Goal: Answer question/provide support

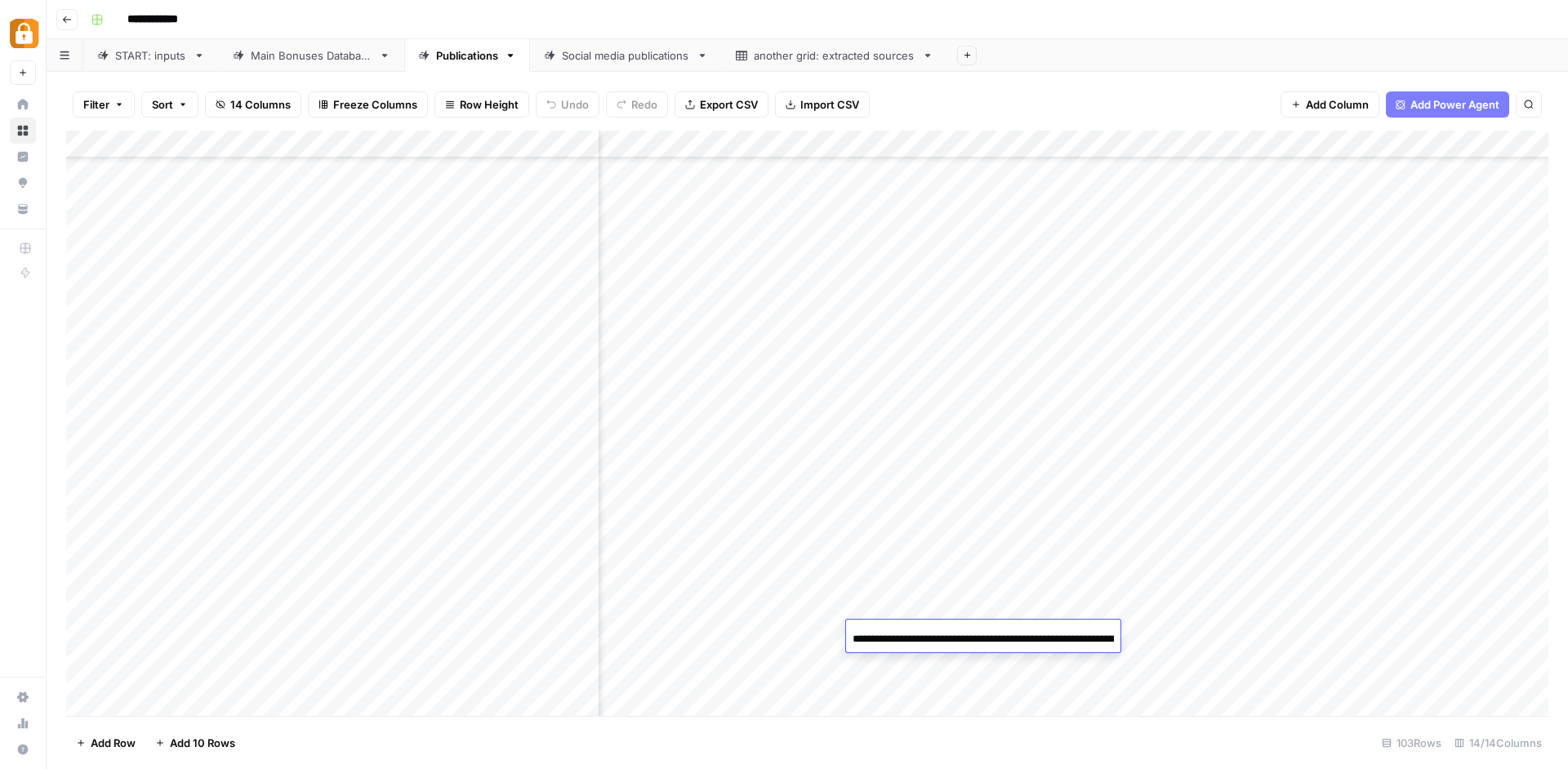
scroll to position [0, 302]
click at [808, 530] on div "Add Column" at bounding box center [807, 425] width 1482 height 589
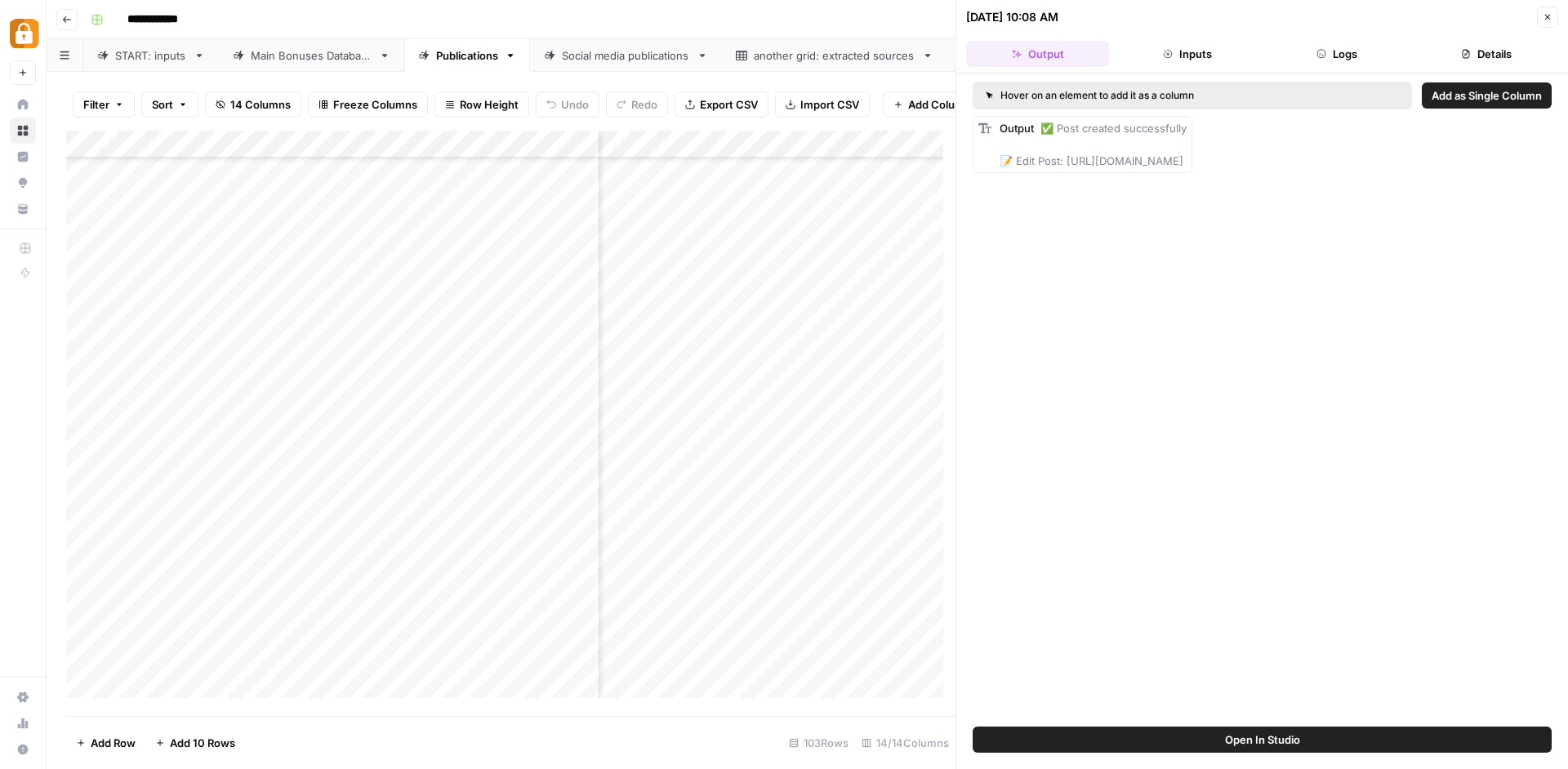
click at [816, 146] on div "Add Column" at bounding box center [510, 420] width 889 height 579
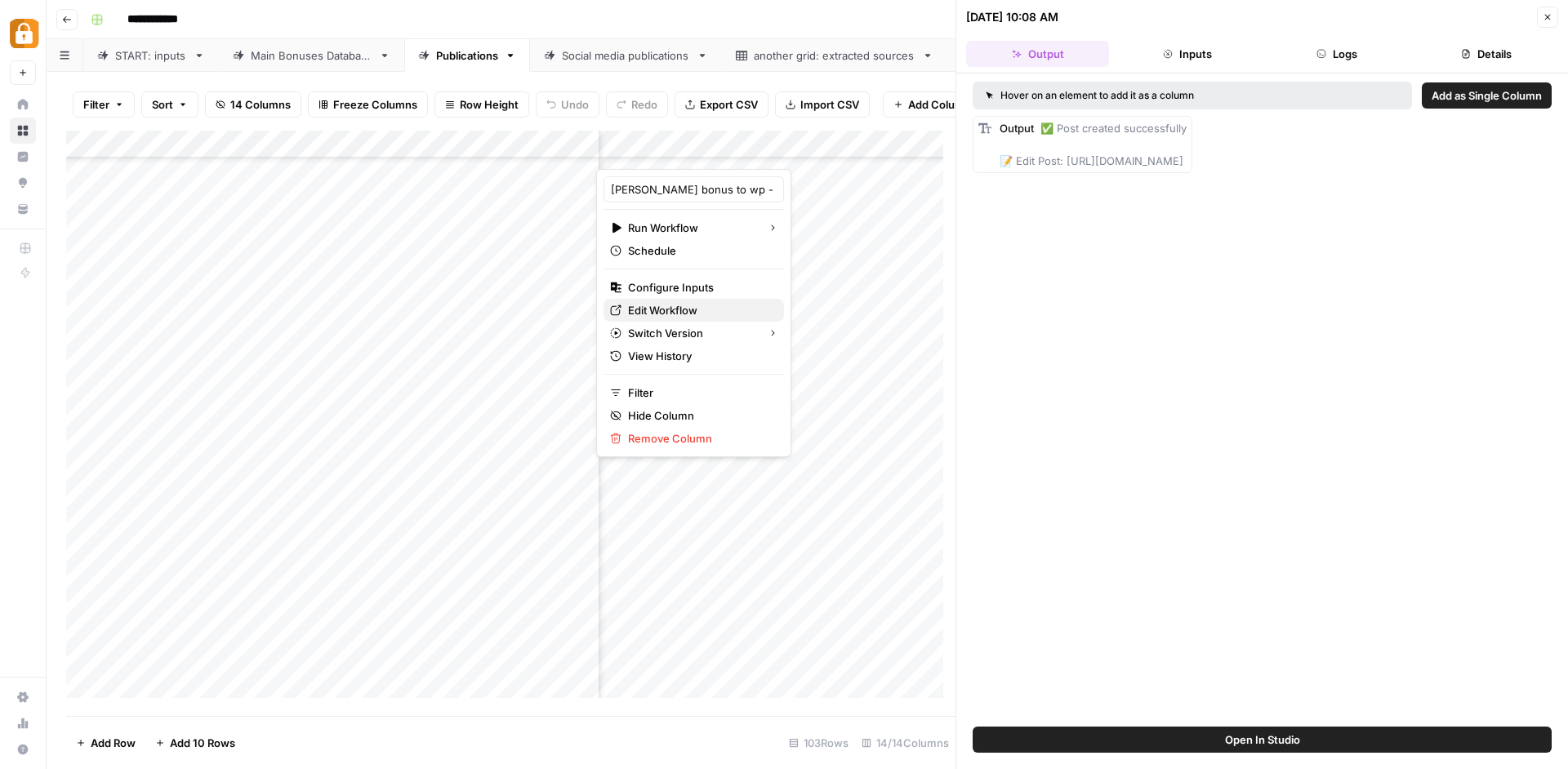
click at [720, 313] on span "Edit Workflow" at bounding box center [699, 311] width 143 height 17
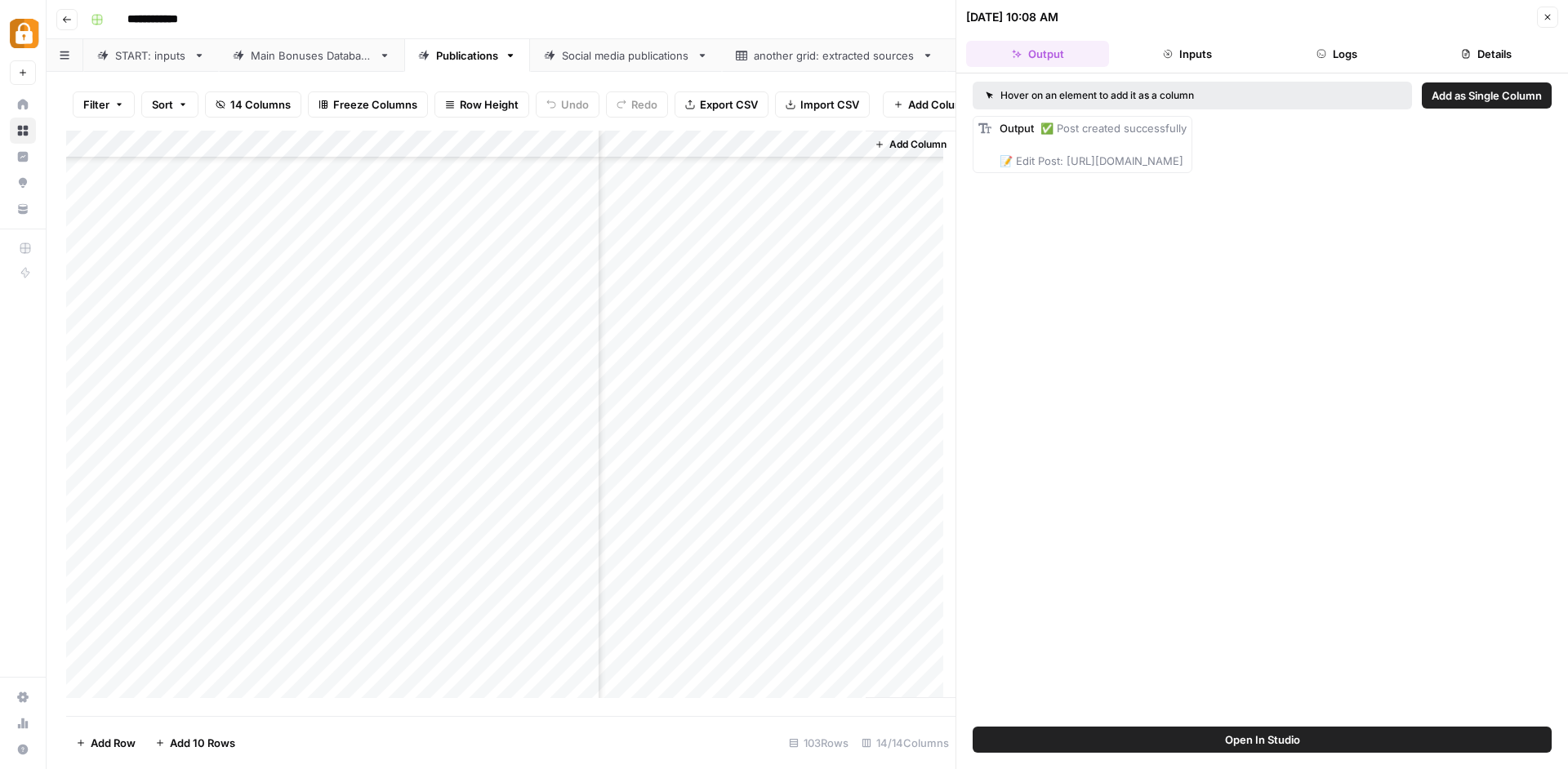
scroll to position [2324, 0]
click at [311, 57] on div "Main Bonuses Database" at bounding box center [311, 56] width 122 height 17
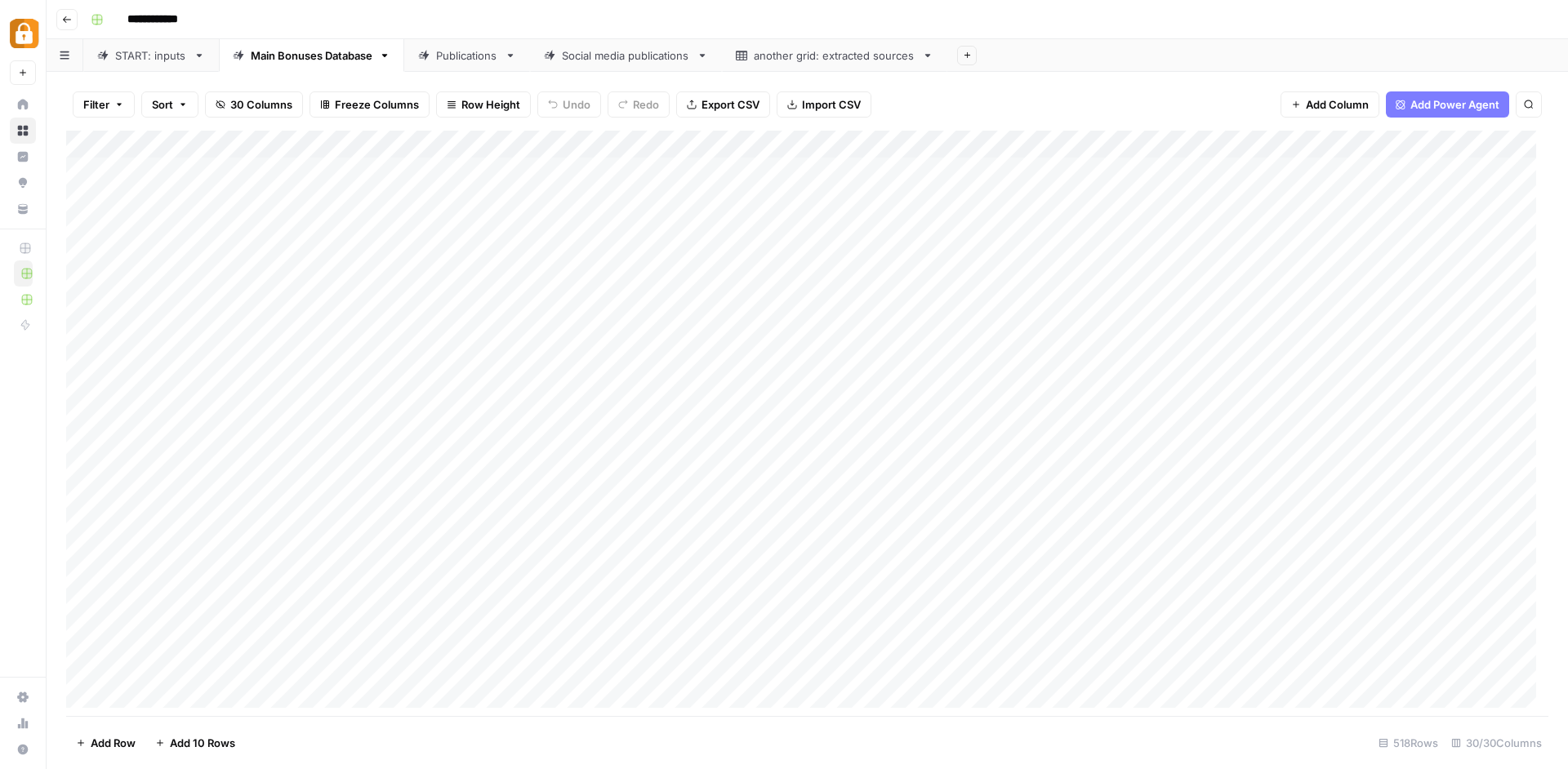
click at [178, 167] on div "Add Column" at bounding box center [807, 425] width 1482 height 589
click at [179, 166] on div "Add Column" at bounding box center [807, 425] width 1482 height 589
drag, startPoint x: 204, startPoint y: 166, endPoint x: 24, endPoint y: 161, distance: 180.1
click at [123, 161] on textarea "**********" at bounding box center [253, 168] width 261 height 23
click at [139, 59] on div "START: inputs" at bounding box center [151, 56] width 72 height 17
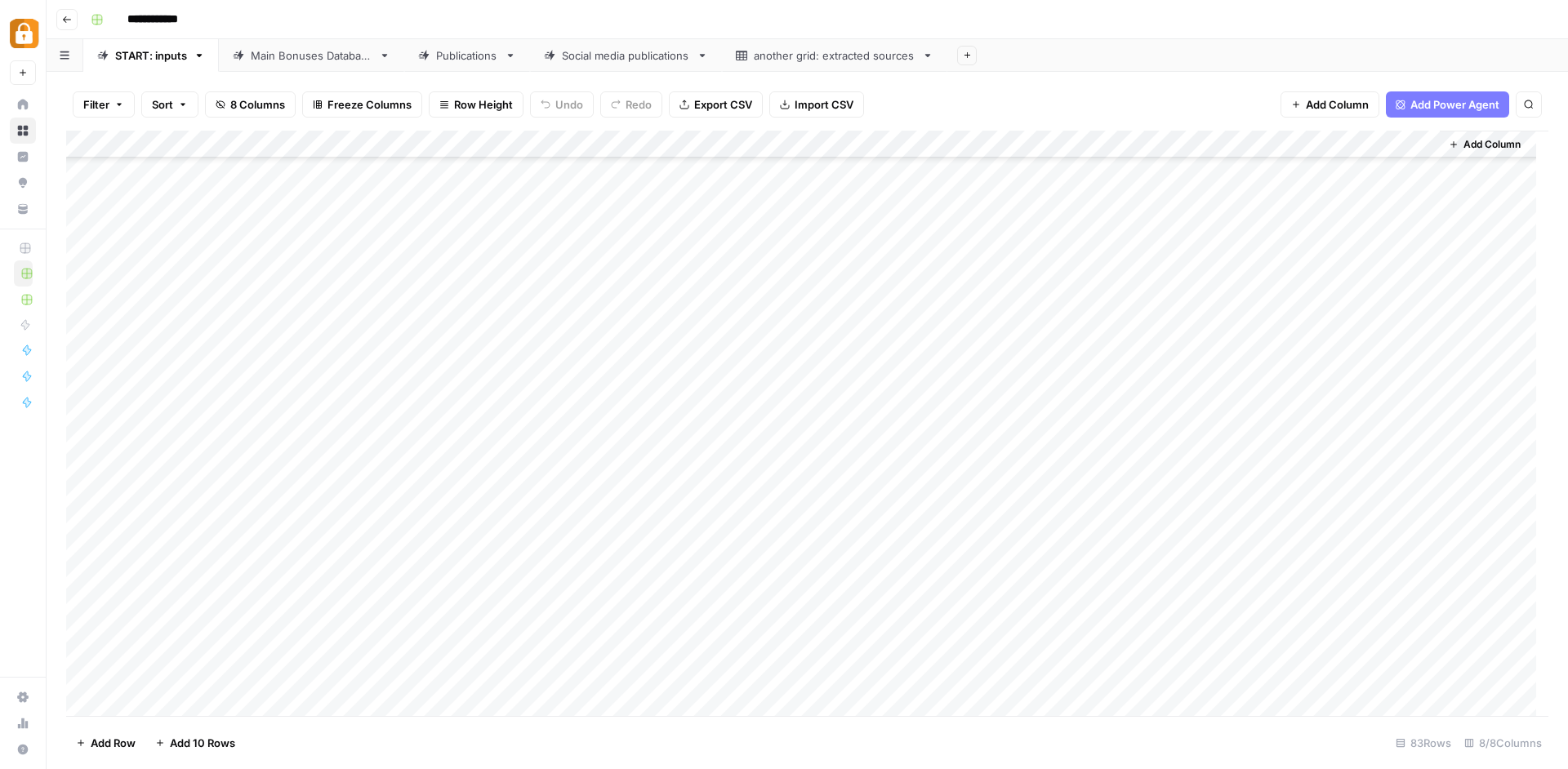
scroll to position [1768, 0]
click at [177, 393] on div "Add Column" at bounding box center [807, 425] width 1482 height 589
click at [177, 393] on textarea "**********" at bounding box center [253, 398] width 261 height 23
drag, startPoint x: 275, startPoint y: 402, endPoint x: 48, endPoint y: 410, distance: 227.1
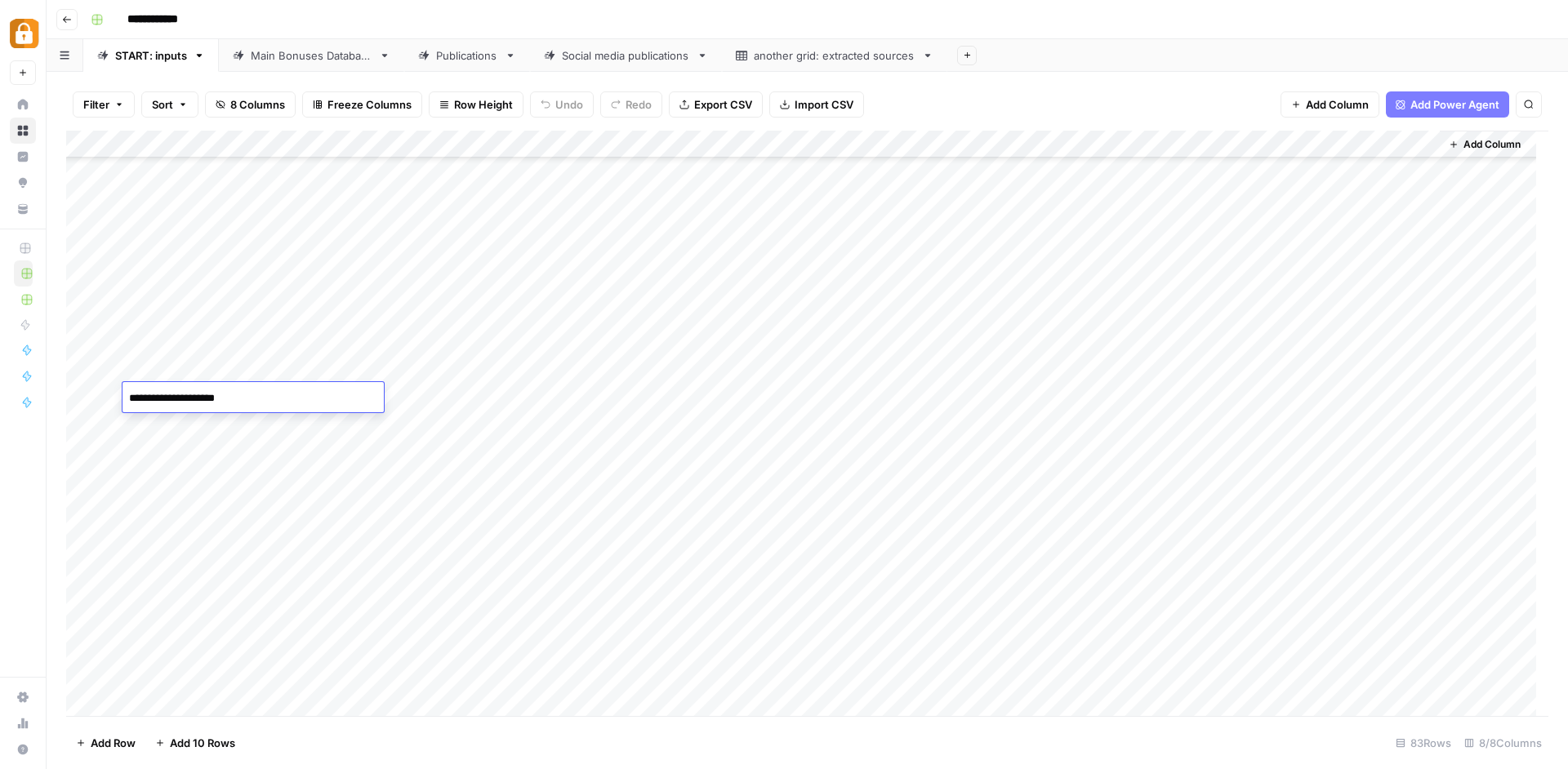
click at [123, 410] on textarea "**********" at bounding box center [253, 398] width 261 height 23
click at [222, 391] on textarea "**********" at bounding box center [253, 398] width 261 height 23
click at [1404, 140] on div "Add Column" at bounding box center [807, 425] width 1482 height 589
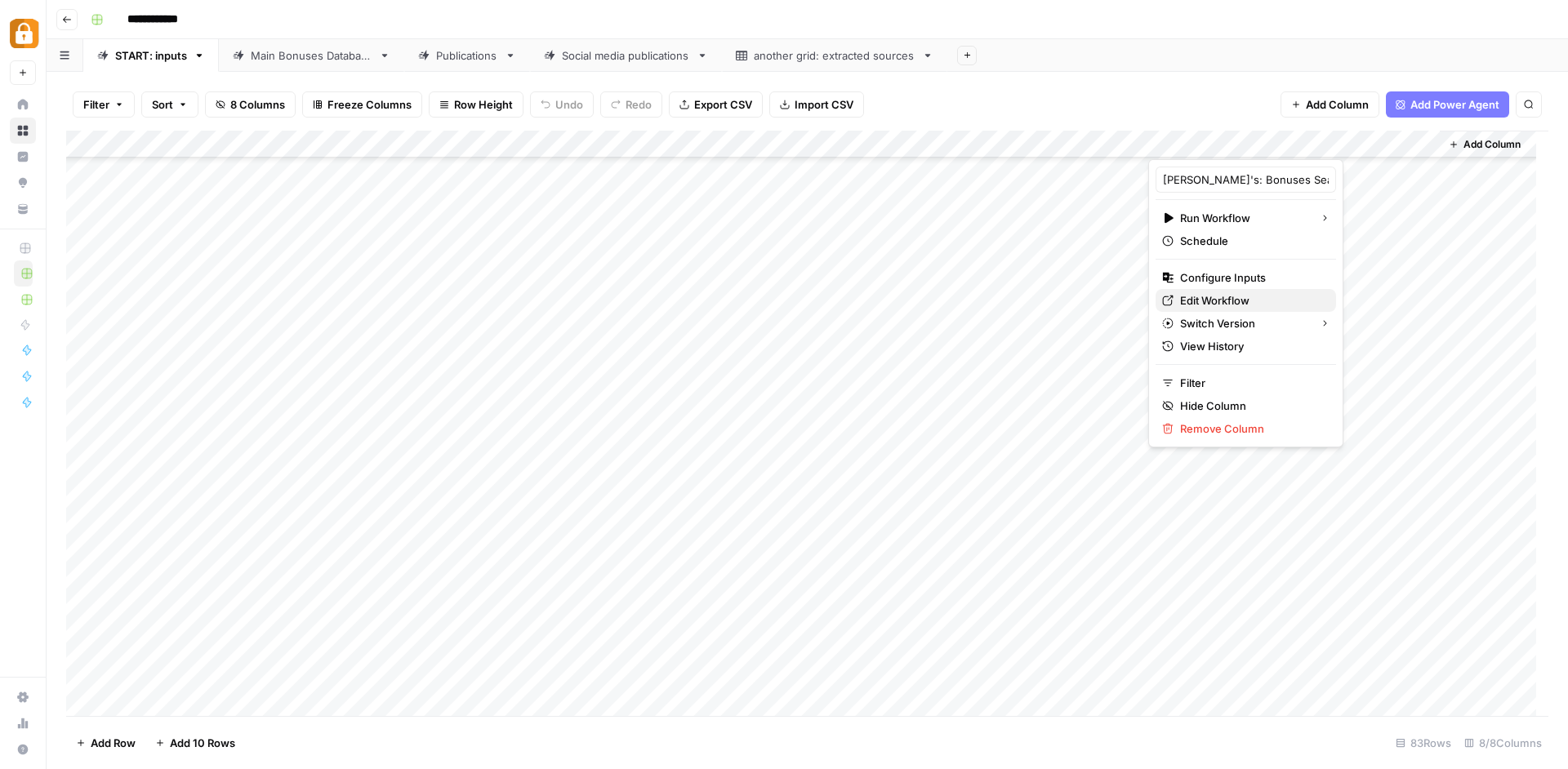
click at [1227, 304] on span "Edit Workflow" at bounding box center [1251, 301] width 143 height 17
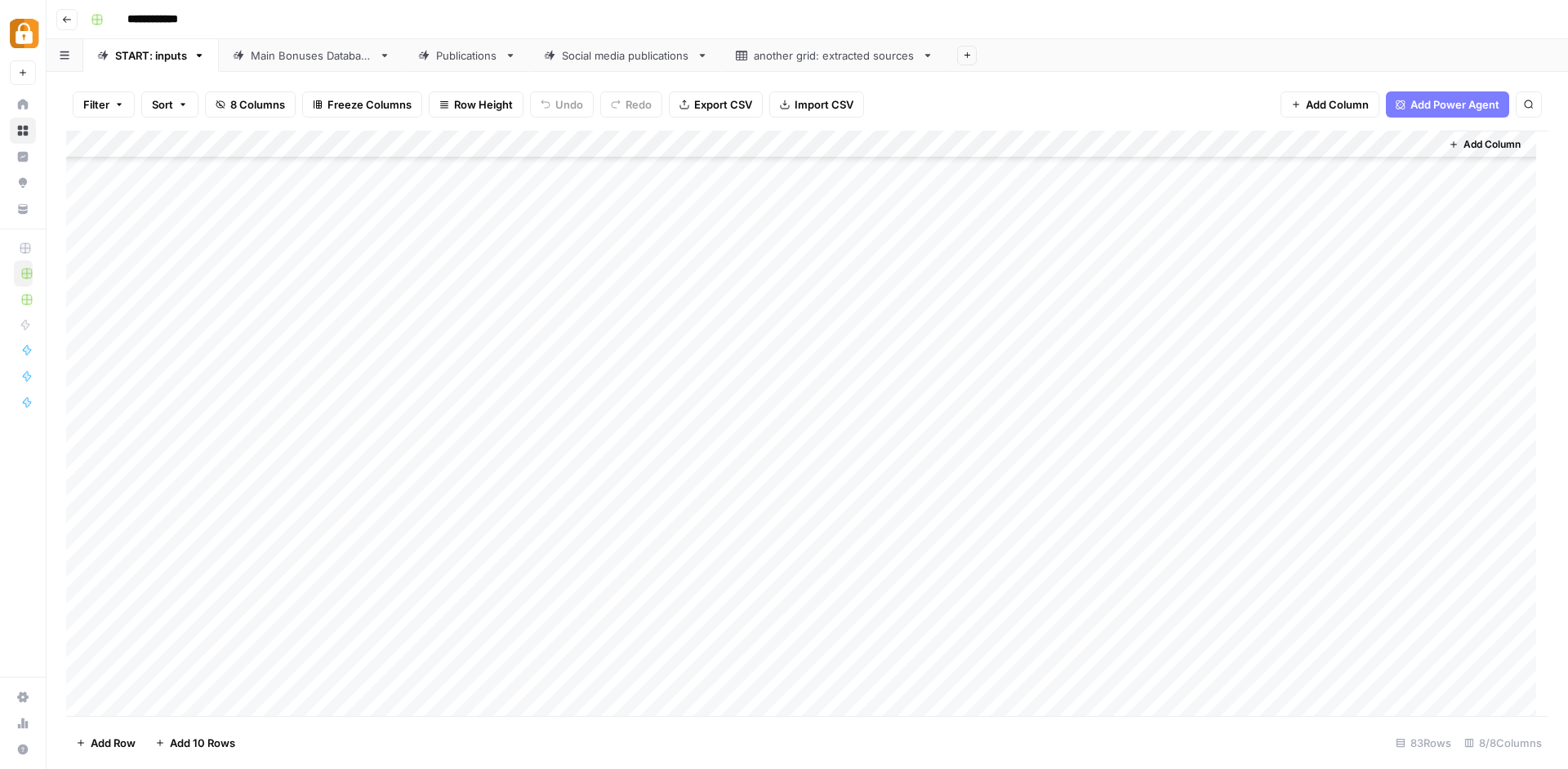
click at [462, 53] on div "Publications" at bounding box center [467, 56] width 62 height 17
click at [981, 427] on div "Add Column" at bounding box center [807, 297] width 1482 height 331
click at [852, 402] on div "Add Column" at bounding box center [807, 297] width 1482 height 331
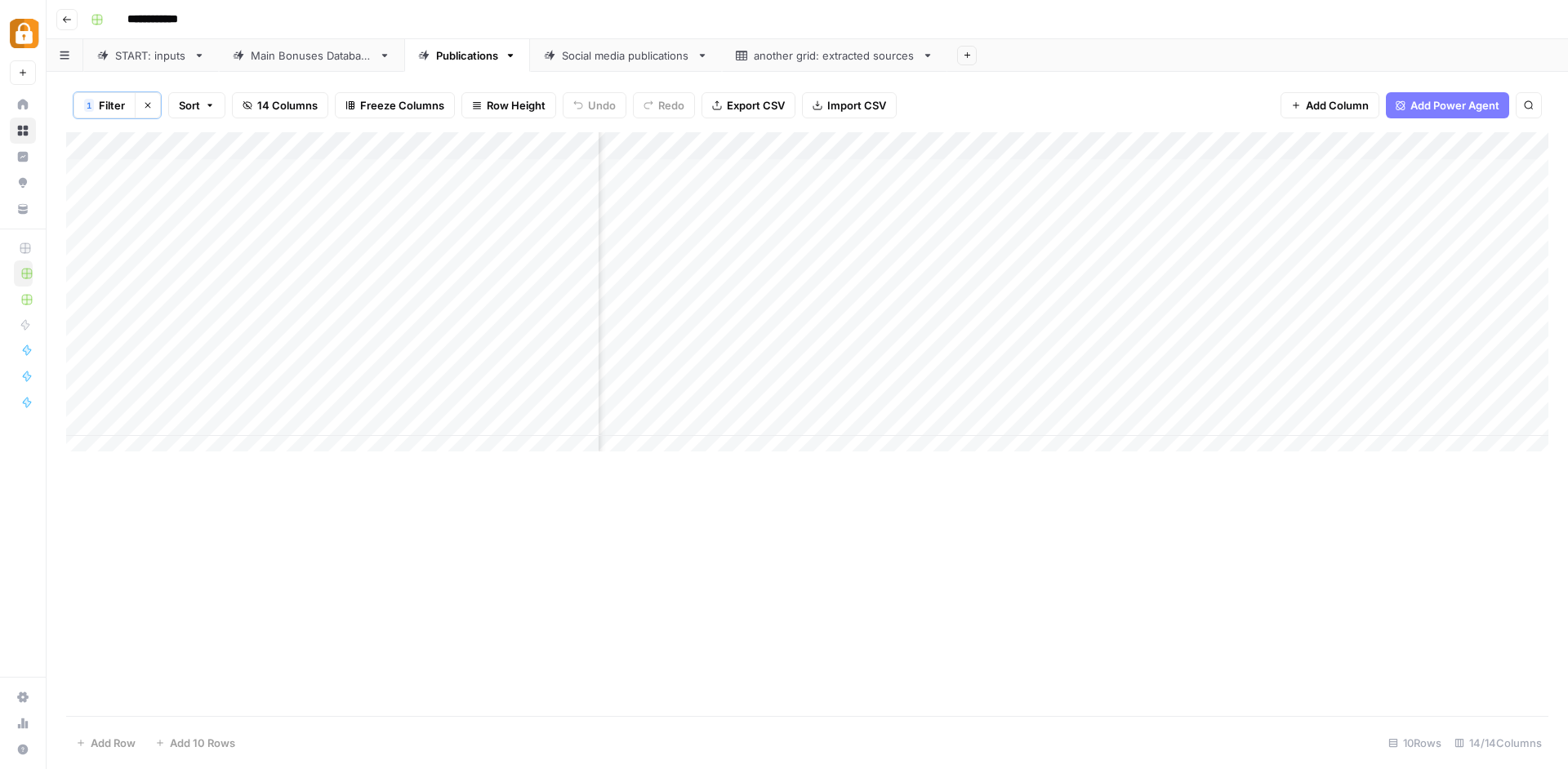
click at [851, 417] on div "Add Column" at bounding box center [807, 297] width 1482 height 331
click at [850, 417] on div "Add Column" at bounding box center [807, 297] width 1482 height 331
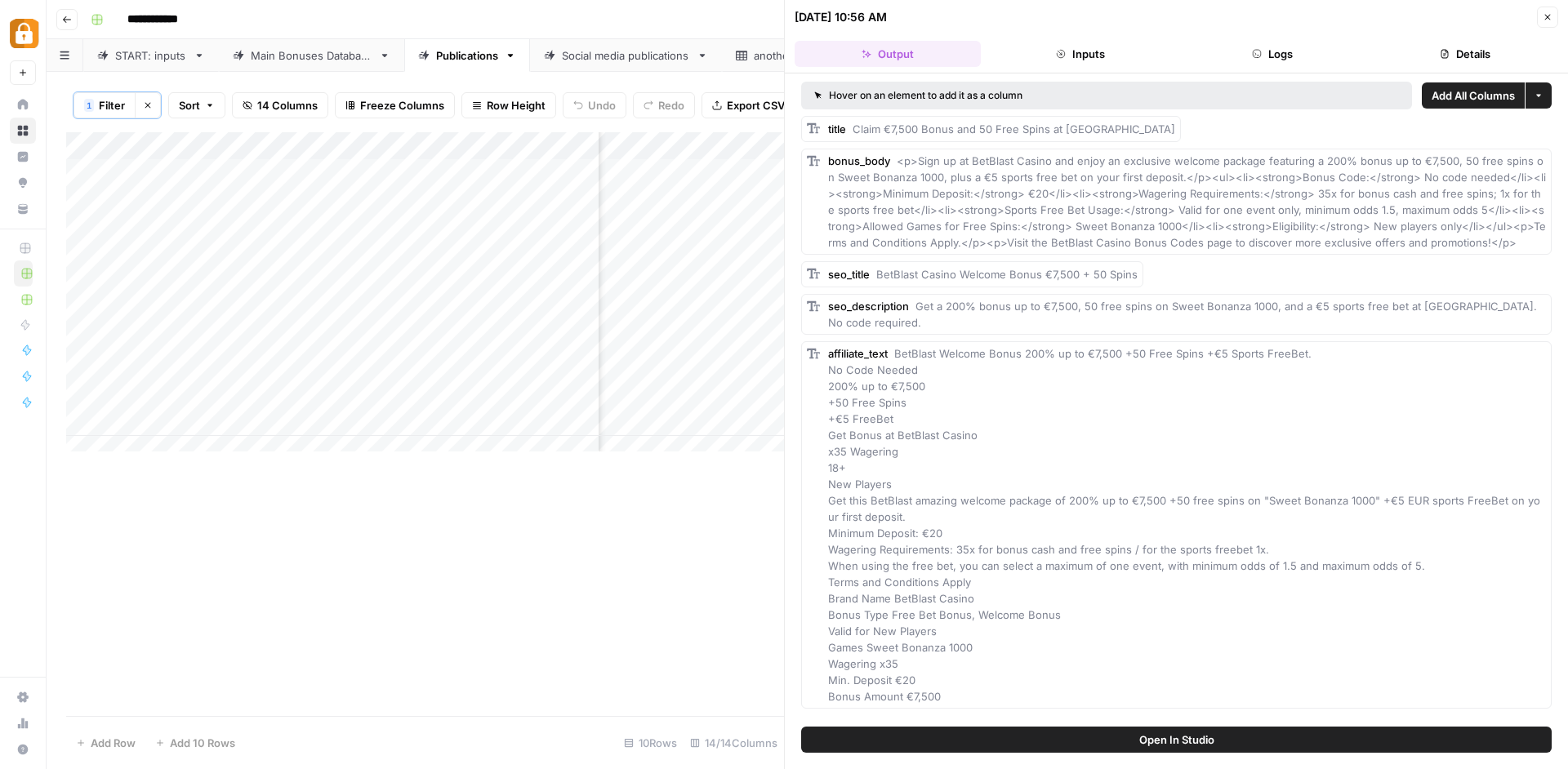
click at [1545, 15] on icon "button" at bounding box center [1547, 18] width 10 height 10
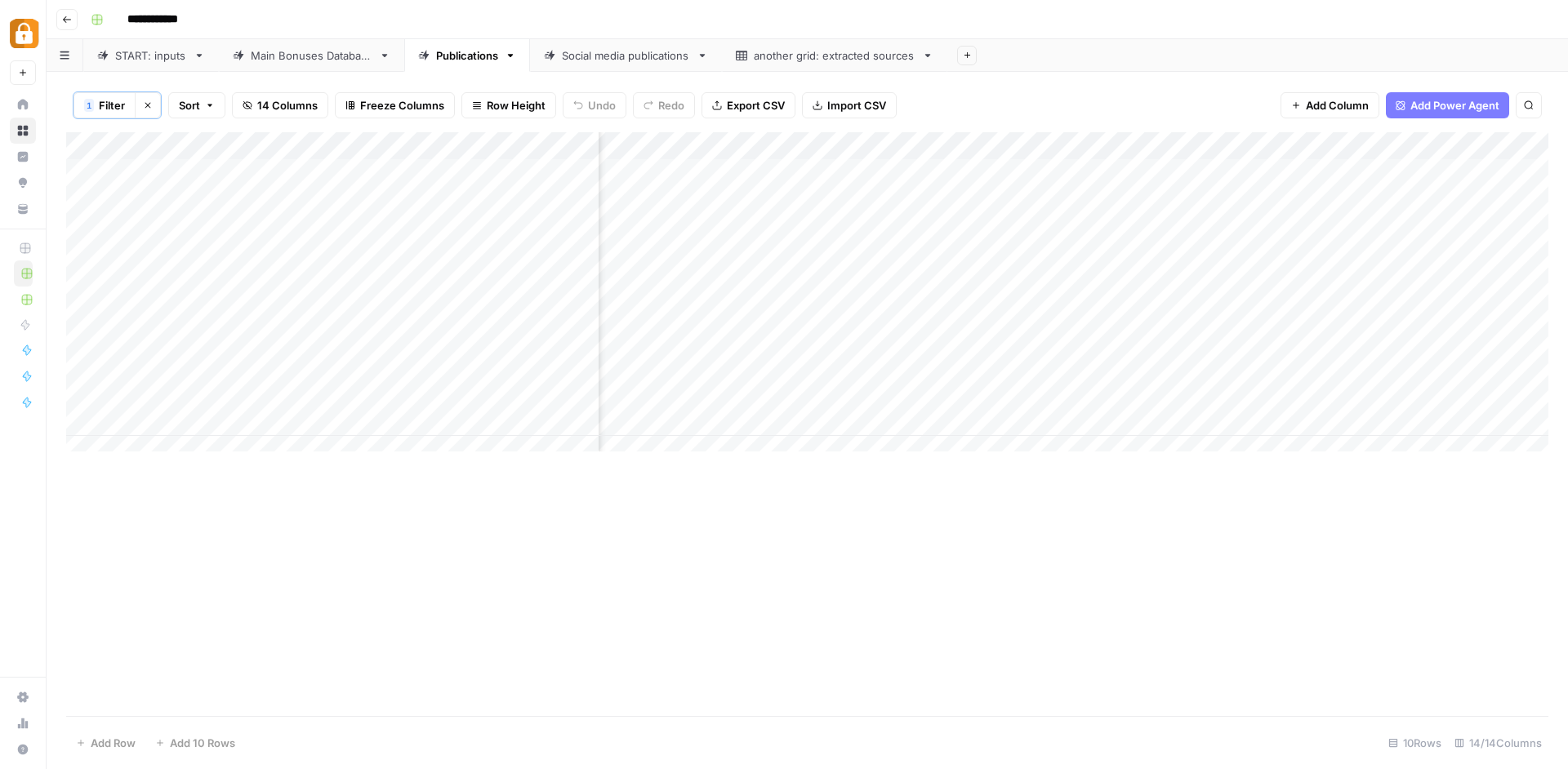
scroll to position [0, 1344]
click at [938, 390] on div "Add Column" at bounding box center [807, 297] width 1482 height 331
click at [821, 387] on div "Add Column" at bounding box center [807, 297] width 1482 height 331
click at [943, 388] on div "Add Column" at bounding box center [807, 297] width 1482 height 331
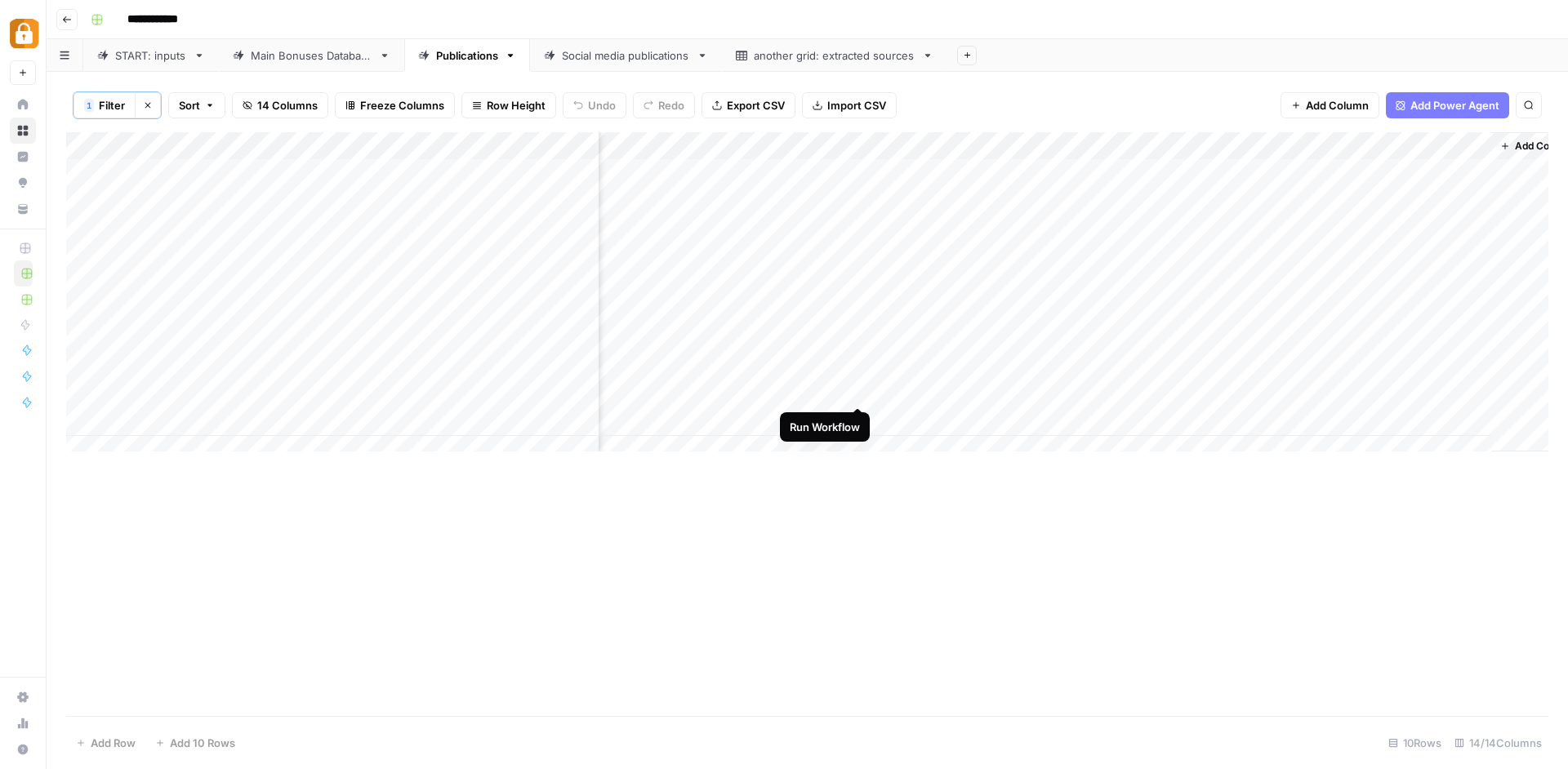
click at [856, 387] on div "Add Column" at bounding box center [807, 297] width 1482 height 331
click at [984, 143] on div "Add Column" at bounding box center [807, 426] width 1482 height 588
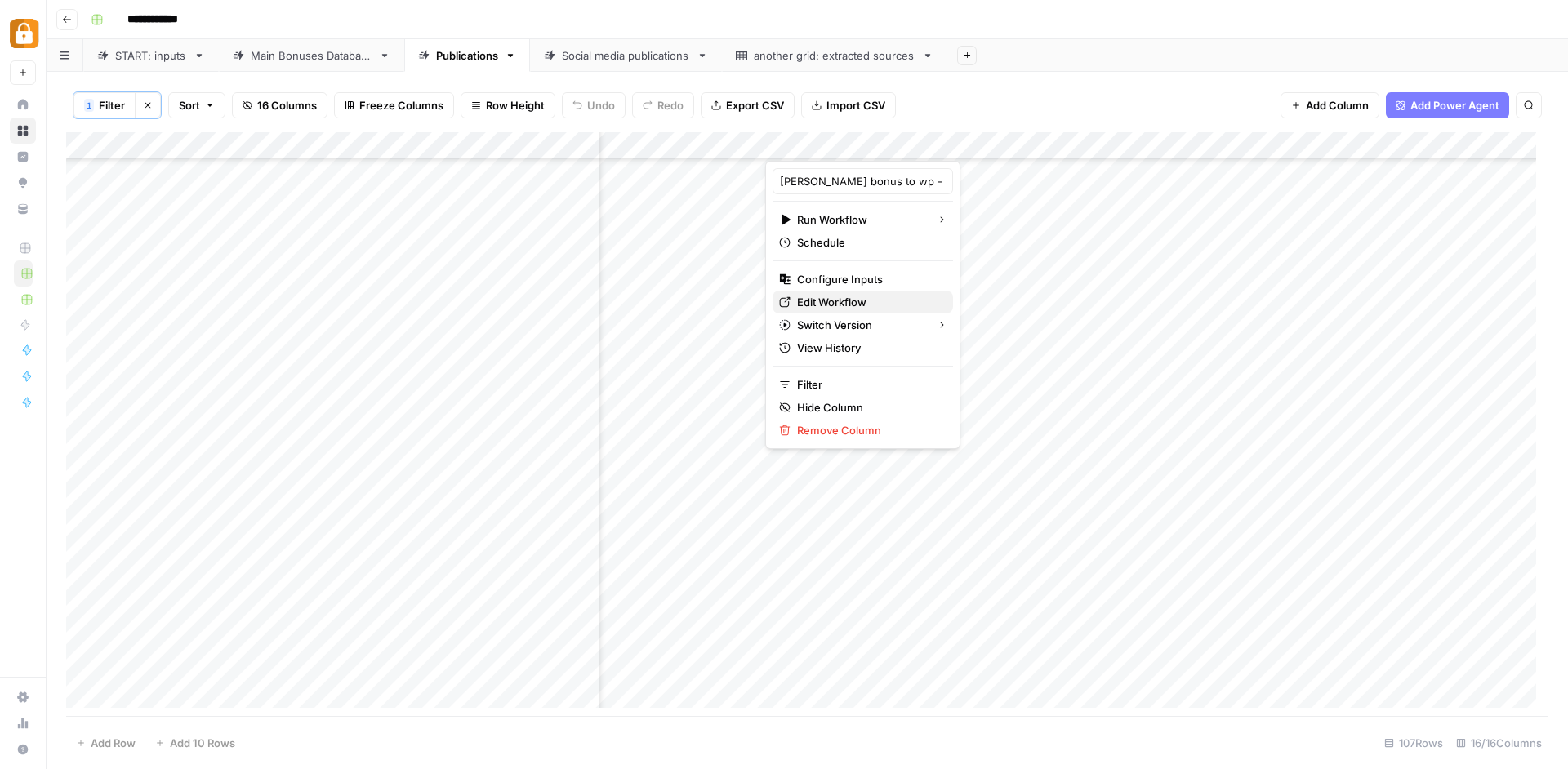
click at [854, 296] on span "Edit Workflow" at bounding box center [867, 302] width 143 height 17
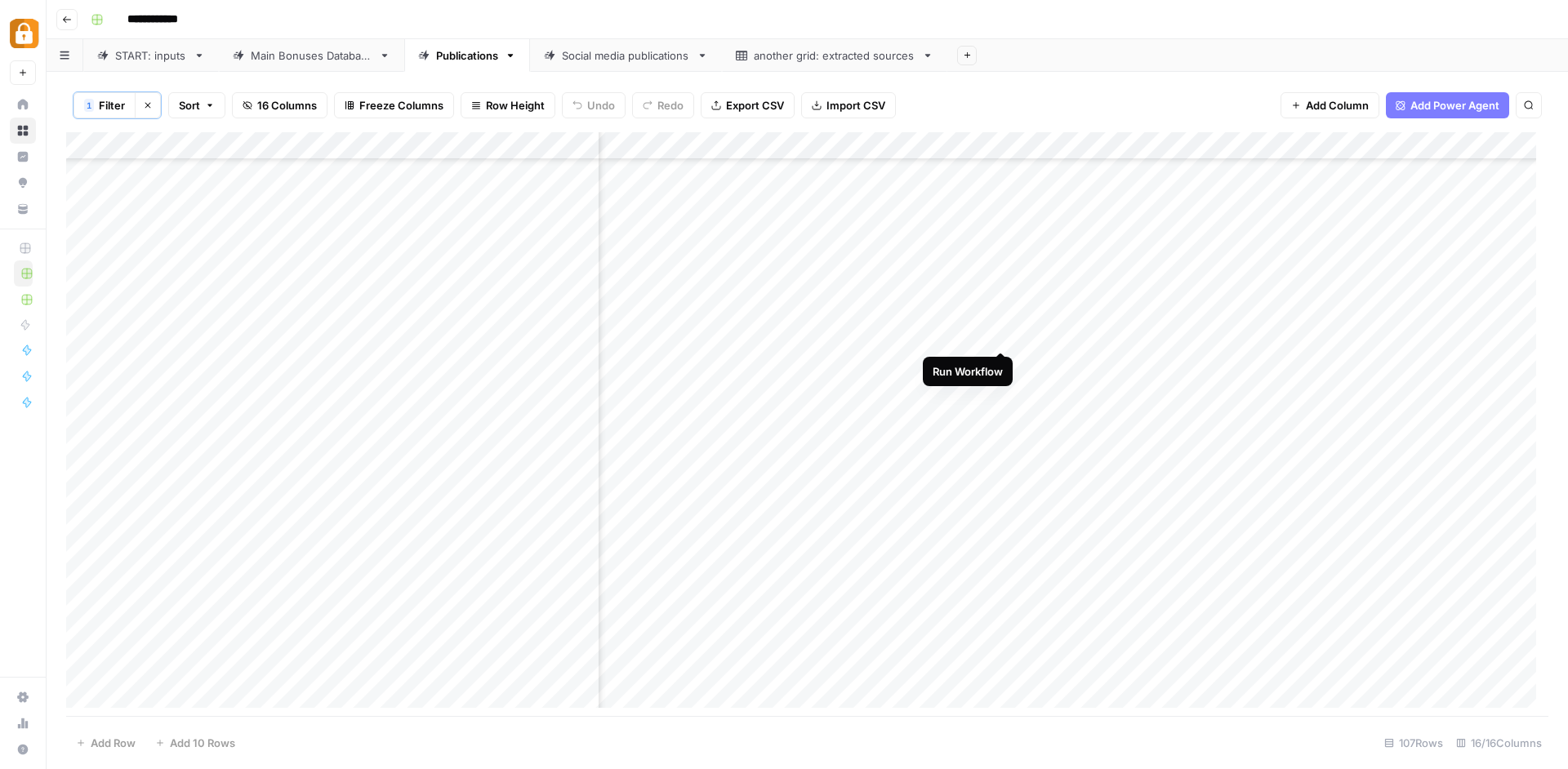
click at [996, 329] on div "Add Column" at bounding box center [807, 426] width 1482 height 588
click at [975, 334] on div "Add Column" at bounding box center [807, 426] width 1482 height 588
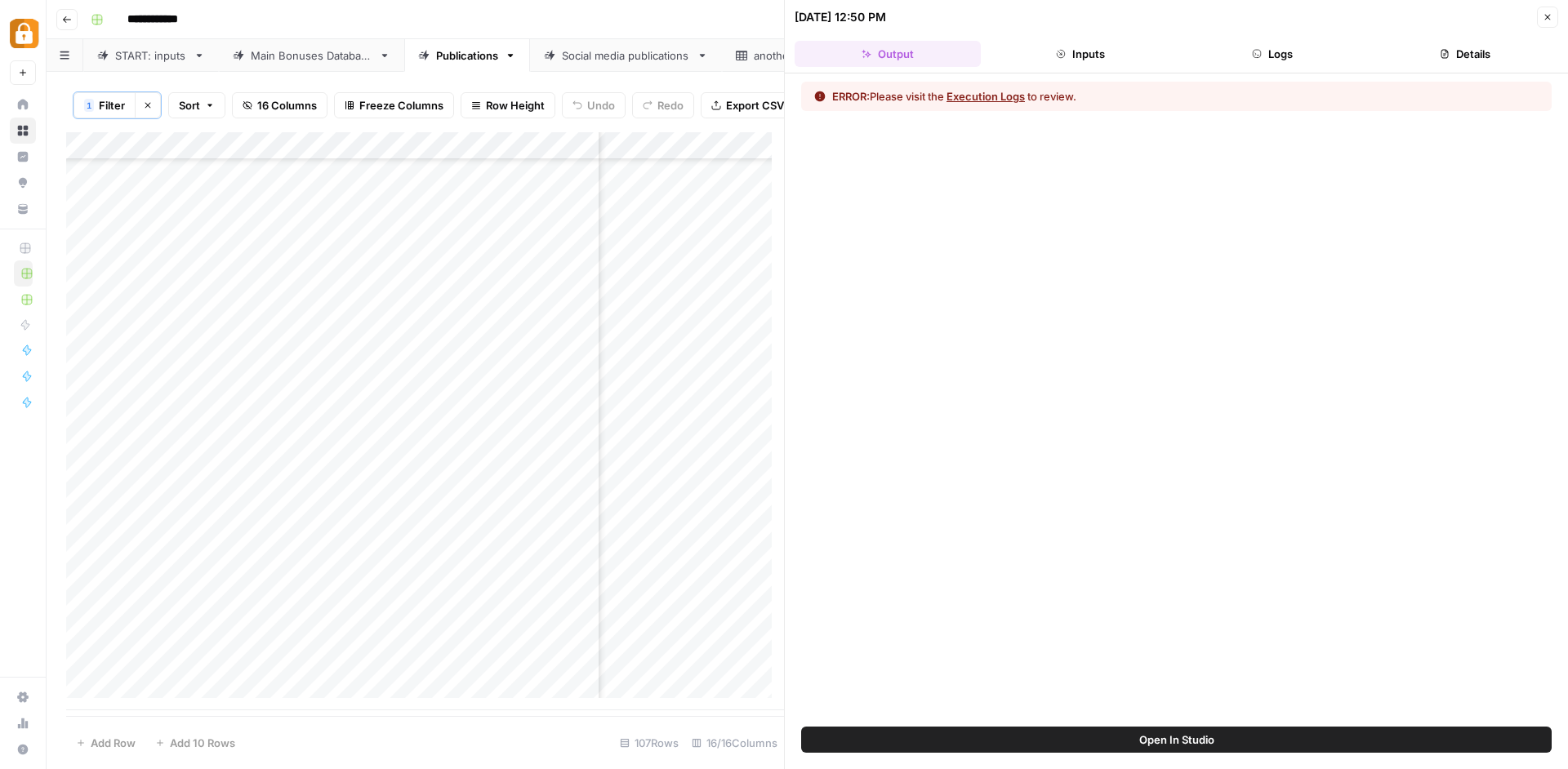
scroll to position [2431, 1007]
click at [1541, 16] on button "Close" at bounding box center [1546, 17] width 21 height 21
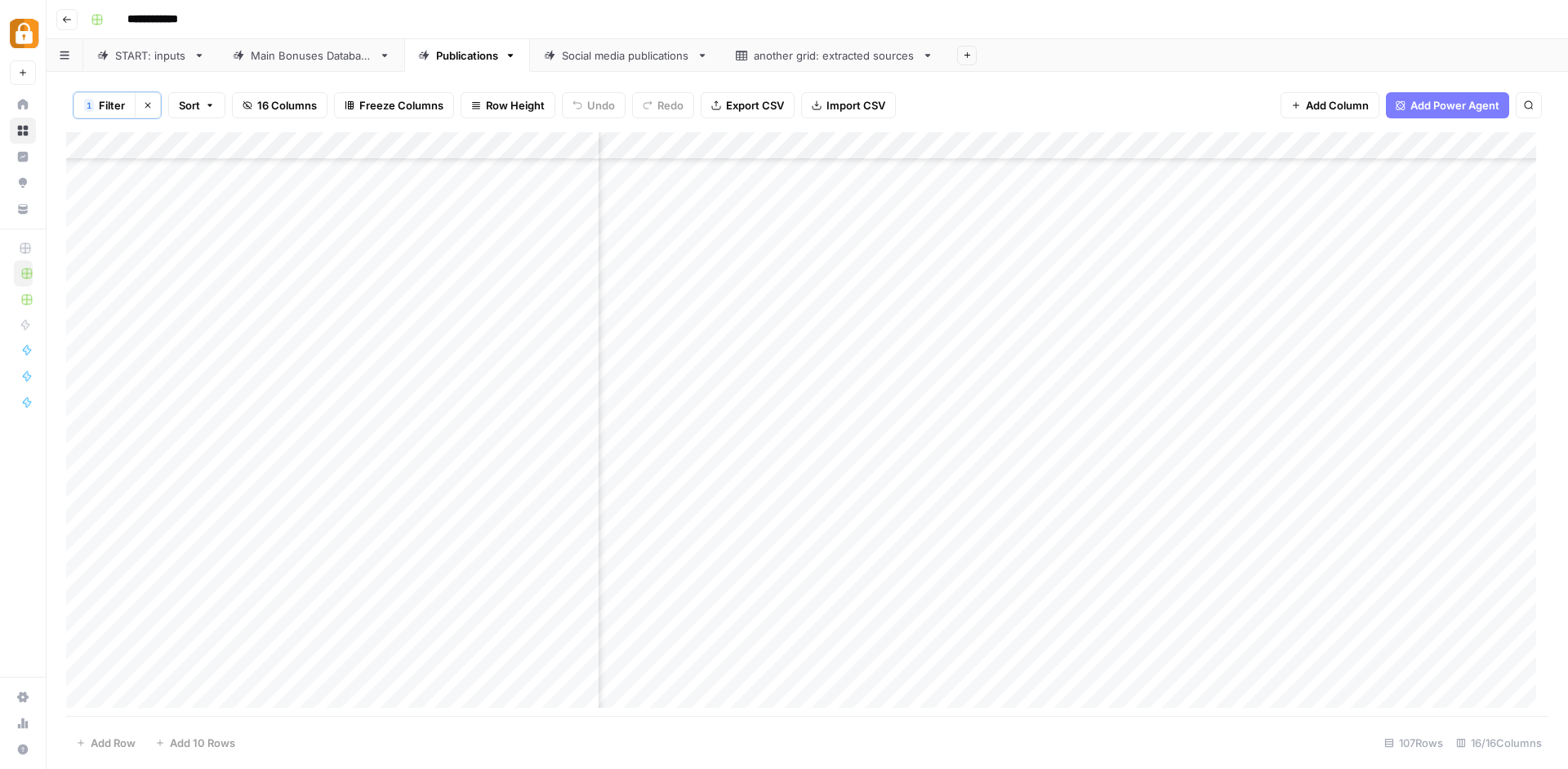
scroll to position [2421, 1320]
click at [842, 270] on div "Add Column" at bounding box center [807, 426] width 1482 height 588
click at [989, 139] on div "Add Column" at bounding box center [807, 426] width 1482 height 588
click at [1090, 139] on div "Add Column" at bounding box center [807, 426] width 1482 height 588
click at [1147, 220] on div "Text" at bounding box center [1107, 220] width 167 height 17
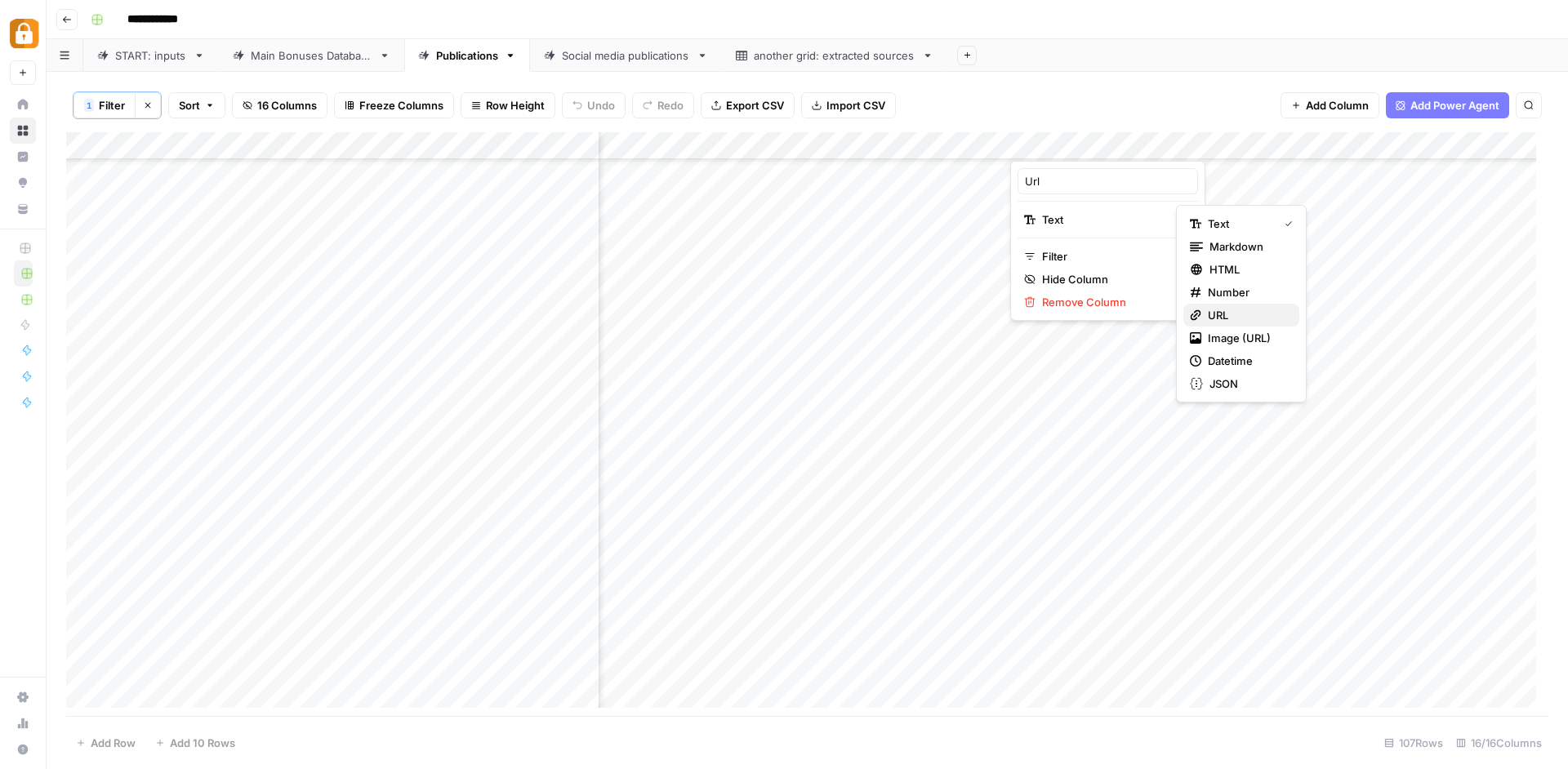
click at [1252, 316] on span "URL" at bounding box center [1247, 316] width 78 height 17
click at [995, 139] on div "Add Column" at bounding box center [807, 426] width 1482 height 588
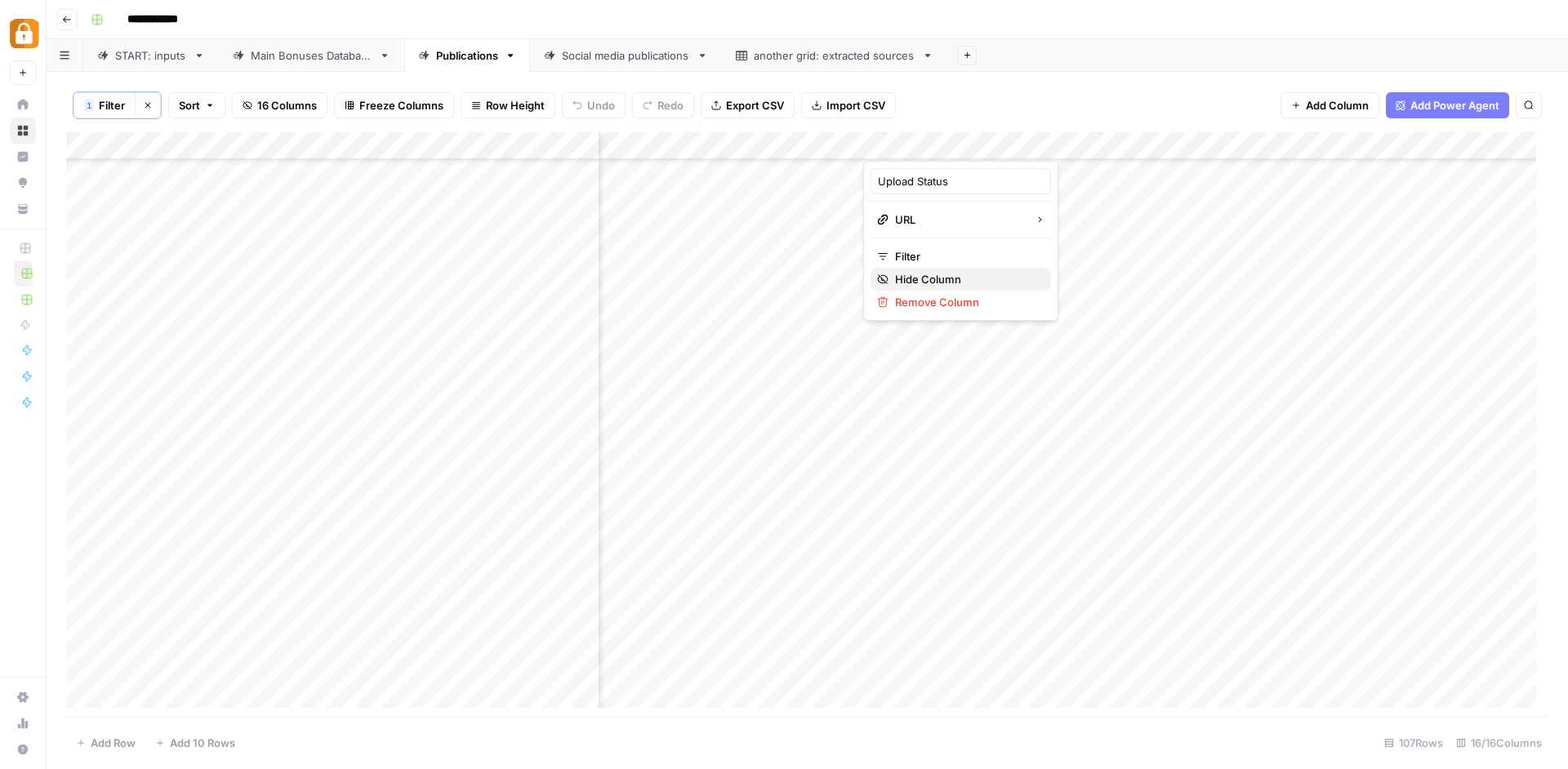
click at [967, 281] on span "Hide Column" at bounding box center [966, 280] width 143 height 17
click at [850, 661] on div "Add Column" at bounding box center [807, 426] width 1482 height 588
click at [901, 659] on div "Add Column" at bounding box center [807, 426] width 1482 height 588
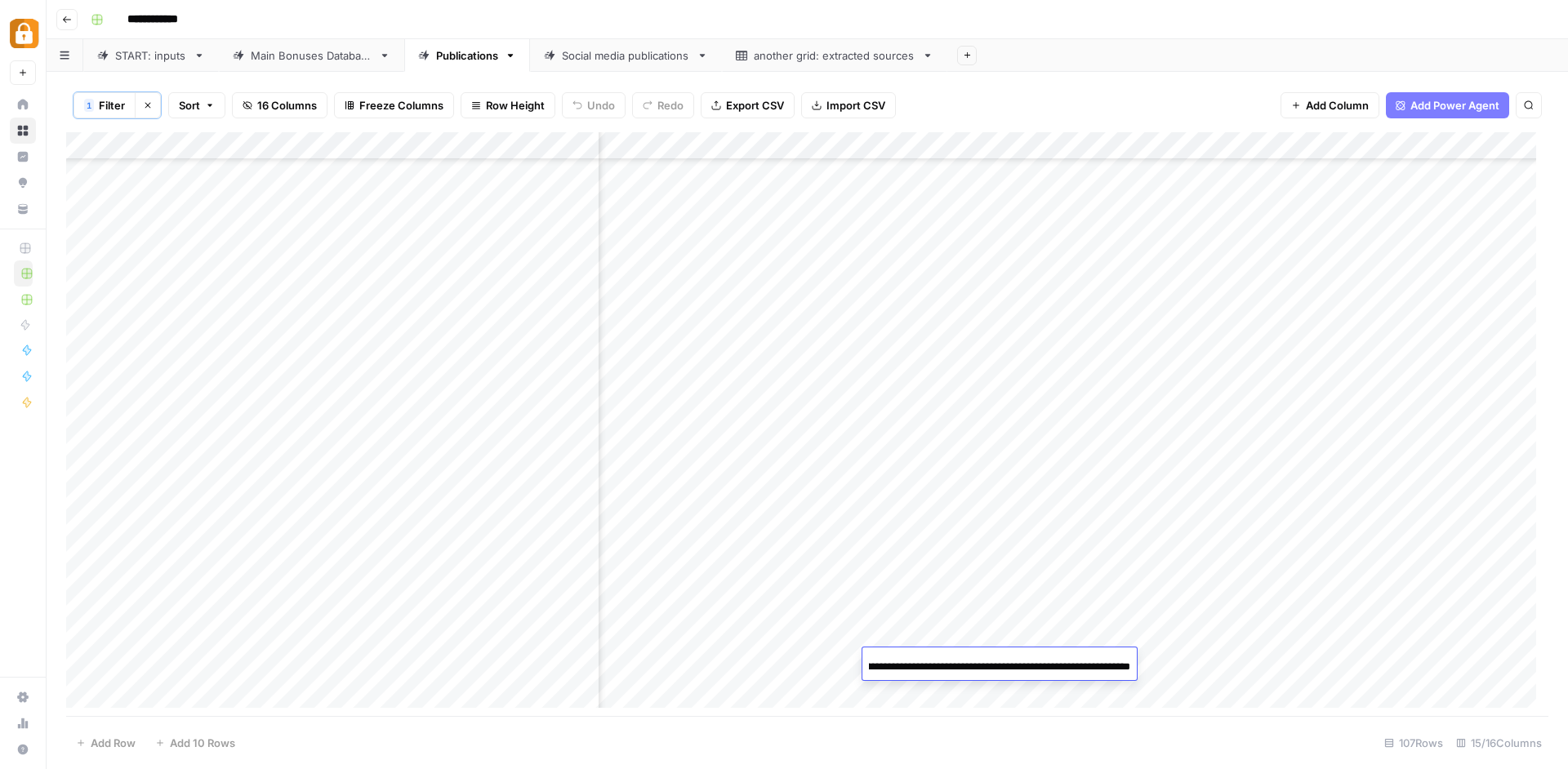
click at [922, 625] on div "Add Column" at bounding box center [807, 426] width 1482 height 588
click at [784, 575] on div "Add Column" at bounding box center [807, 426] width 1482 height 588
click at [823, 579] on div "Add Column" at bounding box center [807, 426] width 1482 height 588
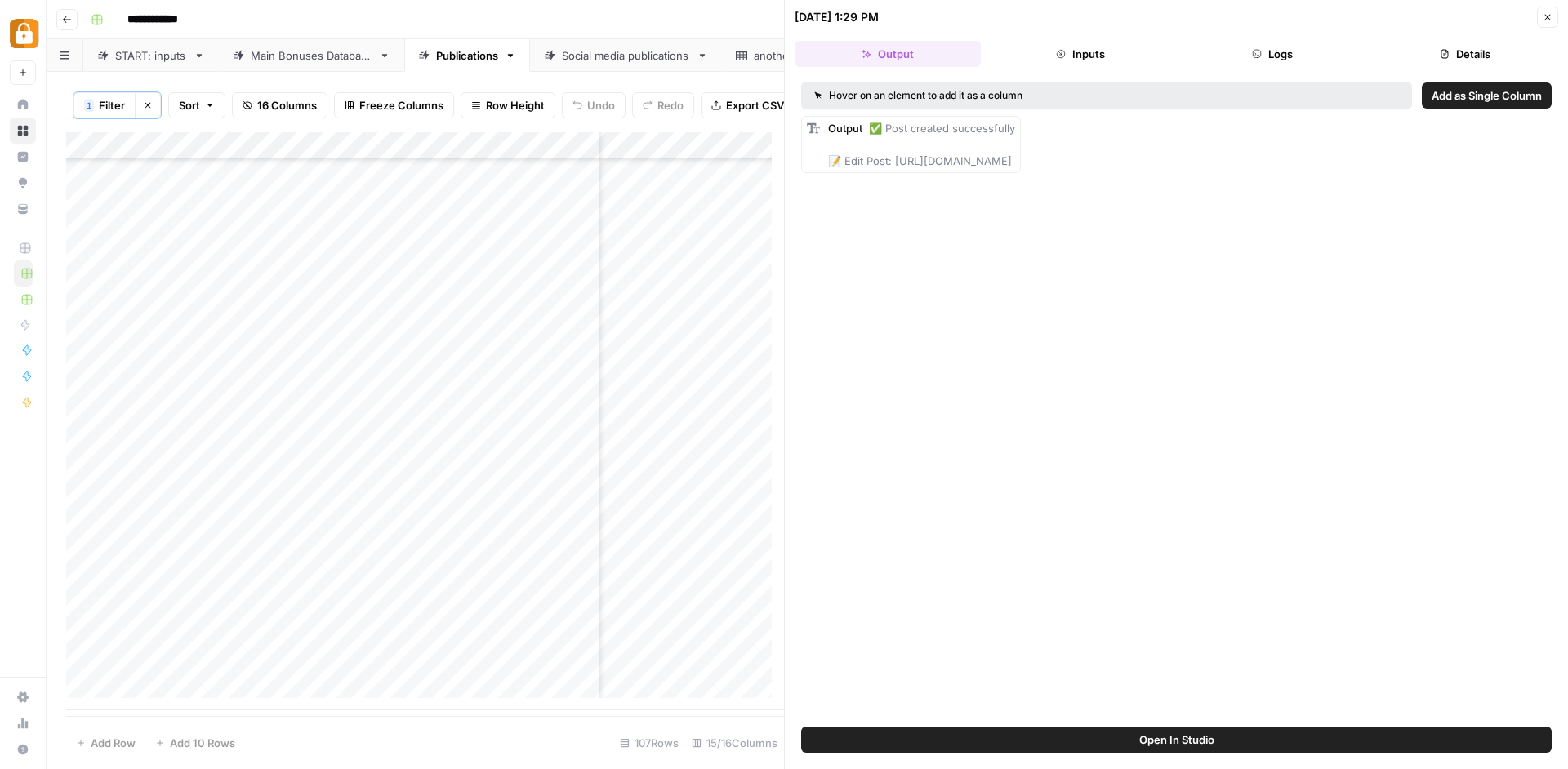
click at [1555, 13] on button "Close" at bounding box center [1546, 17] width 21 height 21
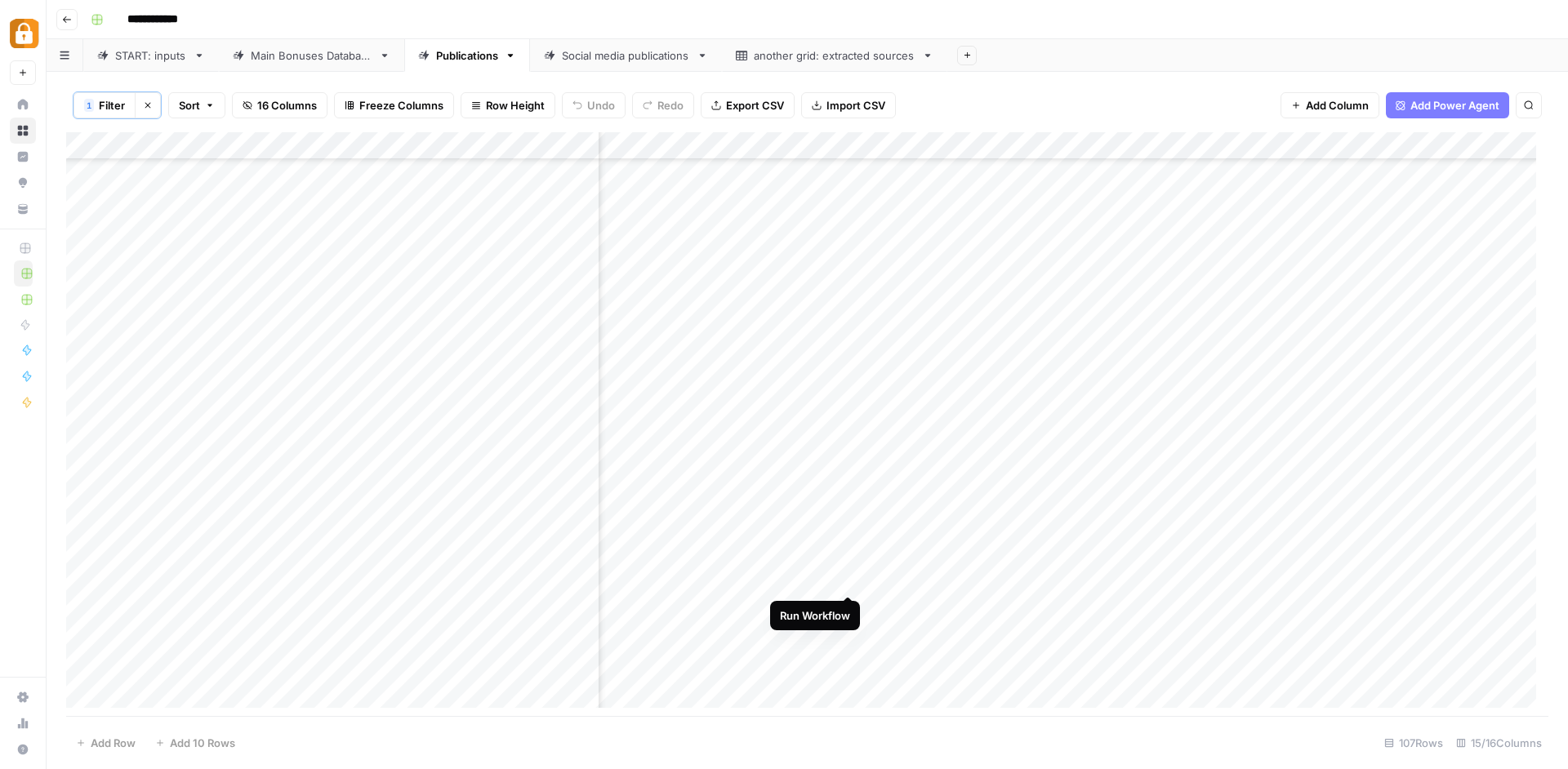
click at [852, 578] on div "Add Column" at bounding box center [807, 426] width 1482 height 588
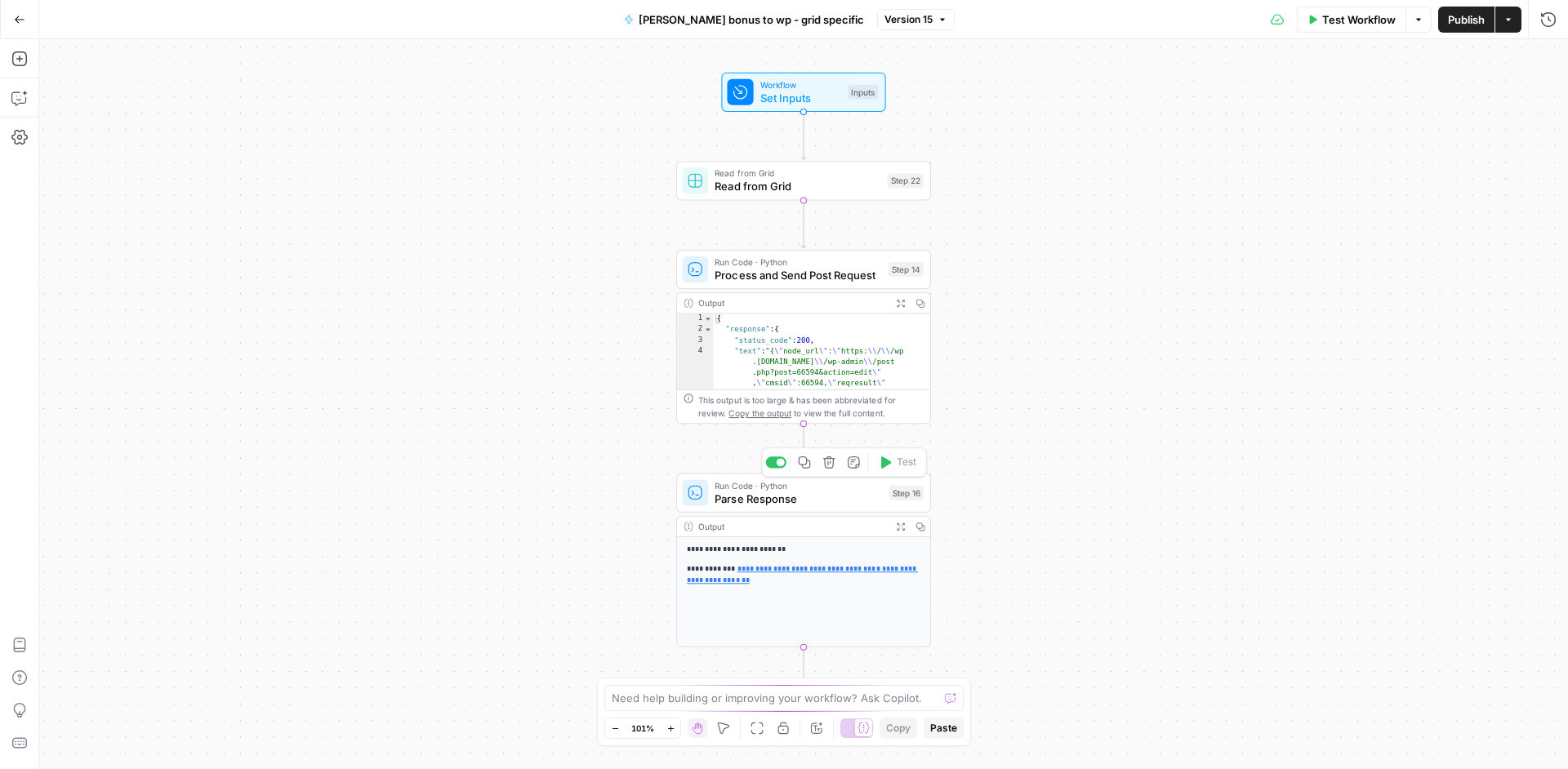
click at [844, 501] on span "Parse Response" at bounding box center [798, 499] width 167 height 17
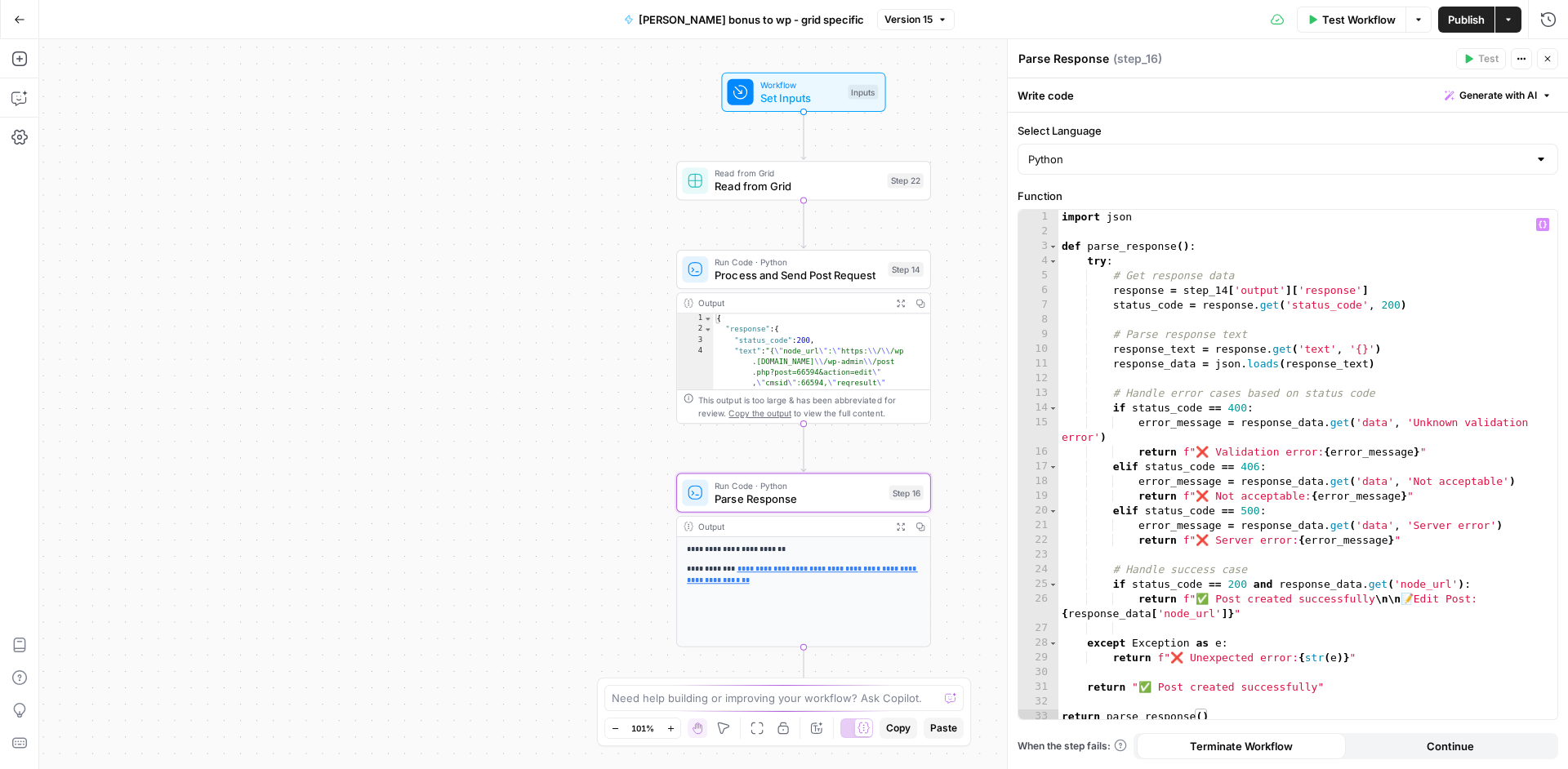
scroll to position [5, 0]
click at [25, 93] on icon "button" at bounding box center [24, 94] width 6 height 6
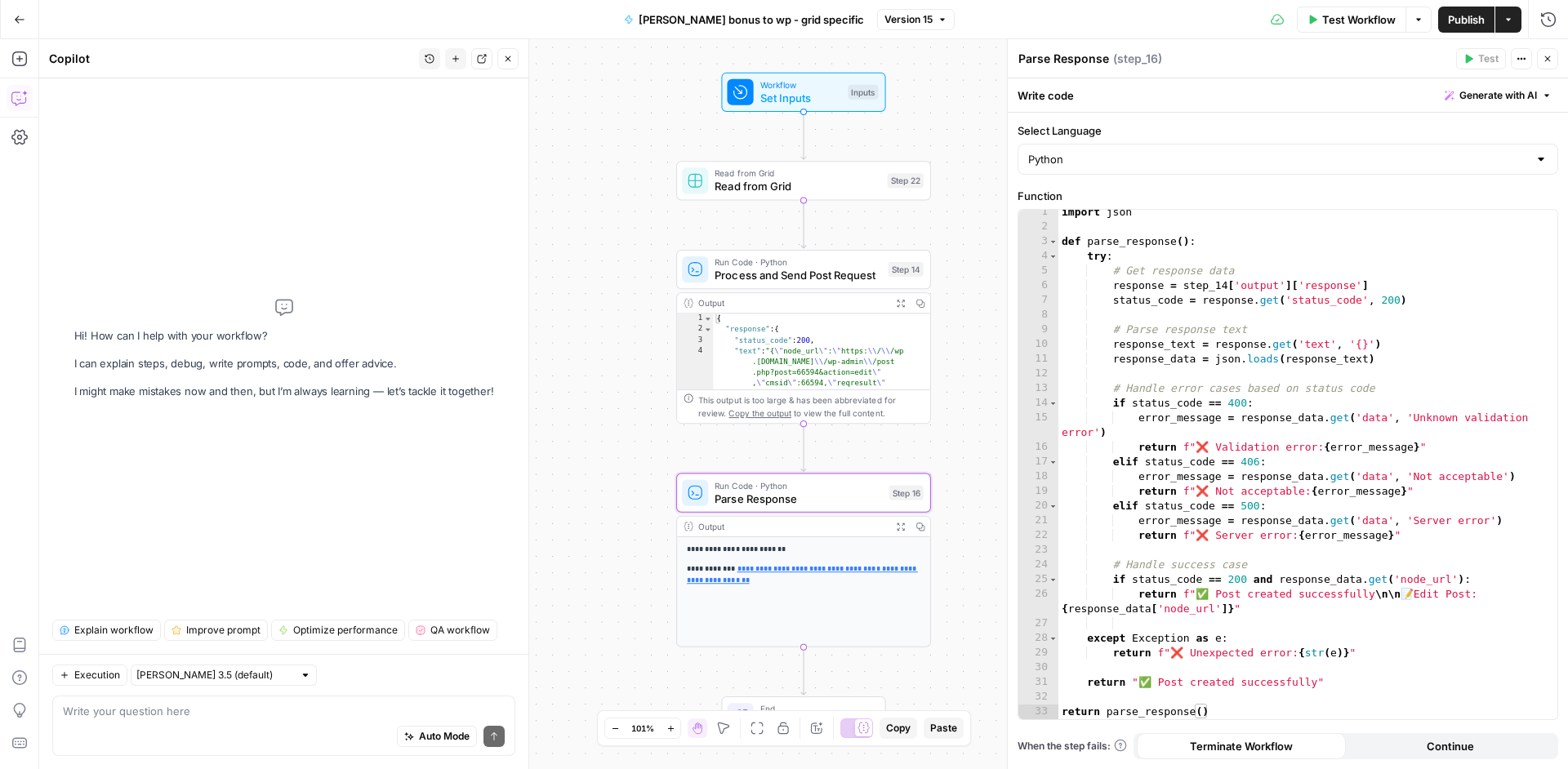
click at [230, 711] on textarea at bounding box center [283, 711] width 442 height 17
type textarea "in step 16 in case of success i need send to output just <a href="""
type textarea "**********"
drag, startPoint x: 1064, startPoint y: 607, endPoint x: 1232, endPoint y: 609, distance: 168.0
click at [1232, 609] on div "import json def parse_response ( ) : try : # Get response data response = step_…" at bounding box center [1301, 473] width 487 height 539
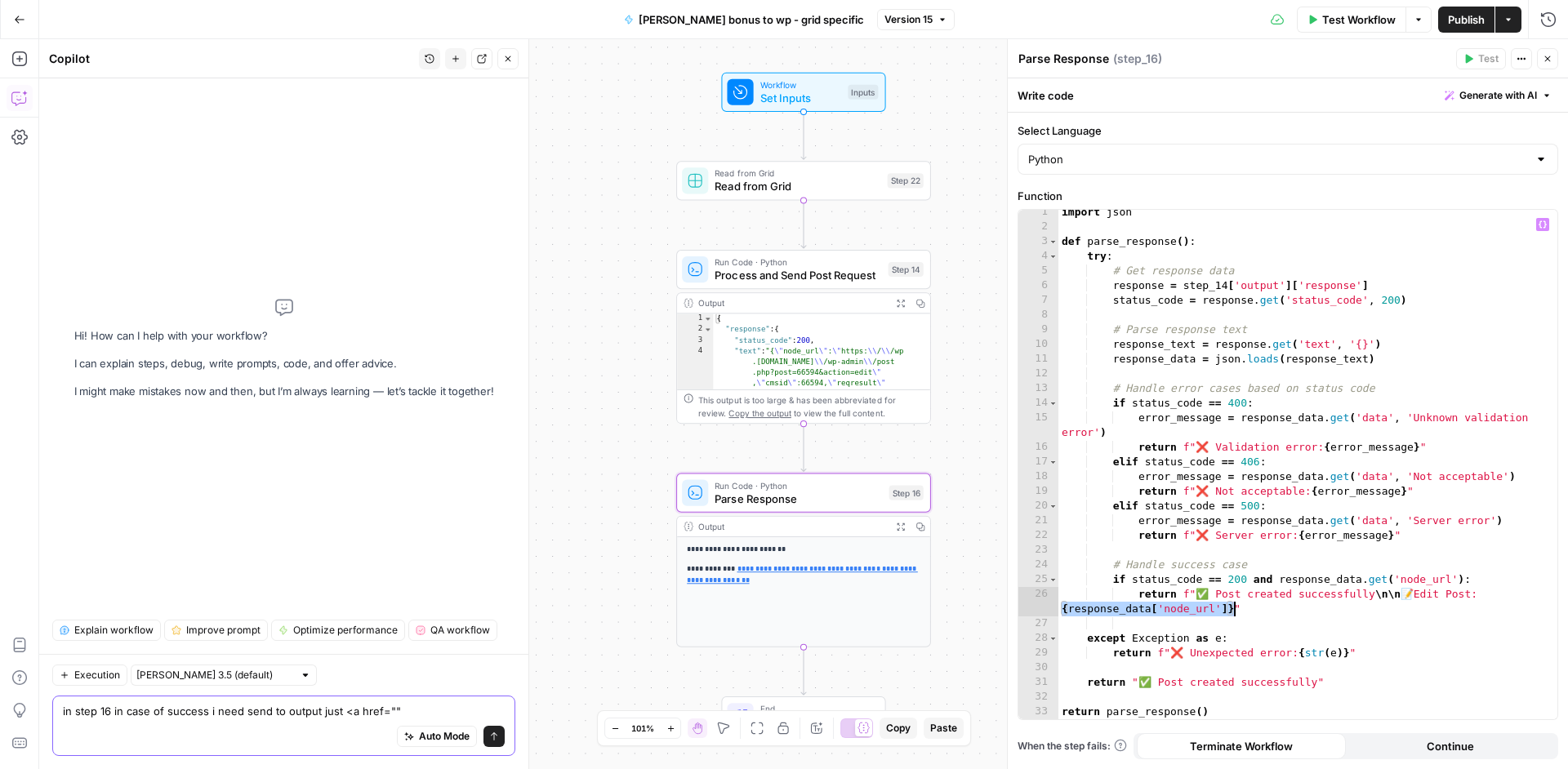
click at [400, 713] on textarea "in step 16 in case of success i need send to output just <a href=""" at bounding box center [283, 711] width 442 height 17
click at [387, 713] on textarea "in step 16 in case of success i need send to output just <a href=""" at bounding box center [283, 711] width 442 height 17
paste textarea "{response_data['node_url']}"
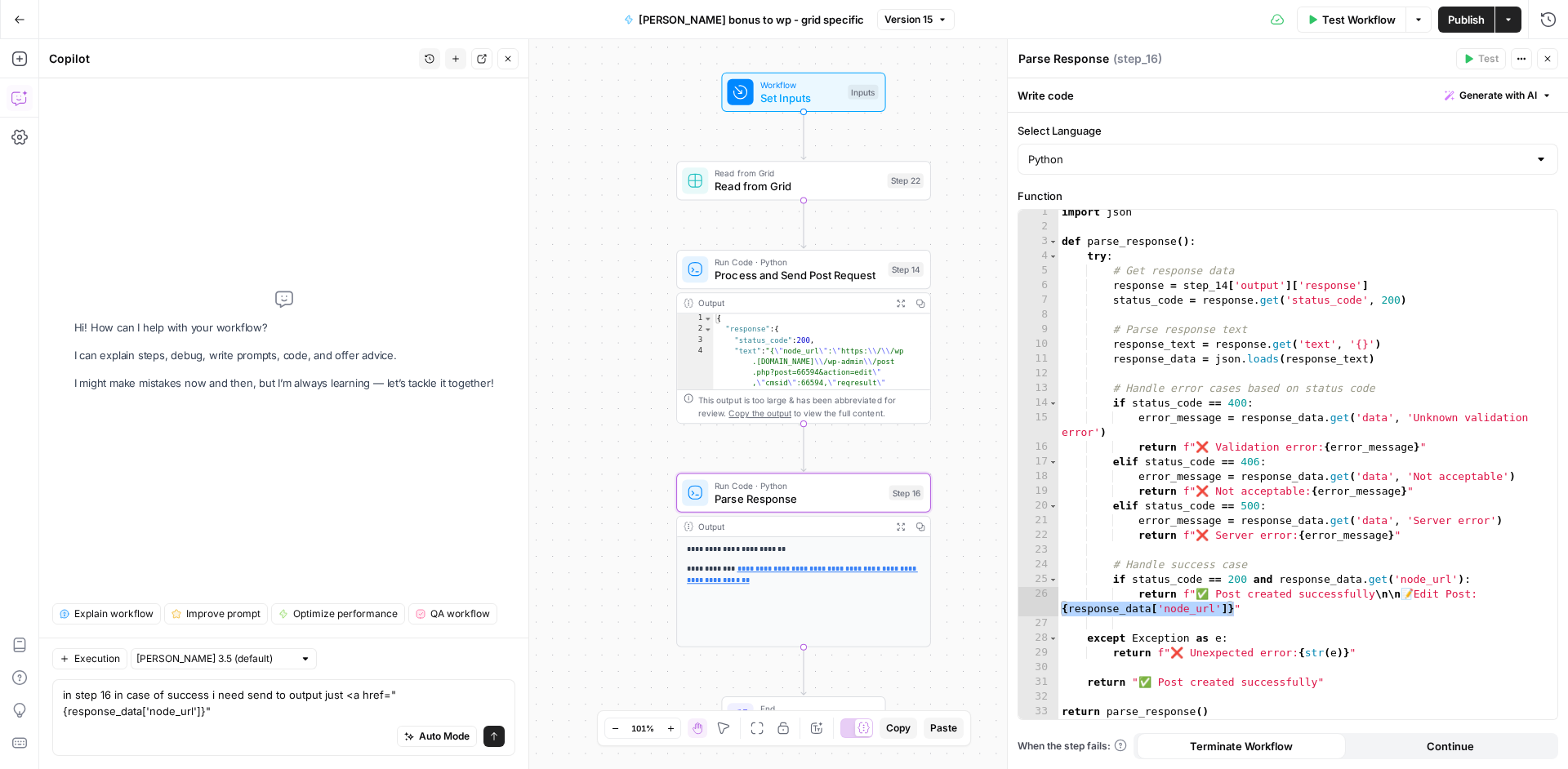
click at [315, 724] on div "Auto Mode Send" at bounding box center [283, 737] width 442 height 36
drag, startPoint x: 316, startPoint y: 721, endPoint x: 333, endPoint y: 697, distance: 29.4
click at [316, 720] on div "Auto Mode Send" at bounding box center [283, 737] width 442 height 36
click at [334, 696] on textarea "in step 16 in case of success i need send to output just <a href="{response_dat…" at bounding box center [283, 702] width 442 height 33
click at [332, 707] on textarea "in step 16 in case of success i need send to output just <a href="{response_dat…" at bounding box center [283, 702] width 442 height 33
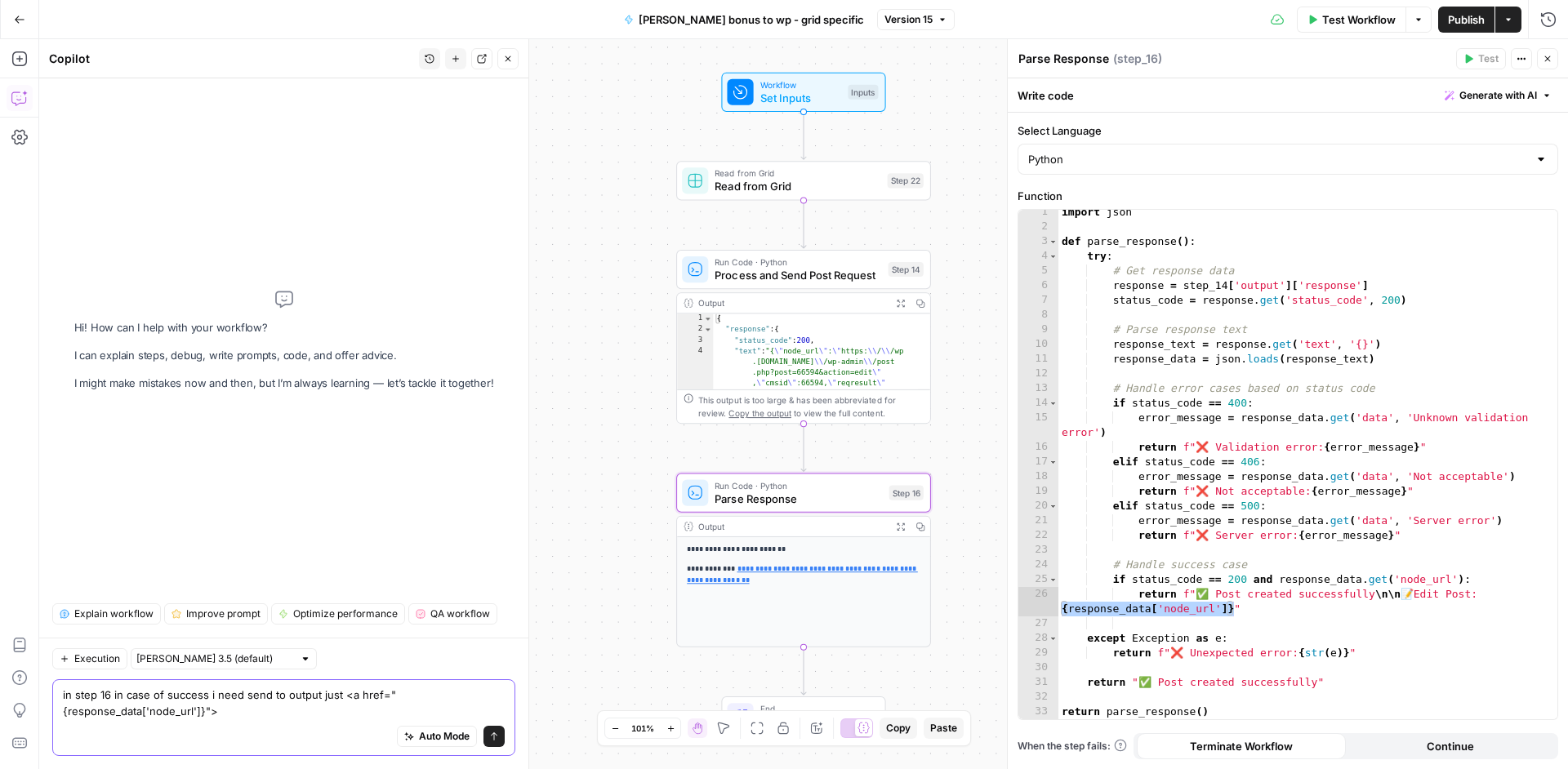
paste textarea "{response_data['node_url']}"
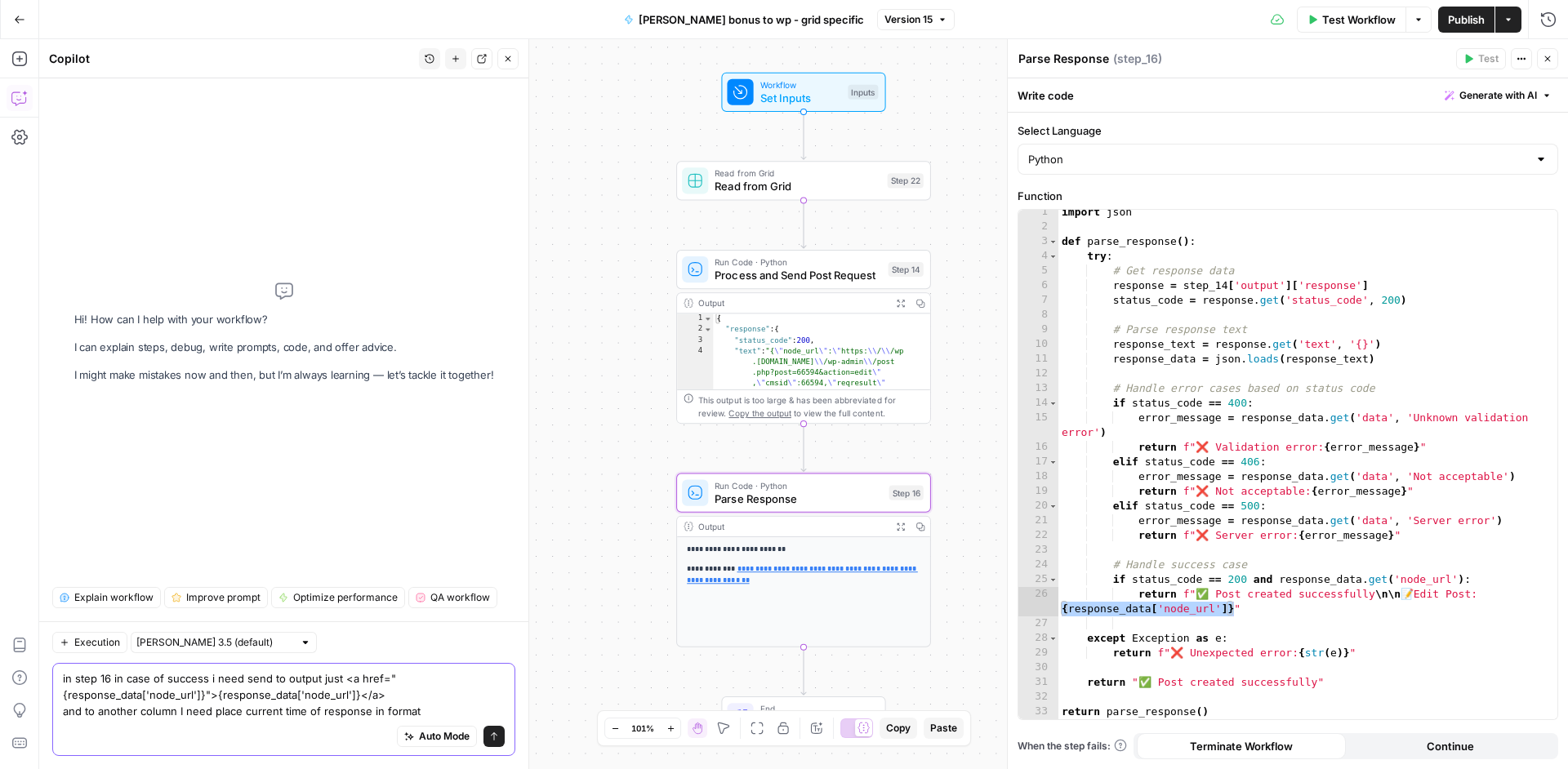
scroll to position [17, 0]
click at [214, 707] on textarea "in step 16 in case of success i need send to output just <a href="{response_dat…" at bounding box center [283, 695] width 442 height 49
paste textarea "[DATE]"
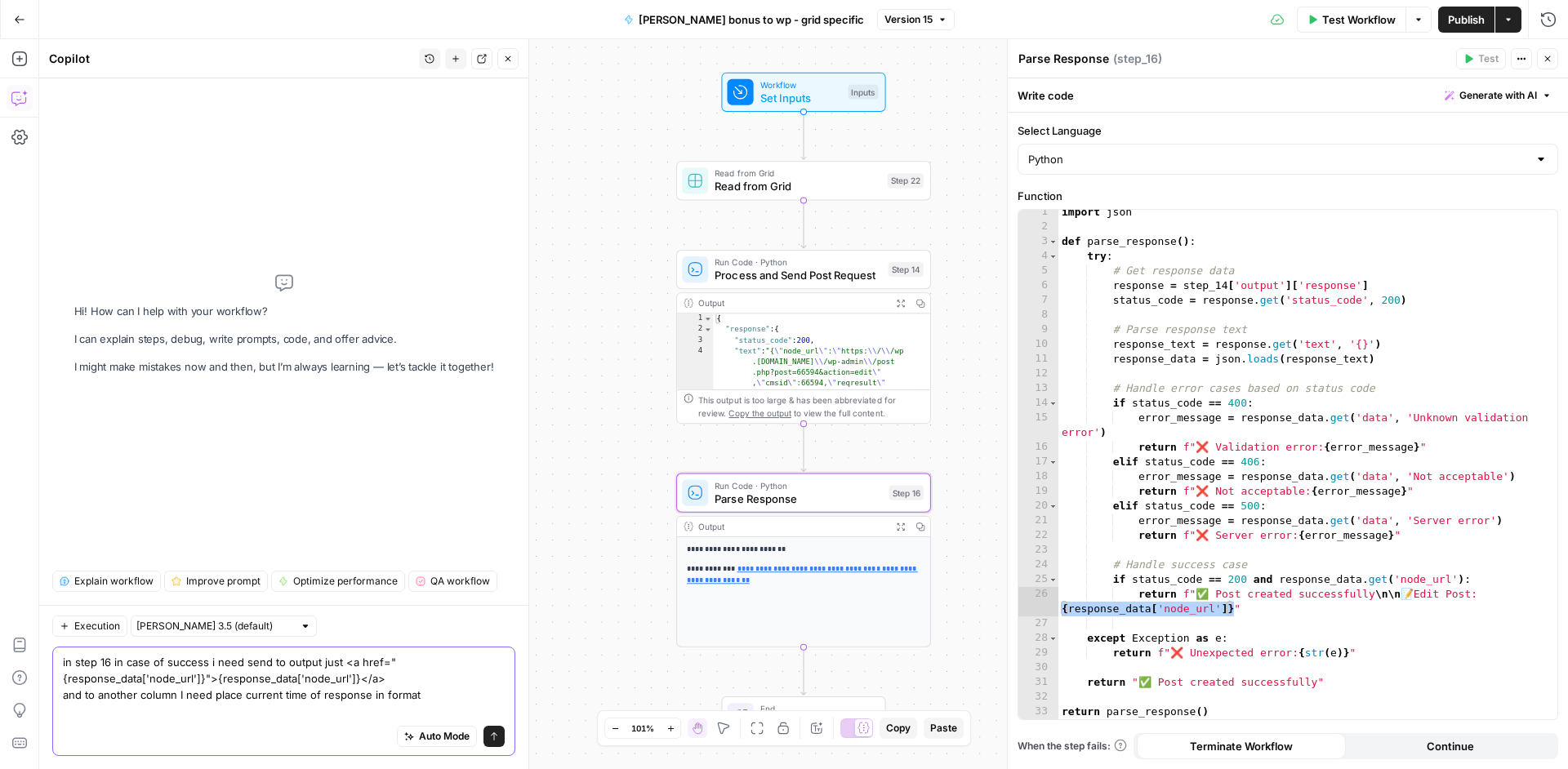
scroll to position [0, 0]
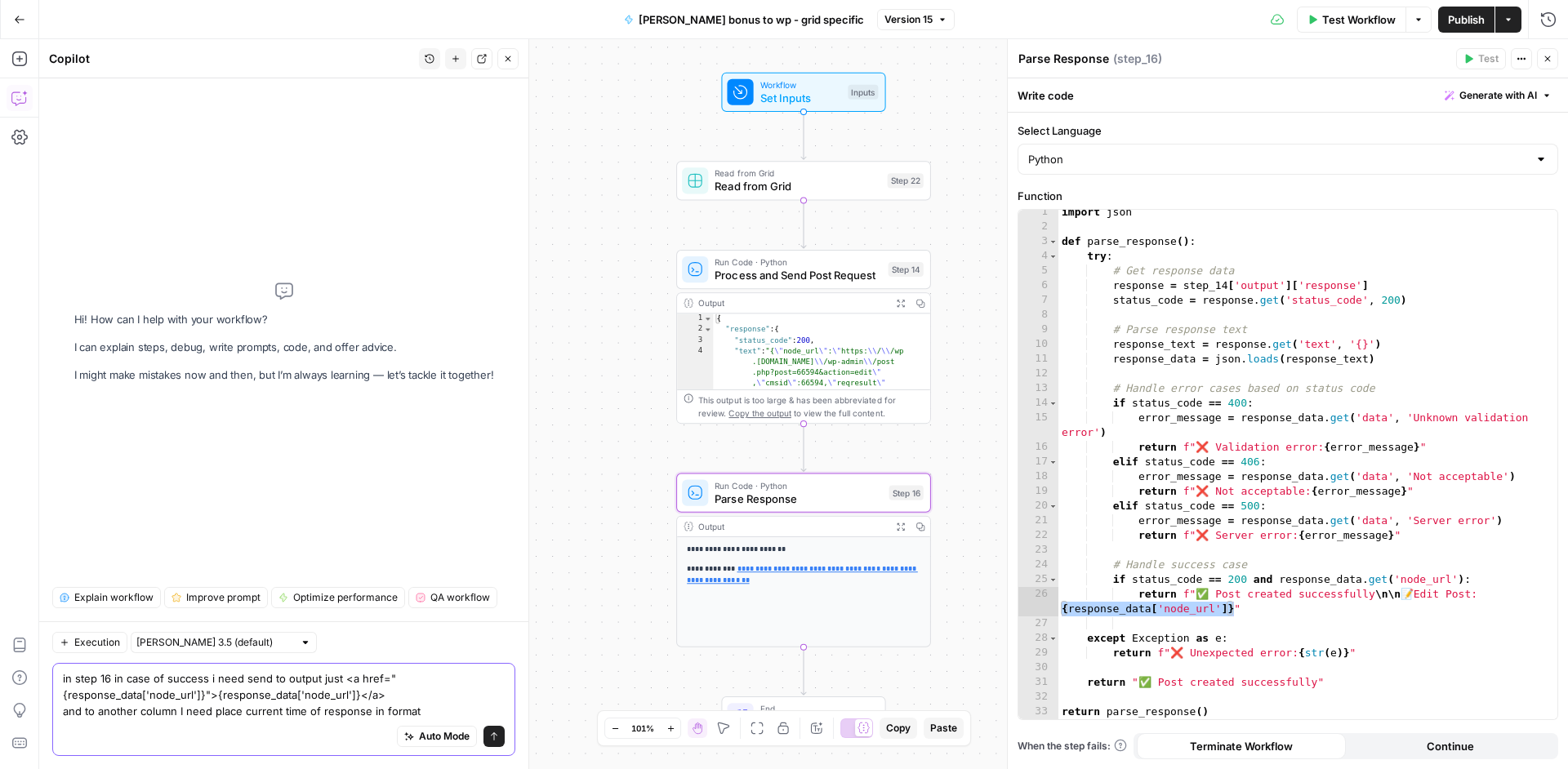
paste textarea "[DATE] 13:35:37"
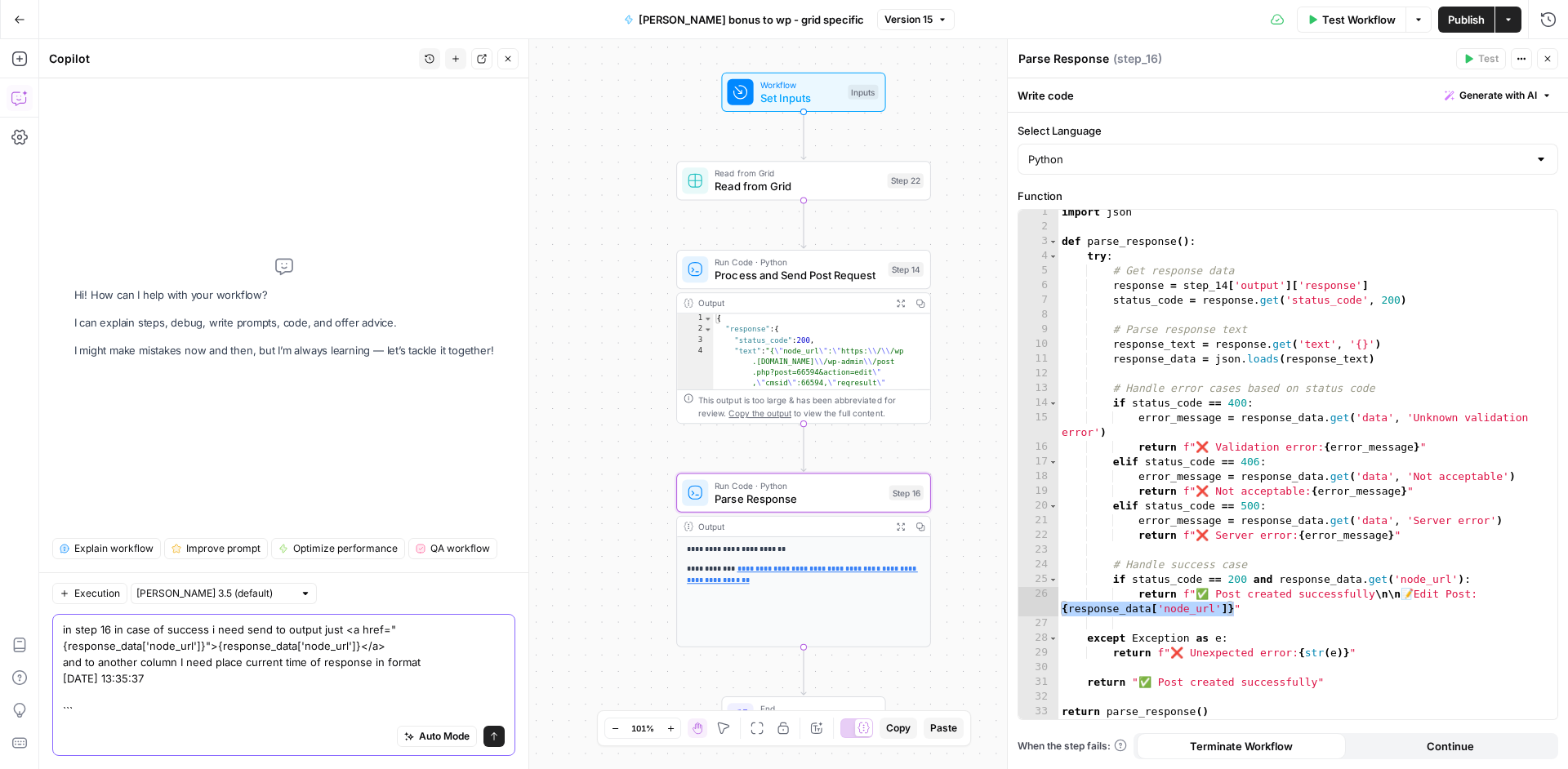
scroll to position [17, 0]
paste textarea "// Create a new date object const now = new Date(); // Format the date for Jeru…"
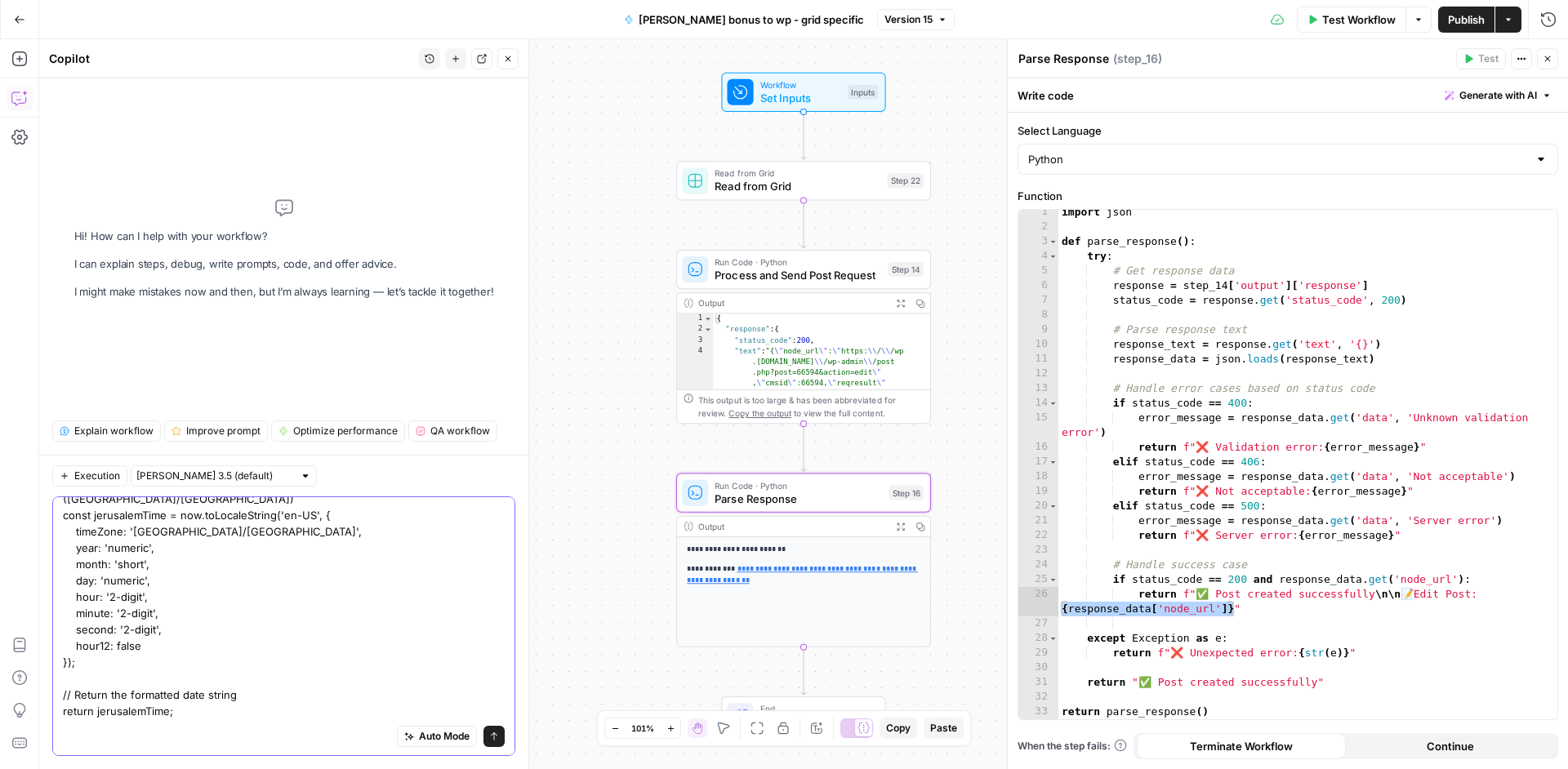
scroll to position [0, 0]
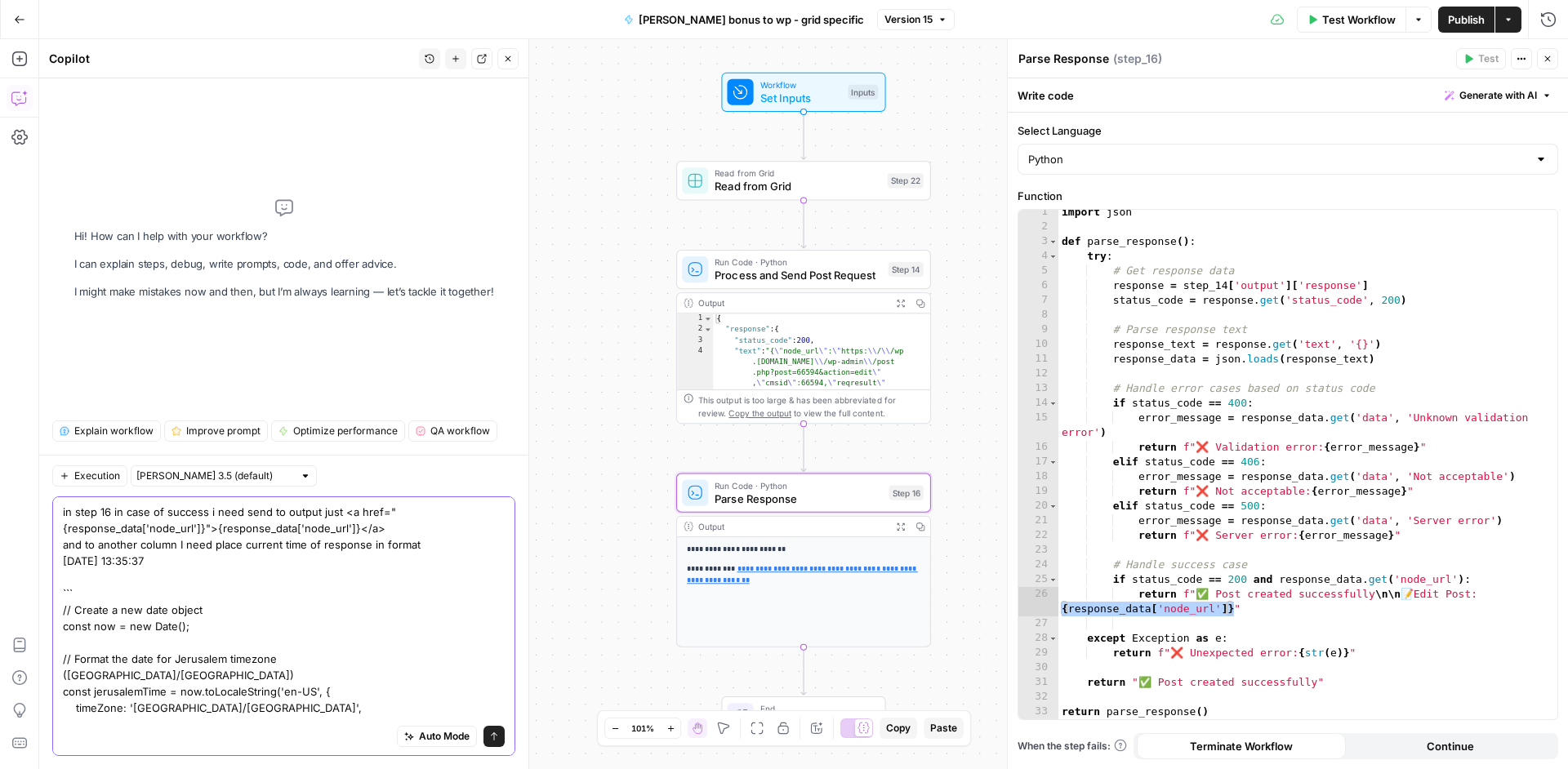
click at [96, 542] on textarea "in step 16 in case of success i need send to output just <a href="{response_dat…" at bounding box center [283, 707] width 442 height 408
drag, startPoint x: 96, startPoint y: 542, endPoint x: 174, endPoint y: 543, distance: 78.0
click at [174, 543] on textarea "in step 16 in case of success i need send to output just <a href="{response_dat…" at bounding box center [283, 707] width 442 height 408
paste textarea "// Create a new date object const now = new Date(); // Format the date for Jeru…"
click at [369, 622] on textarea "in step 16 in case of success i need send to output just <a href="{response_dat…" at bounding box center [283, 707] width 442 height 408
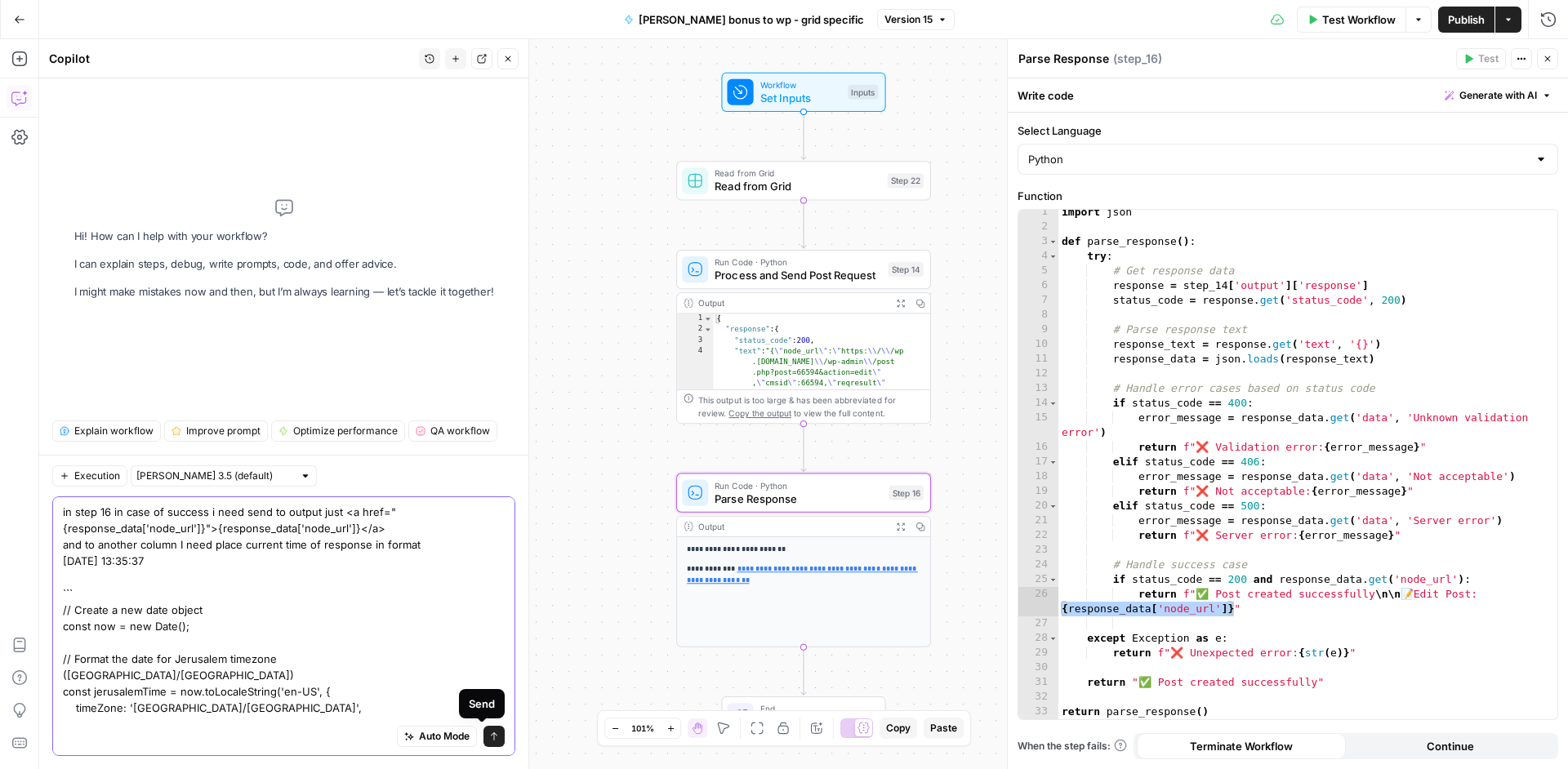
type textarea "in step 16 in case of success i need send to output just <a href="{response_dat…"
click at [483, 730] on button "Send" at bounding box center [493, 736] width 21 height 21
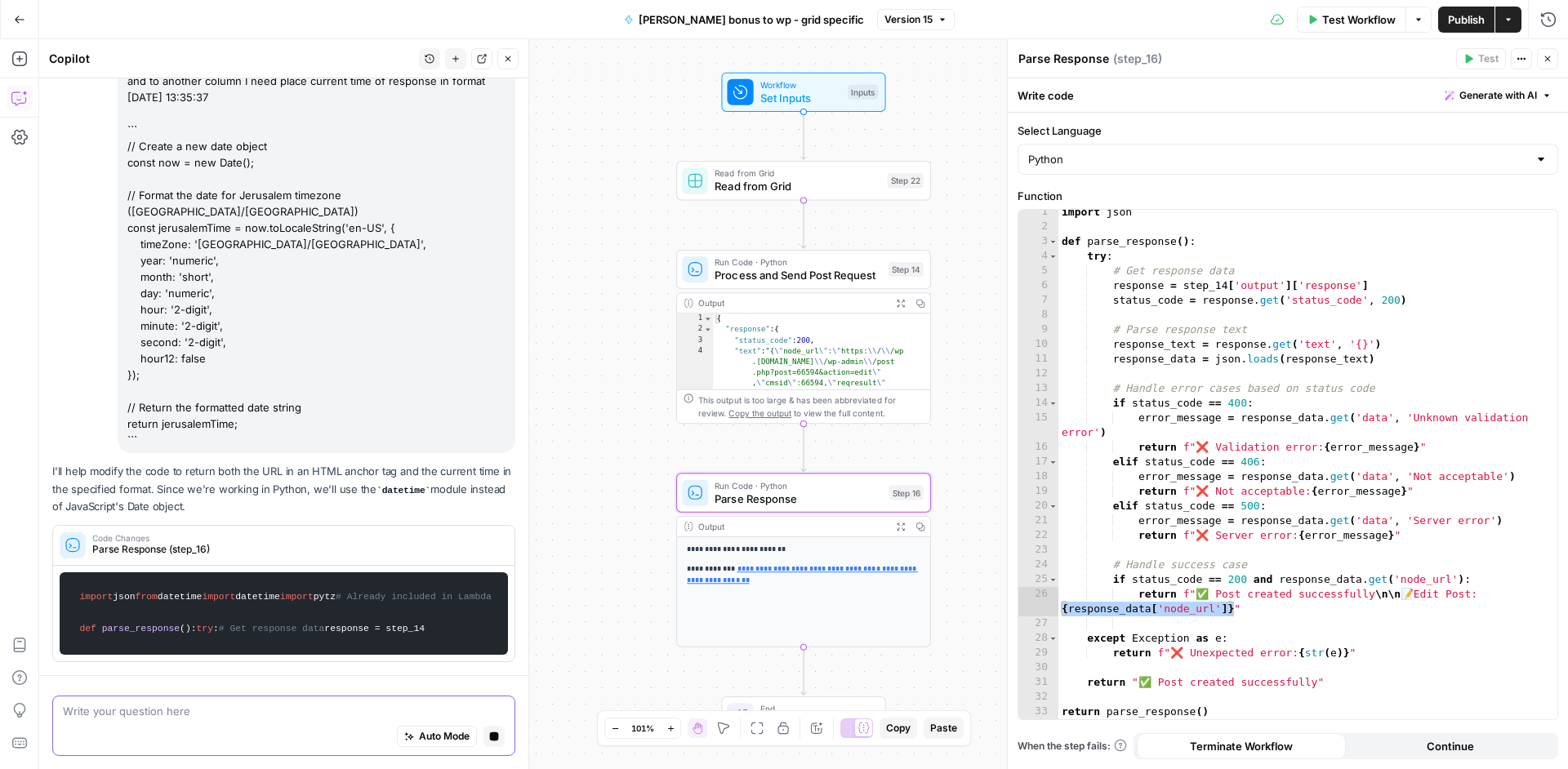
scroll to position [218, 0]
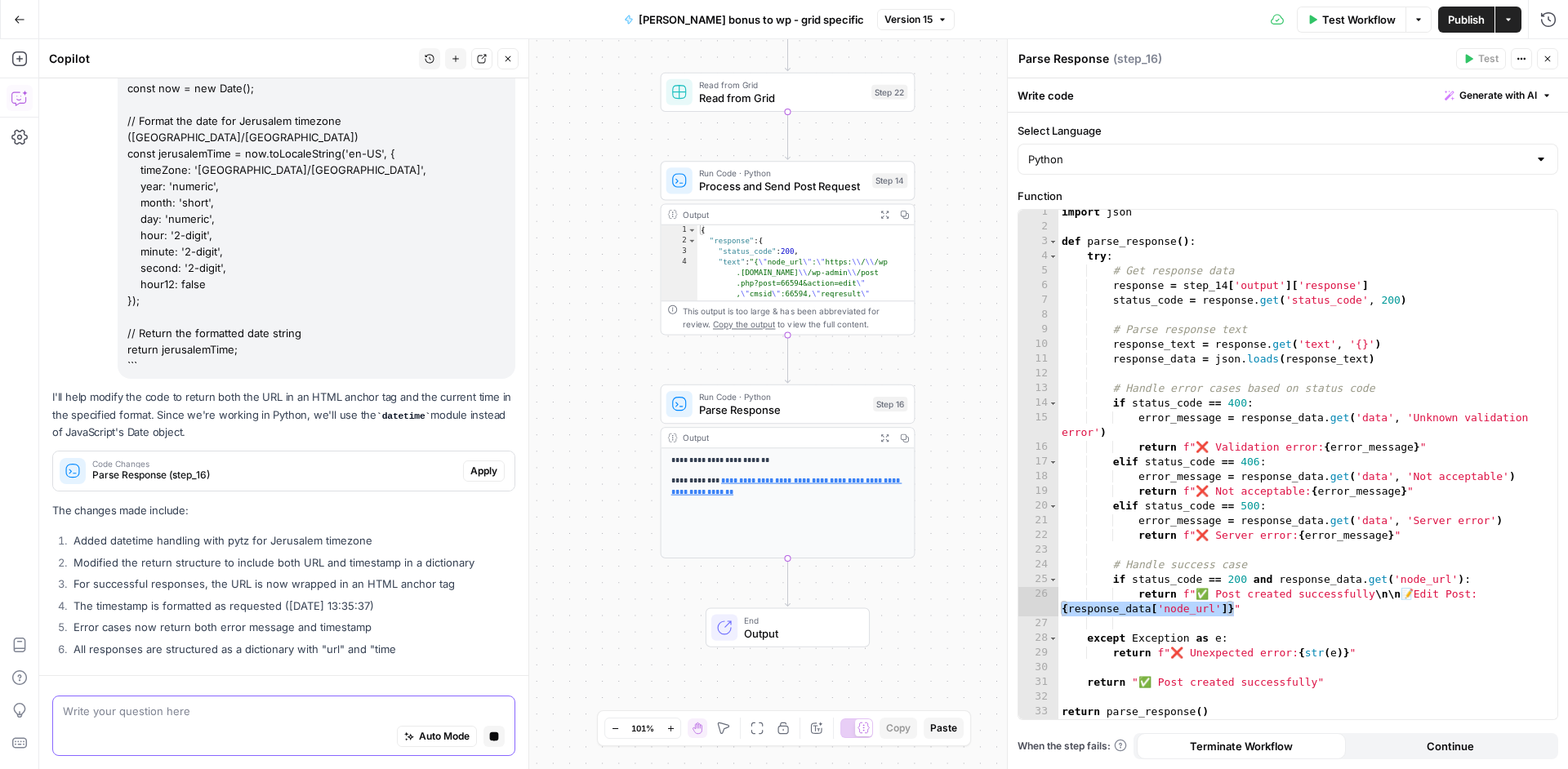
click at [301, 388] on p "I'll help modify the code to return both the URL in an HTML anchor tag and the …" at bounding box center [284, 414] width 463 height 53
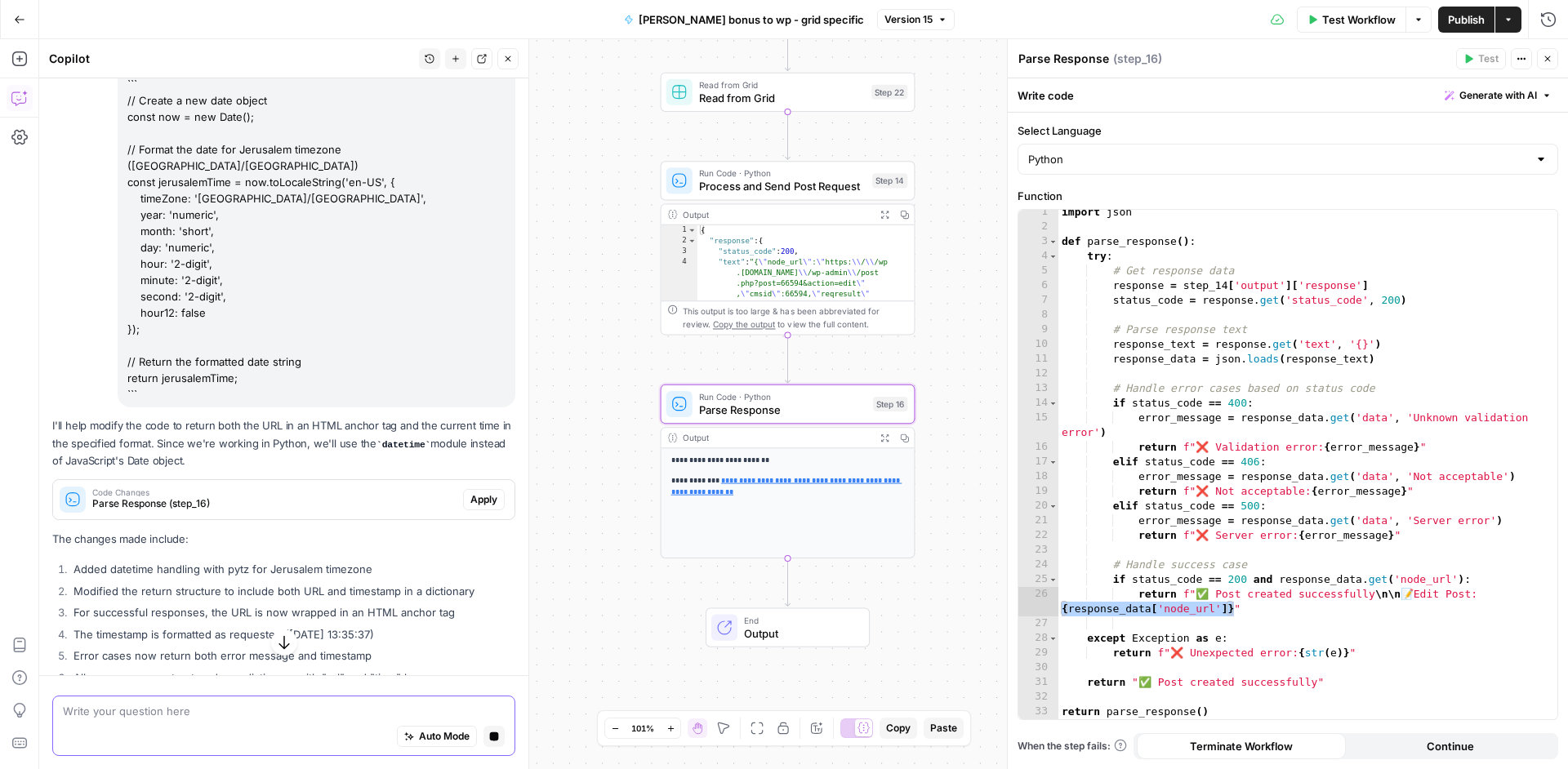
click at [294, 497] on span "Parse Response (step_16)" at bounding box center [275, 504] width 364 height 15
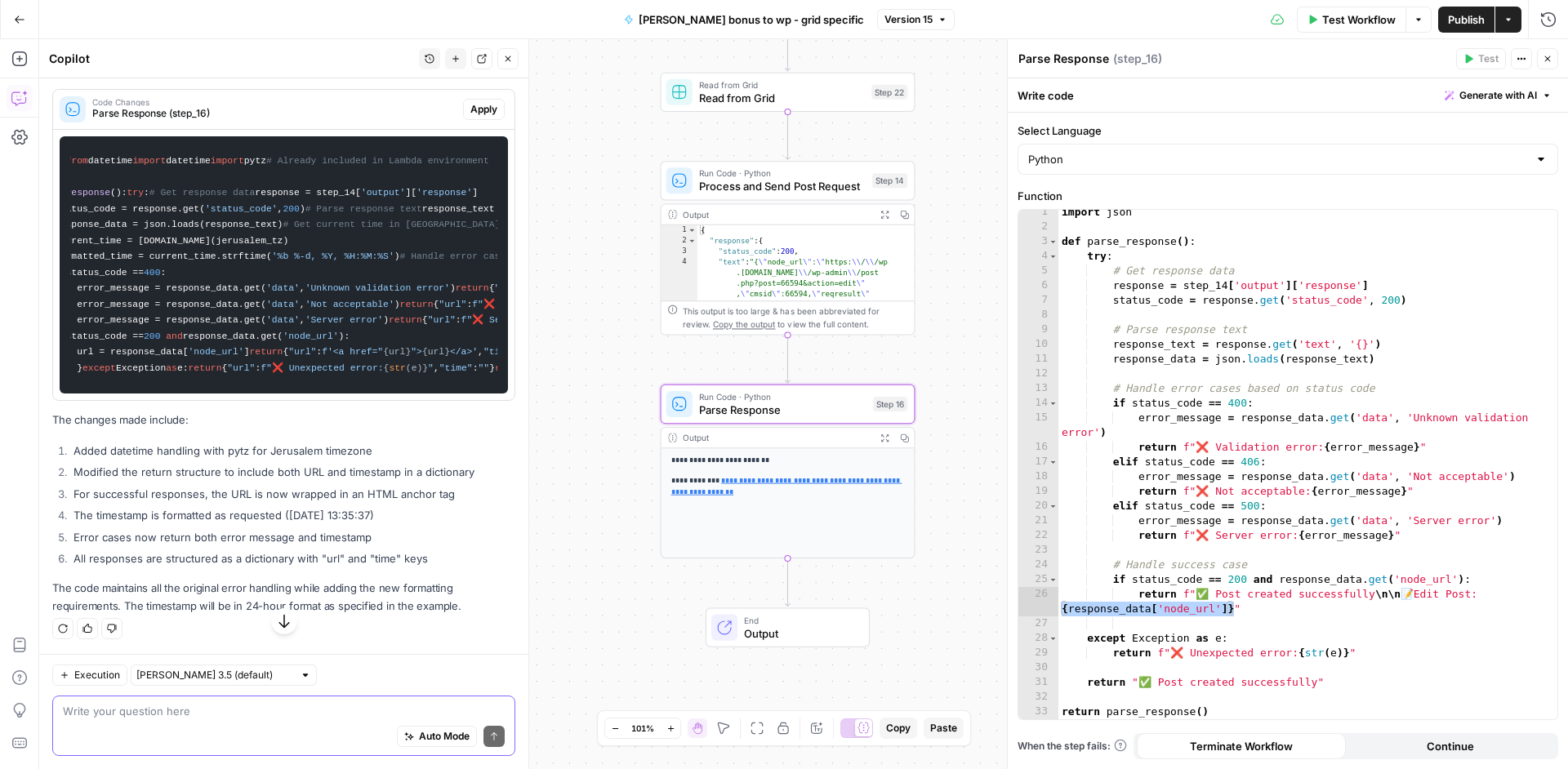
scroll to position [0, 0]
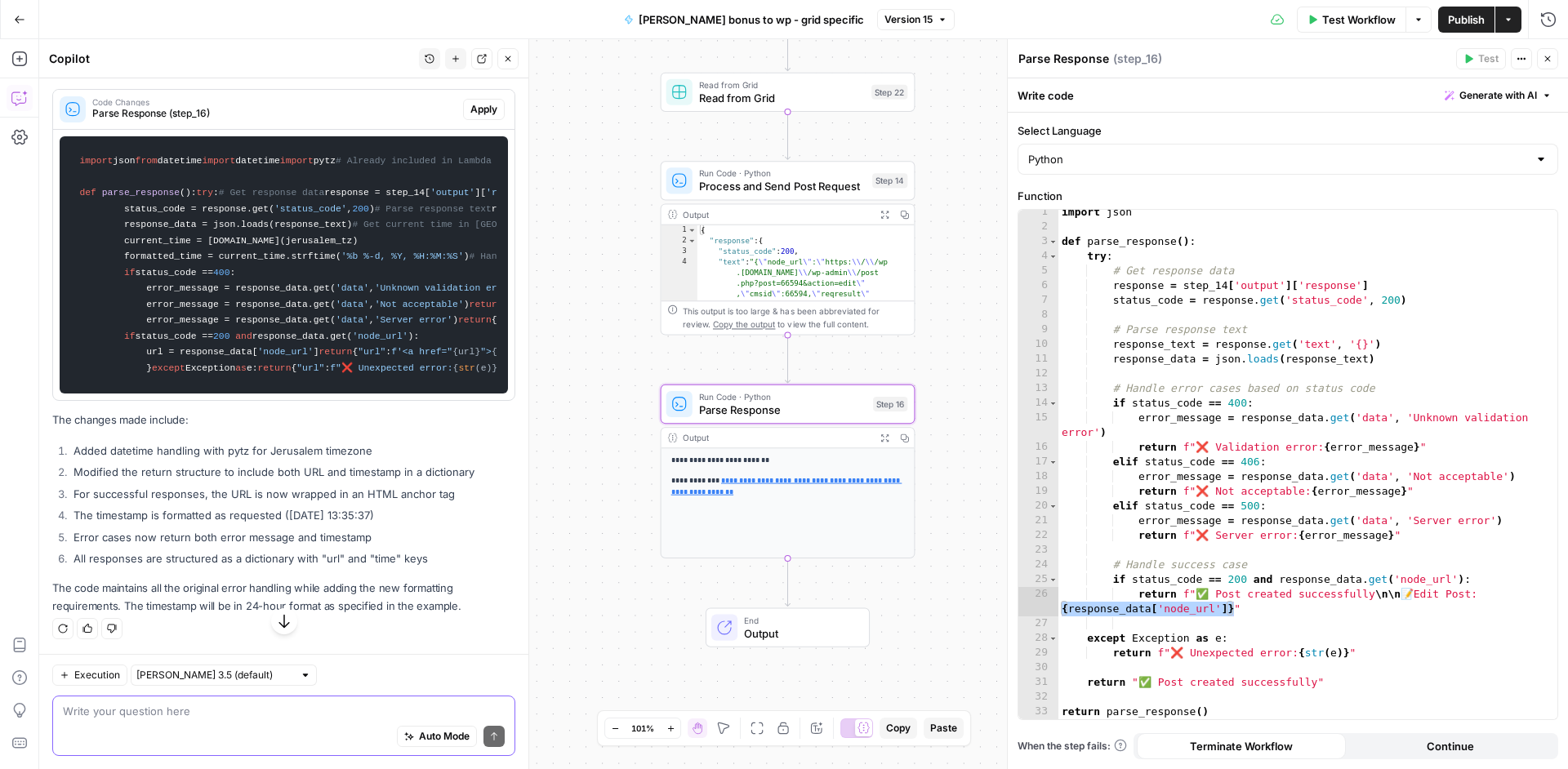
drag, startPoint x: 184, startPoint y: 373, endPoint x: 354, endPoint y: 372, distance: 170.0
click at [354, 372] on code "import json from datetime import datetime import pytz # Already included in Lam…" at bounding box center [283, 265] width 427 height 241
copy code ""✅ Post created successfully""
click at [171, 707] on textarea at bounding box center [283, 711] width 442 height 17
paste textarea ""✅ Post created successfully""
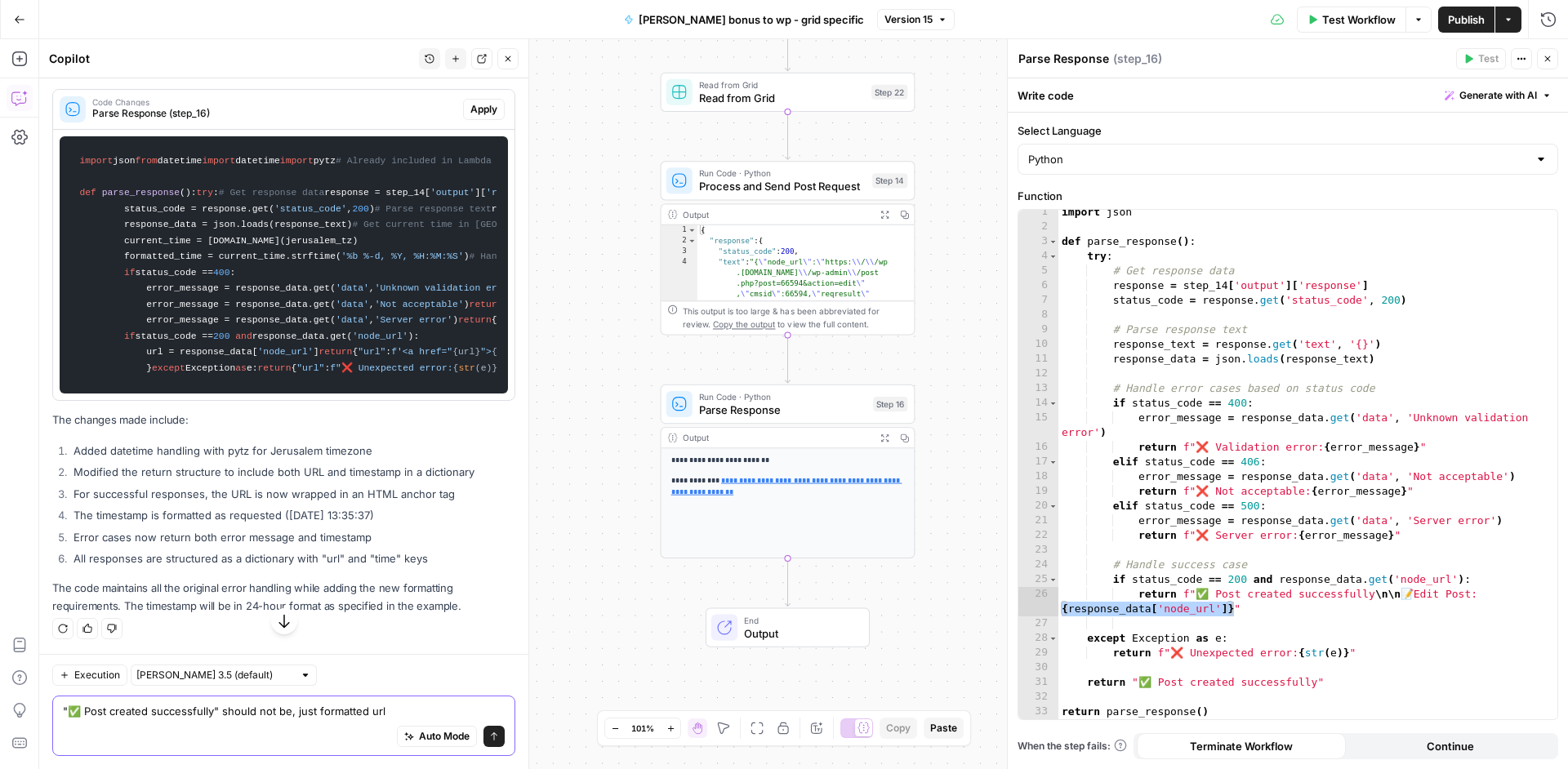
type textarea ""✅ Post created successfully" should not be, just formatted url"
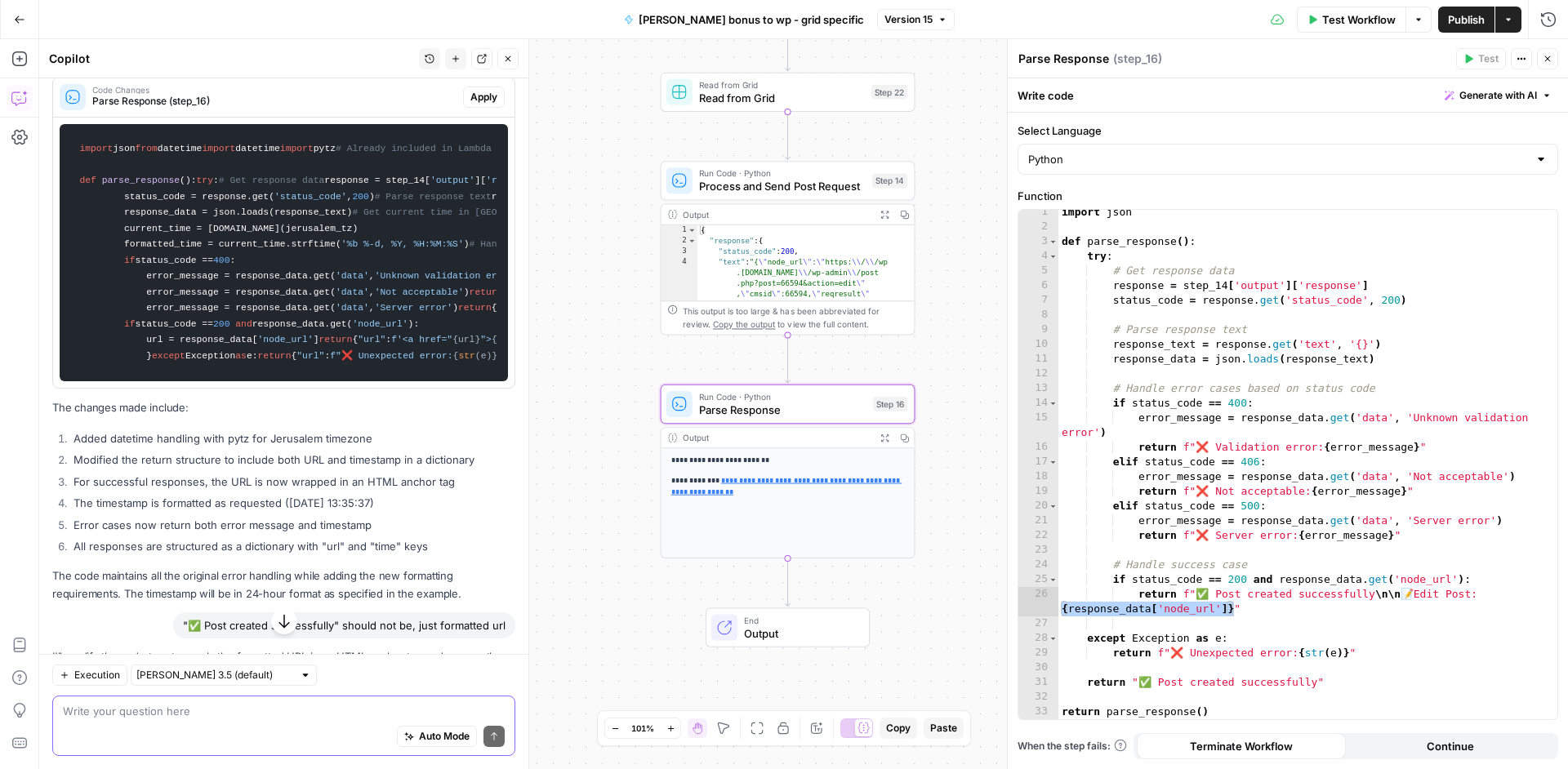
scroll to position [368, 0]
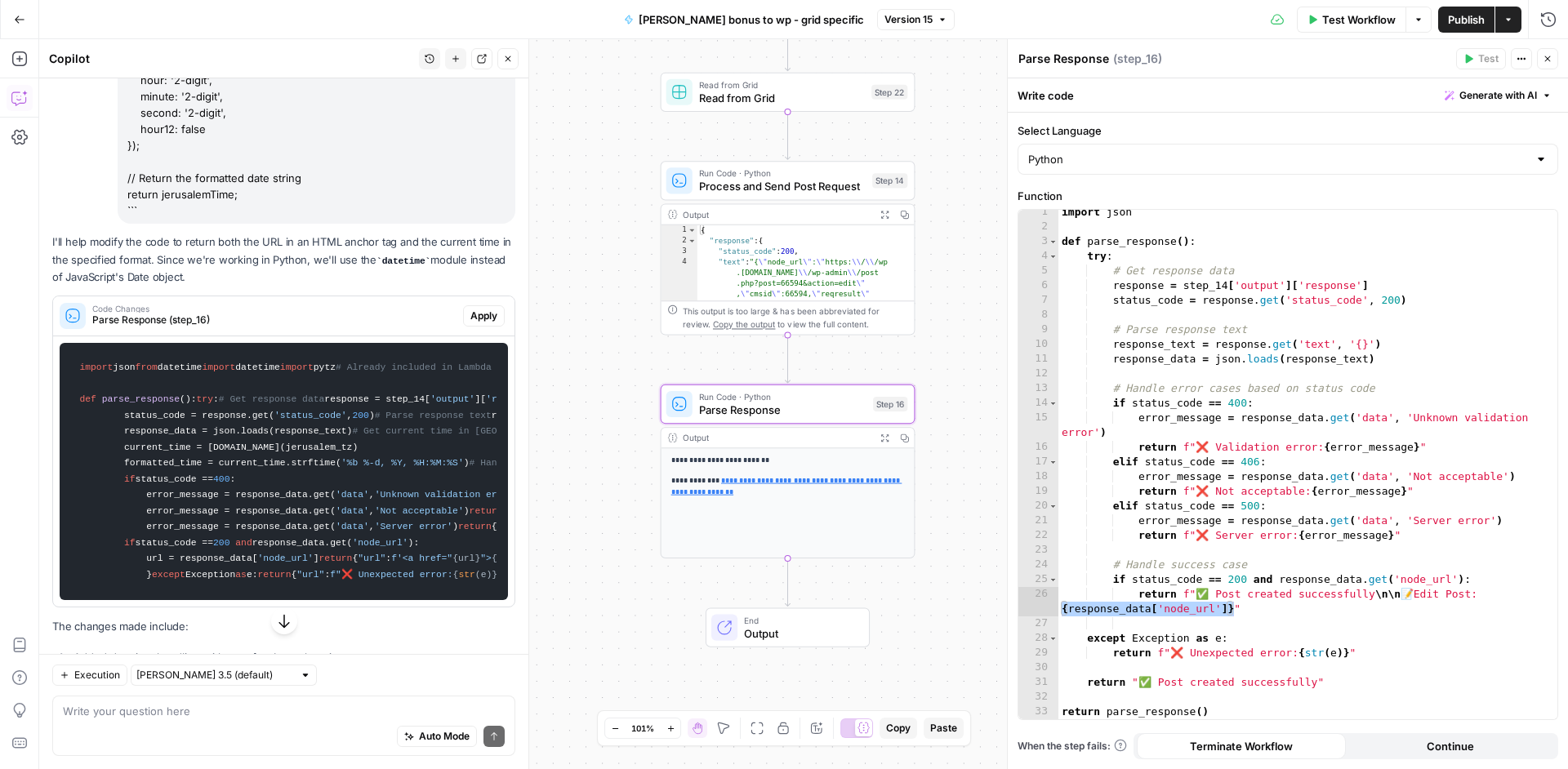
click at [473, 303] on div "Code Changes Parse Response (step_16) Apply" at bounding box center [284, 316] width 462 height 26
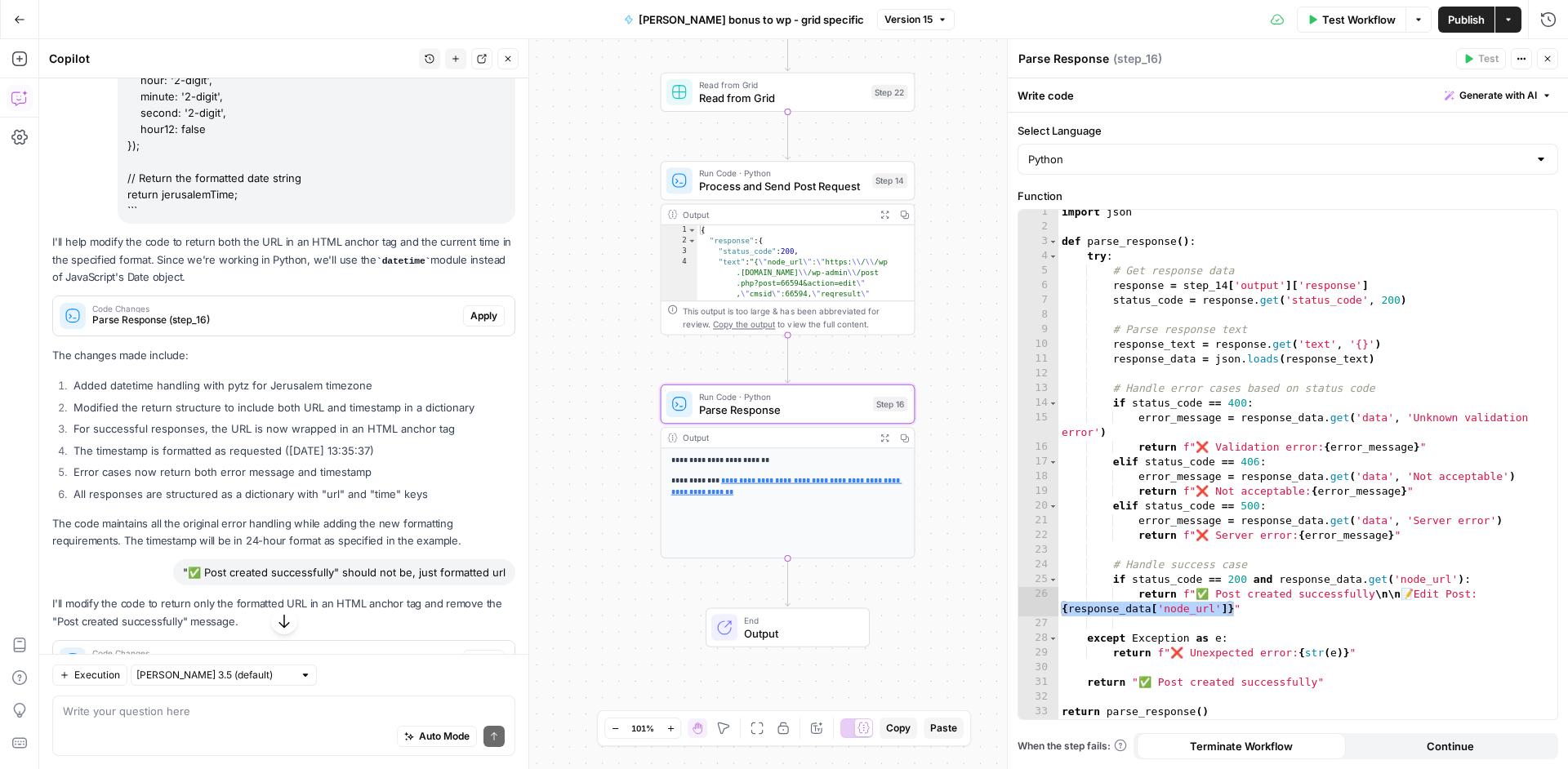
click at [471, 309] on span "Apply" at bounding box center [483, 316] width 27 height 15
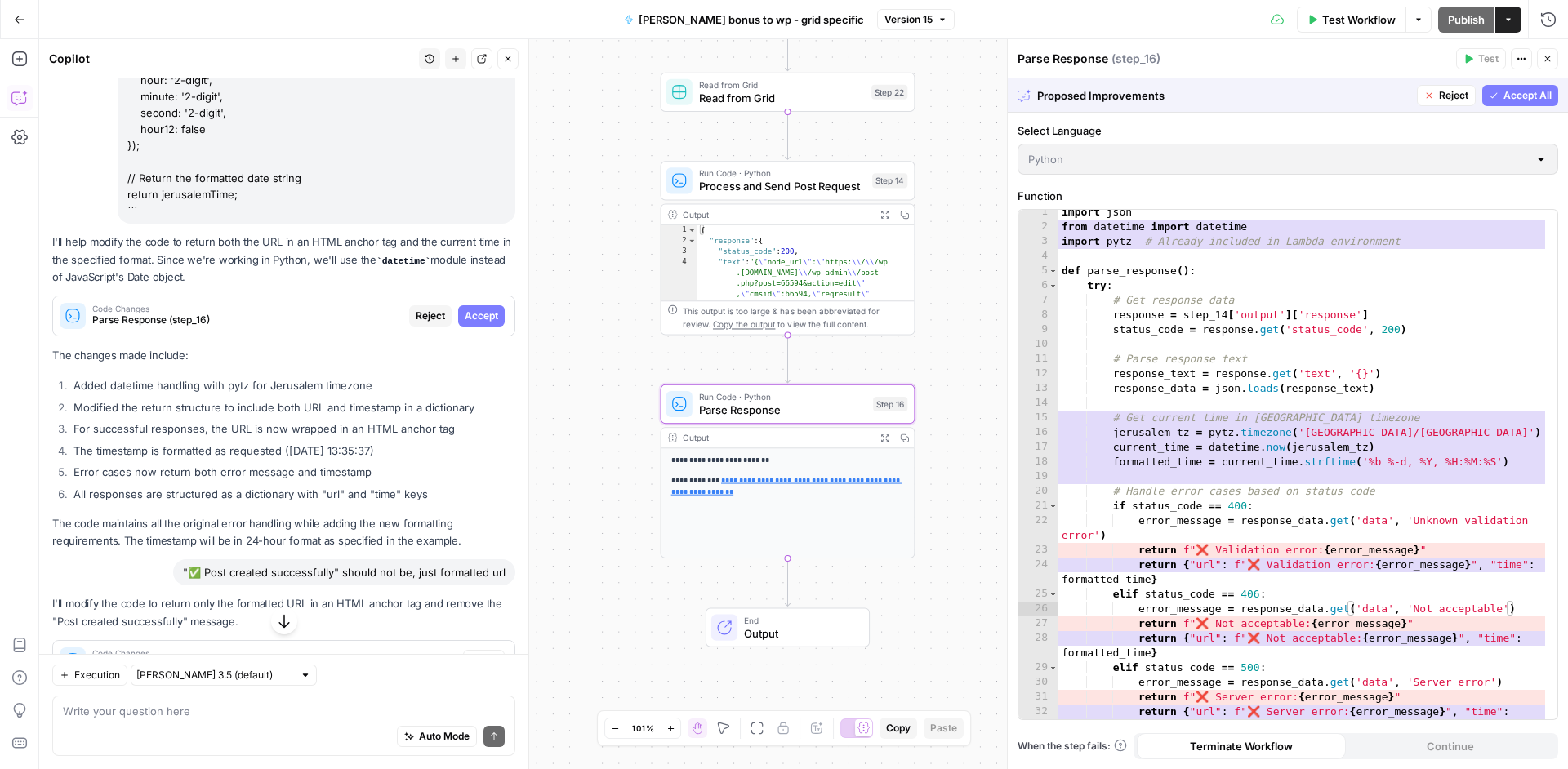
click at [471, 309] on span "Accept" at bounding box center [481, 316] width 33 height 15
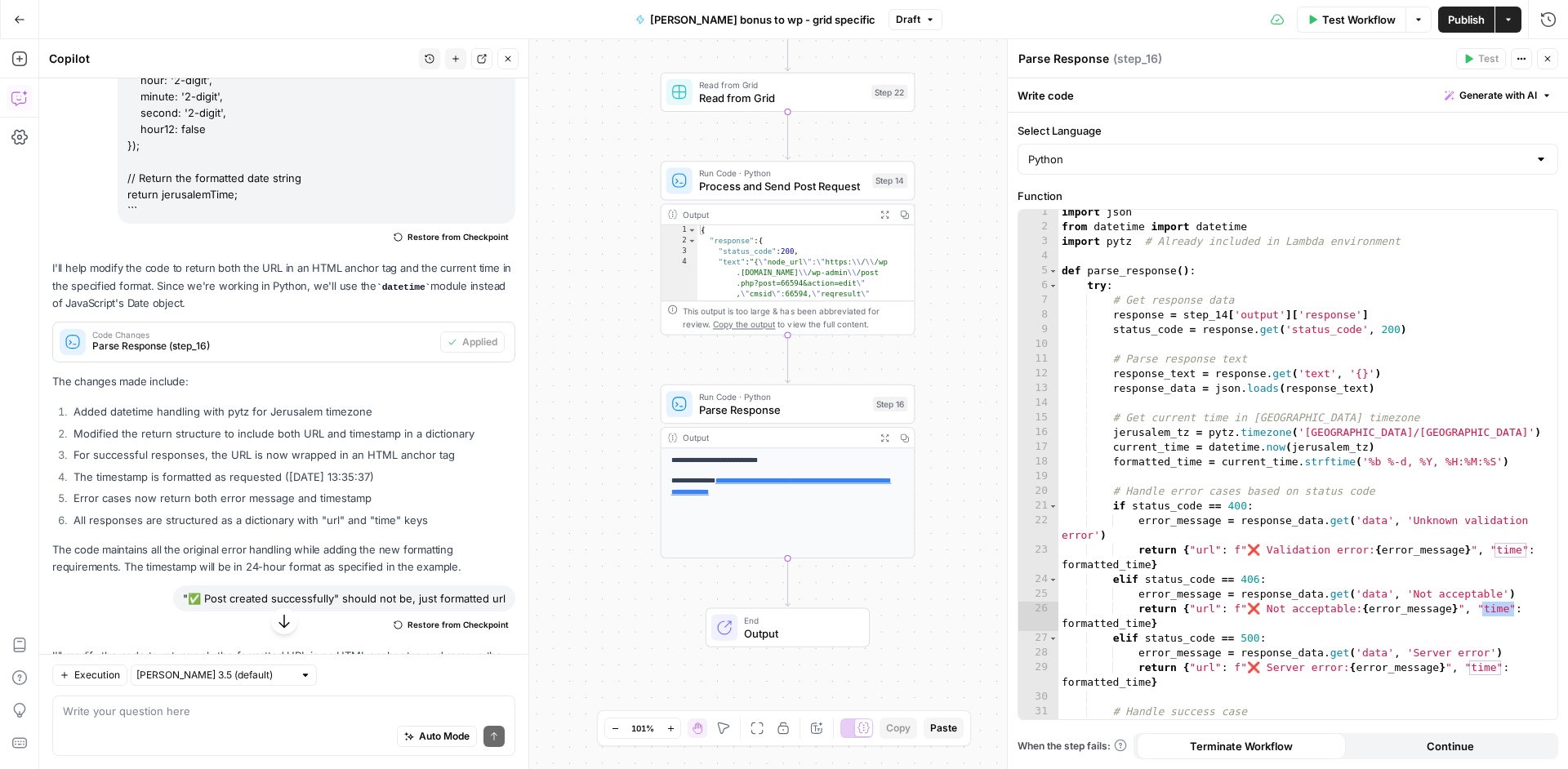
click at [1474, 18] on span "Publish" at bounding box center [1466, 20] width 37 height 17
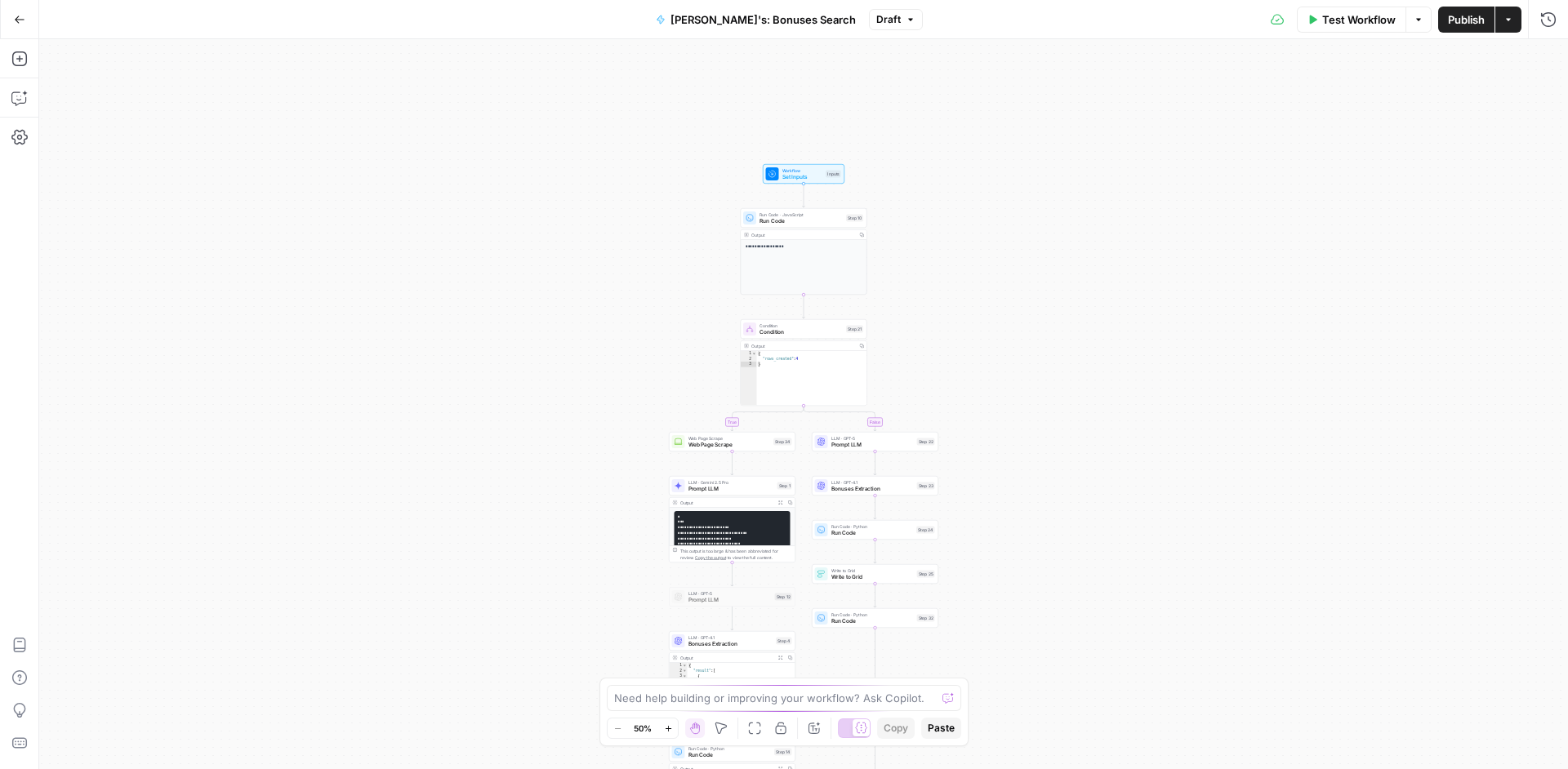
click at [802, 215] on span "Run Code · JavaScript" at bounding box center [801, 215] width 83 height 7
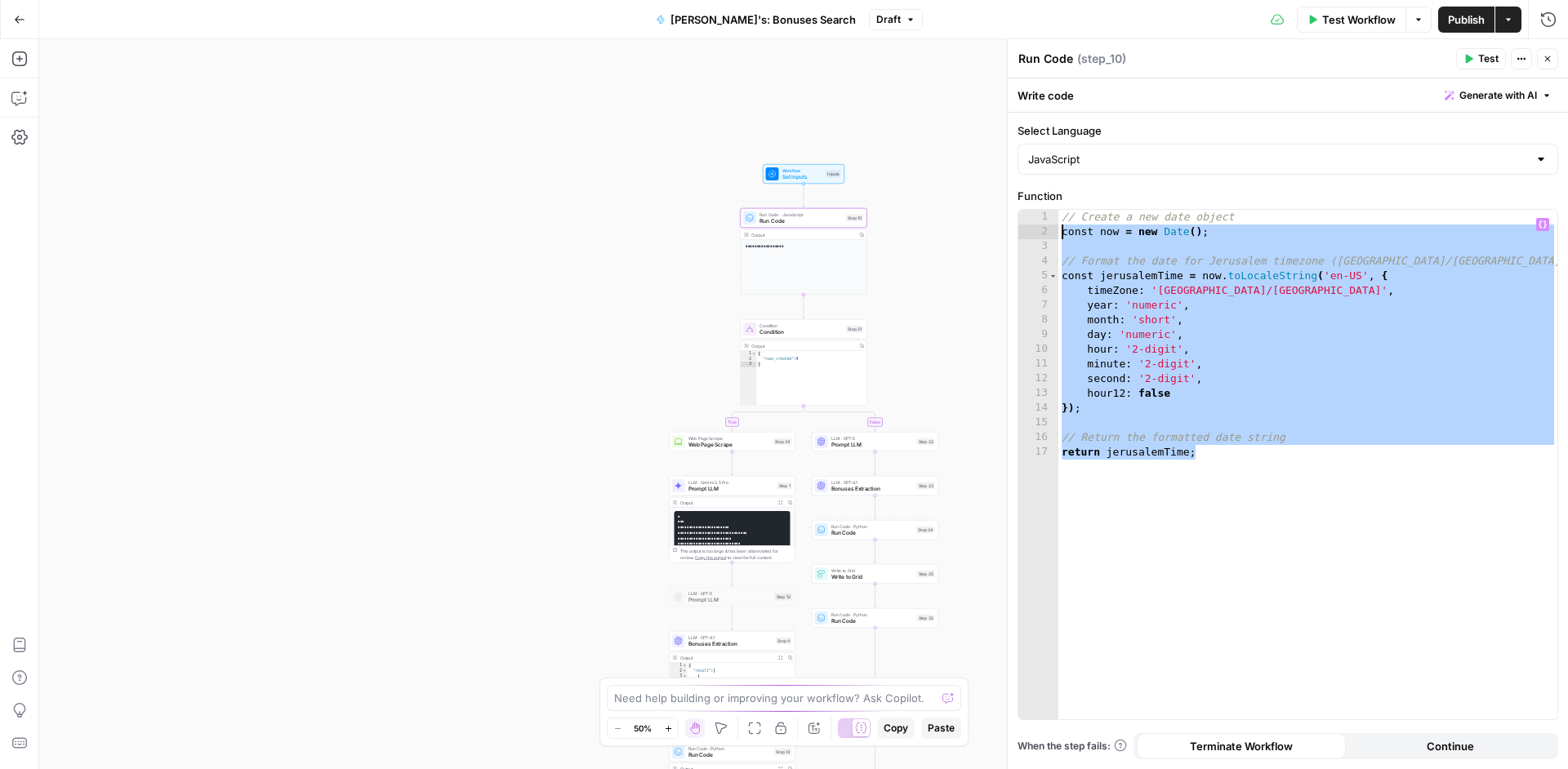
drag, startPoint x: 1252, startPoint y: 483, endPoint x: 905, endPoint y: 153, distance: 478.9
click at [897, 154] on body "**********" at bounding box center [784, 384] width 1568 height 769
type textarea "**********"
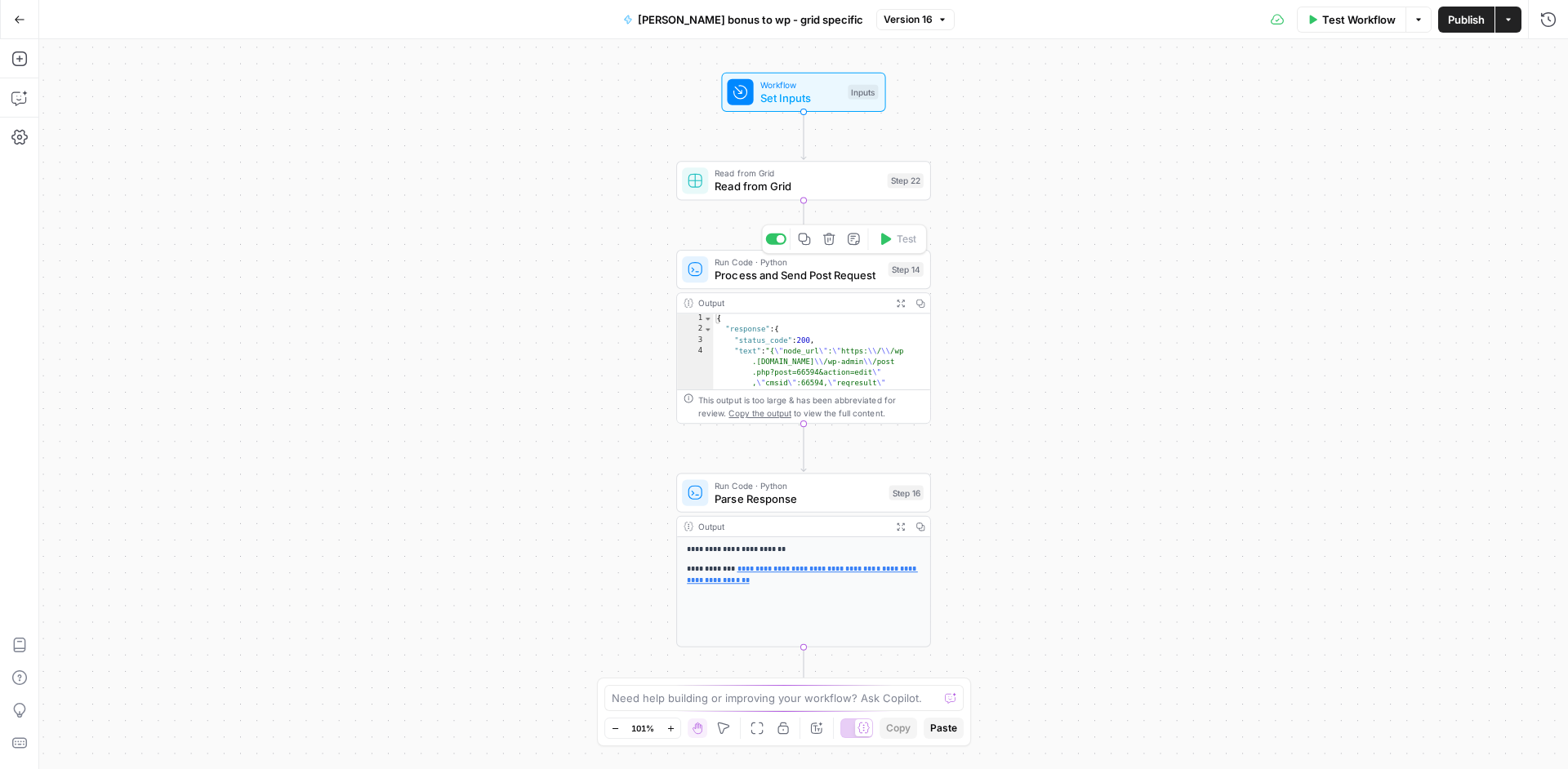
click at [859, 281] on span "Process and Send Post Request" at bounding box center [797, 276] width 166 height 17
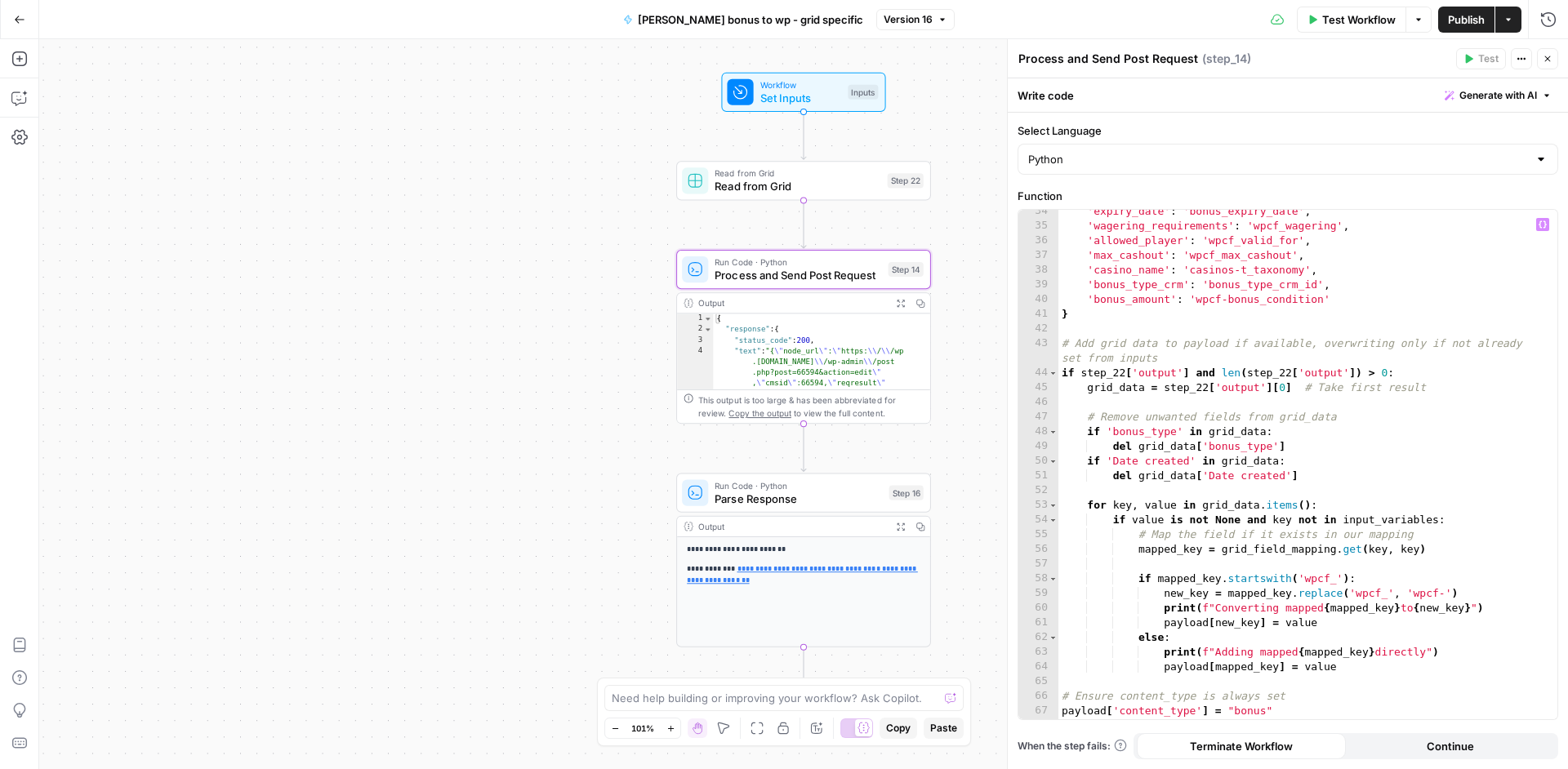
scroll to position [279, 0]
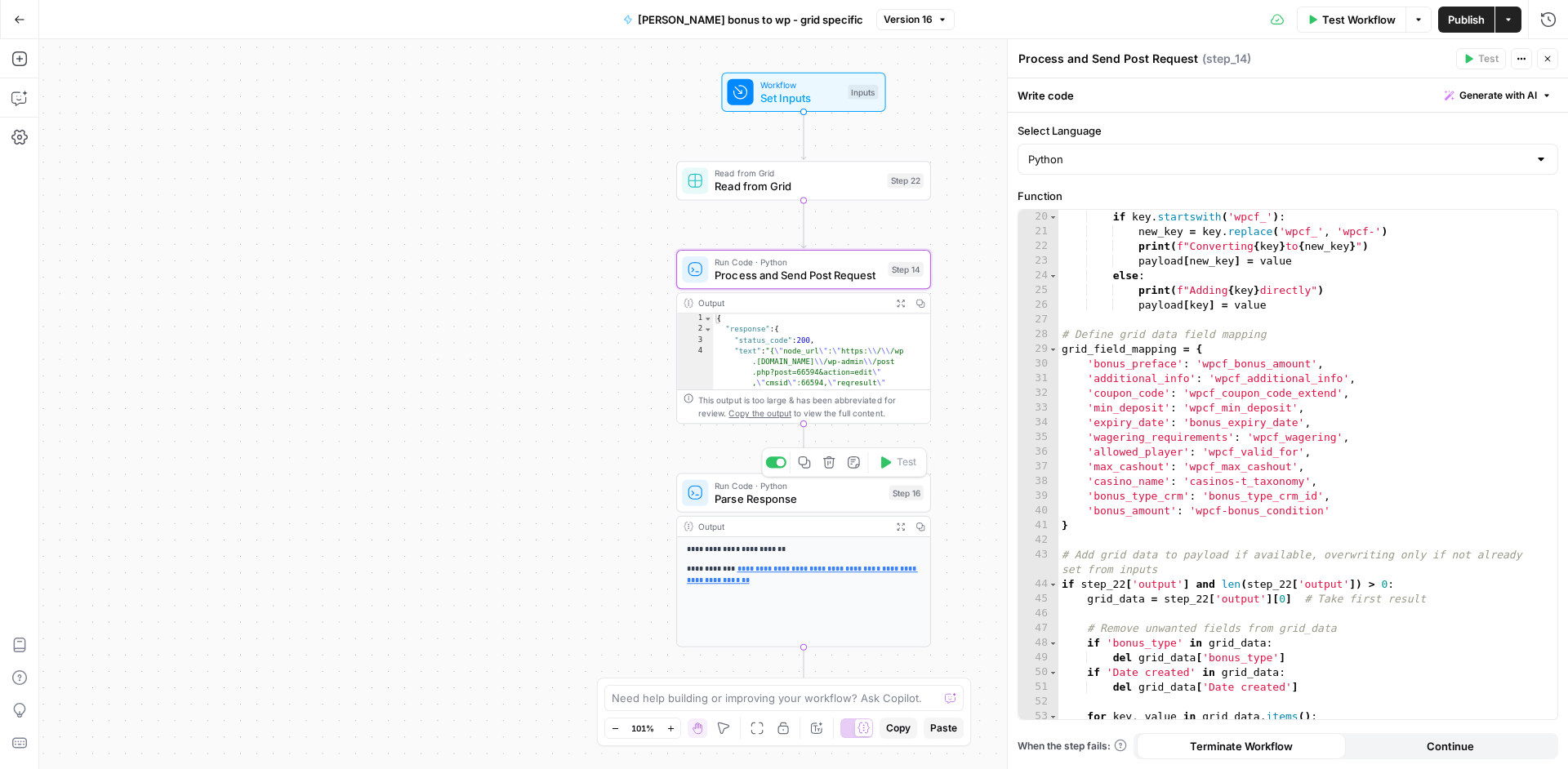
click at [870, 501] on span "Parse Response" at bounding box center [798, 499] width 167 height 17
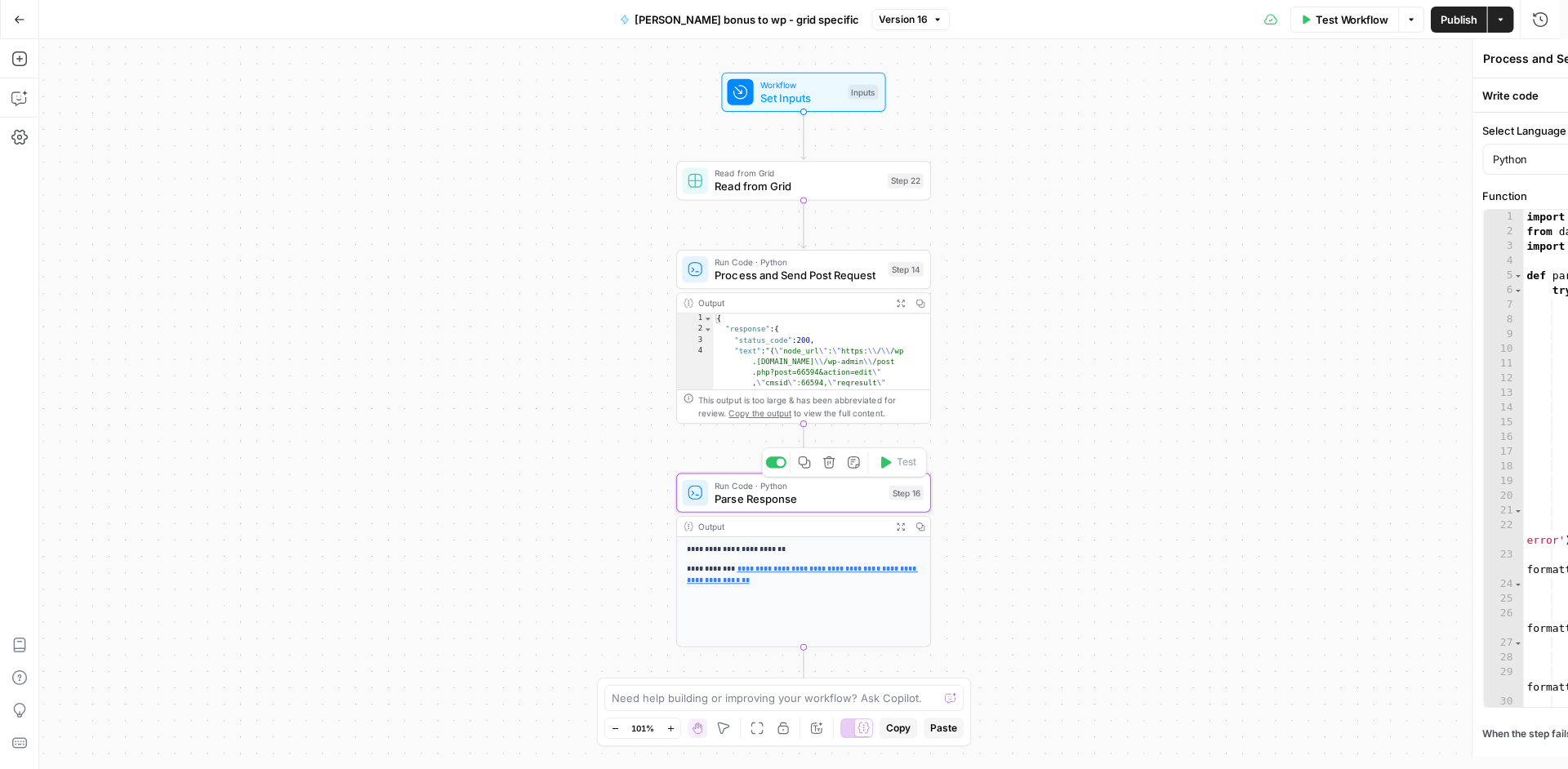
type textarea "Parse Response"
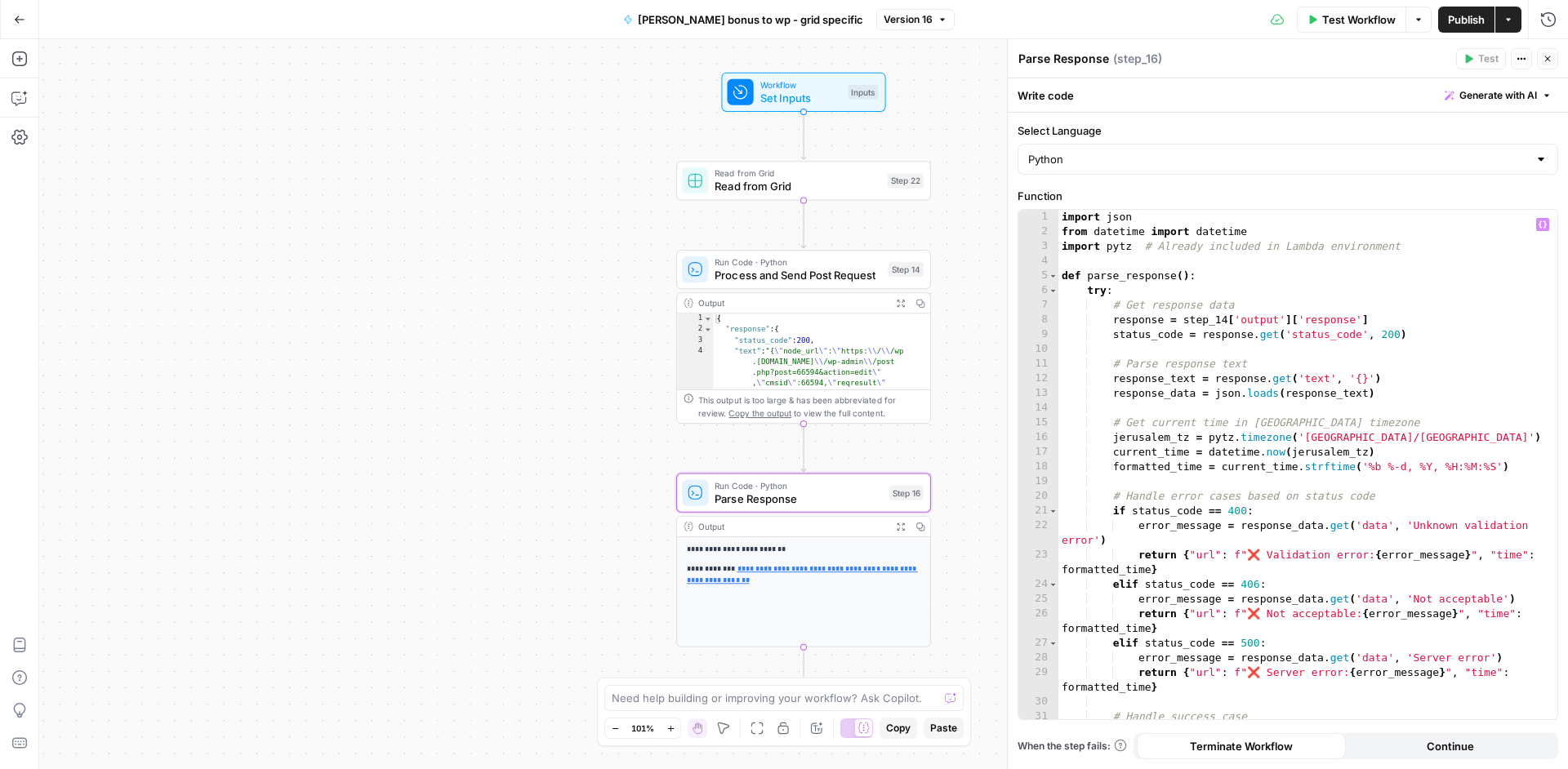
scroll to position [196, 0]
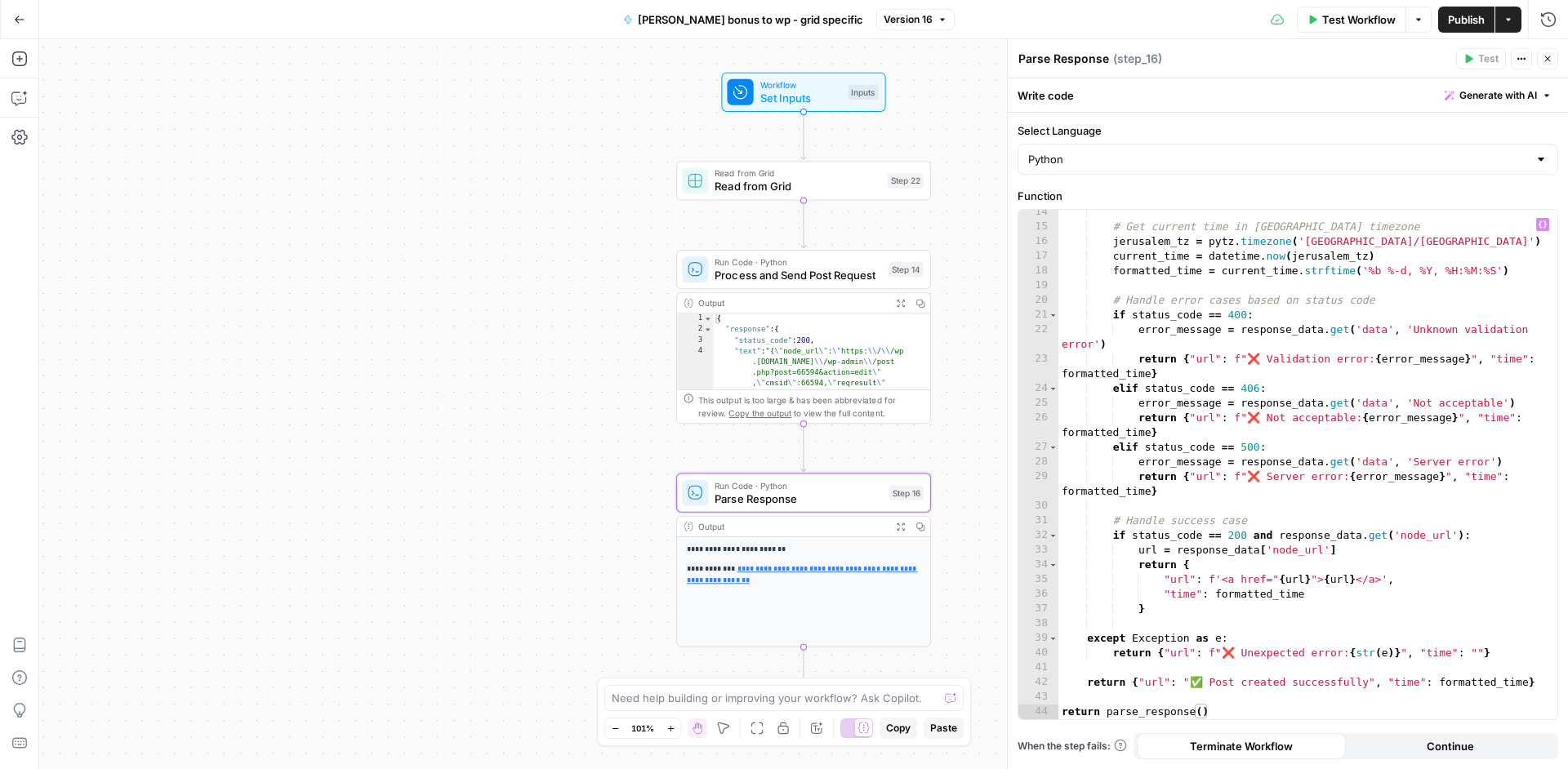
click at [1317, 579] on div "# Get current time in Jerusalem timezone jerusalem_tz = pytz . timezone ( 'Asia…" at bounding box center [1301, 473] width 487 height 539
click at [1325, 576] on div "# Get current time in Jerusalem timezone jerusalem_tz = pytz . timezone ( 'Asia…" at bounding box center [1301, 473] width 487 height 539
click at [1470, 18] on span "Publish" at bounding box center [1466, 20] width 37 height 17
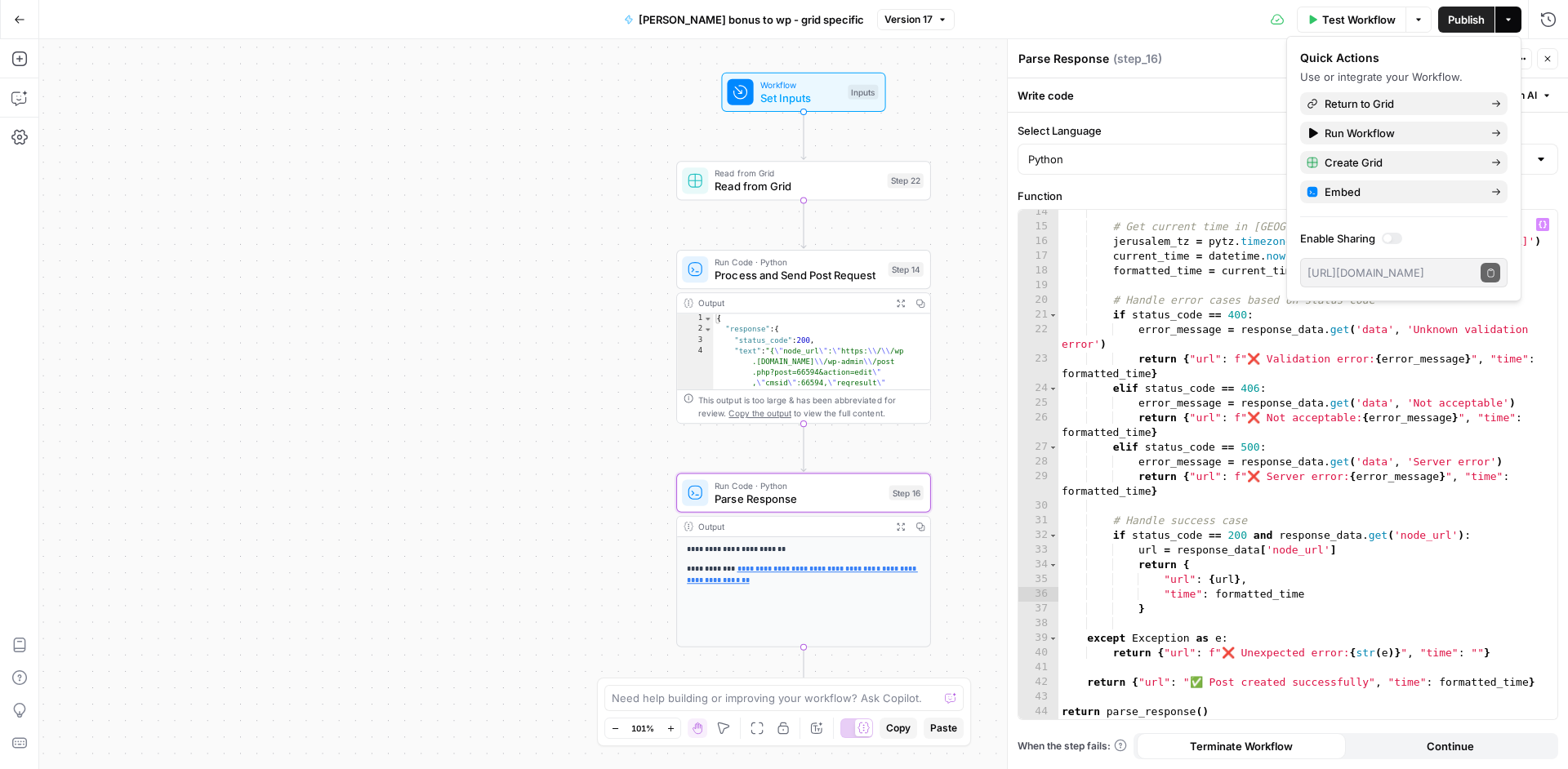
click at [1302, 520] on div "# Get current time in Jerusalem timezone jerusalem_tz = pytz . timezone ( 'Asia…" at bounding box center [1301, 473] width 487 height 539
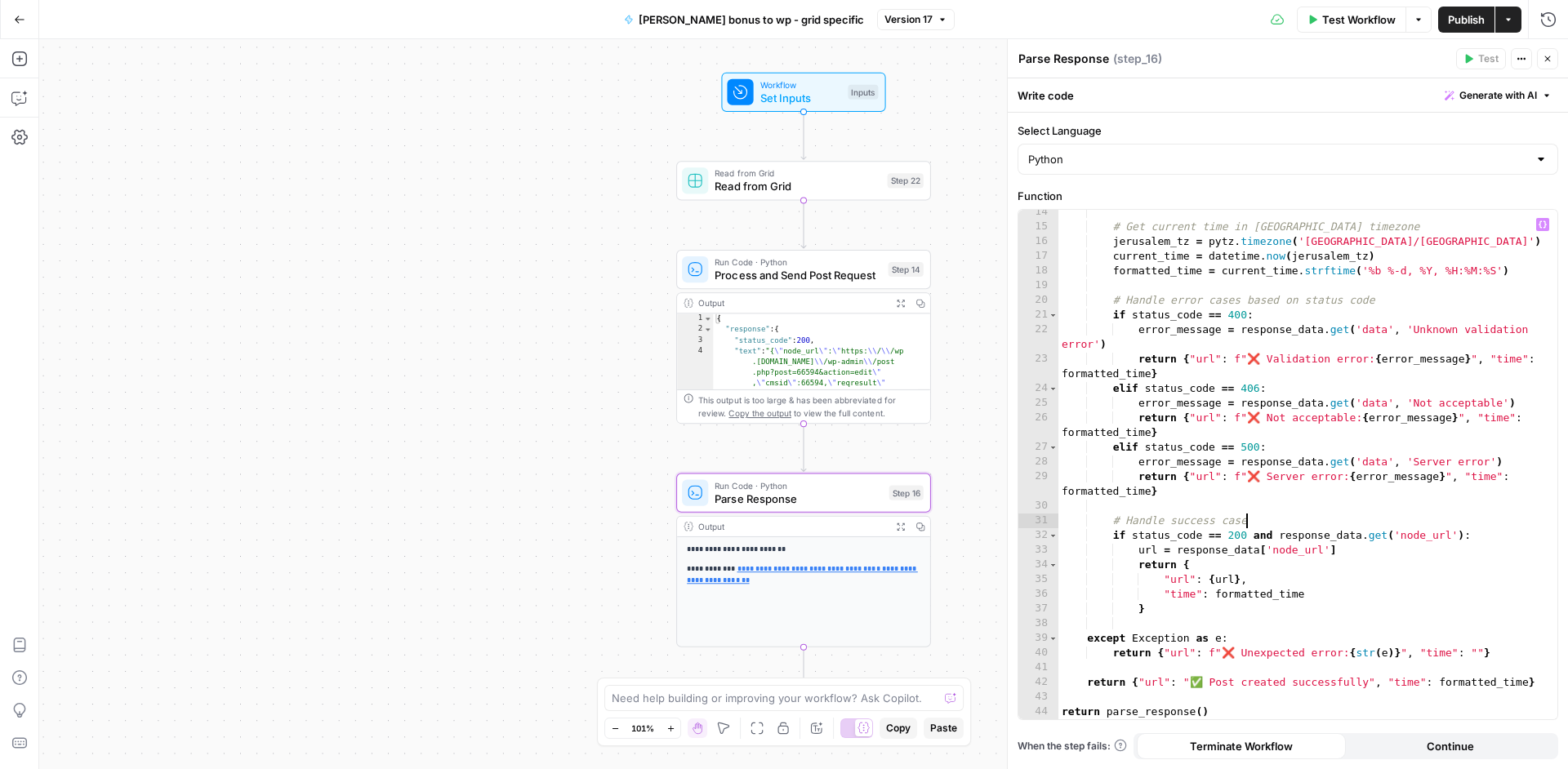
click at [1208, 581] on div "# Get current time in Jerusalem timezone jerusalem_tz = pytz . timezone ( 'Asia…" at bounding box center [1301, 473] width 487 height 539
type textarea "**********"
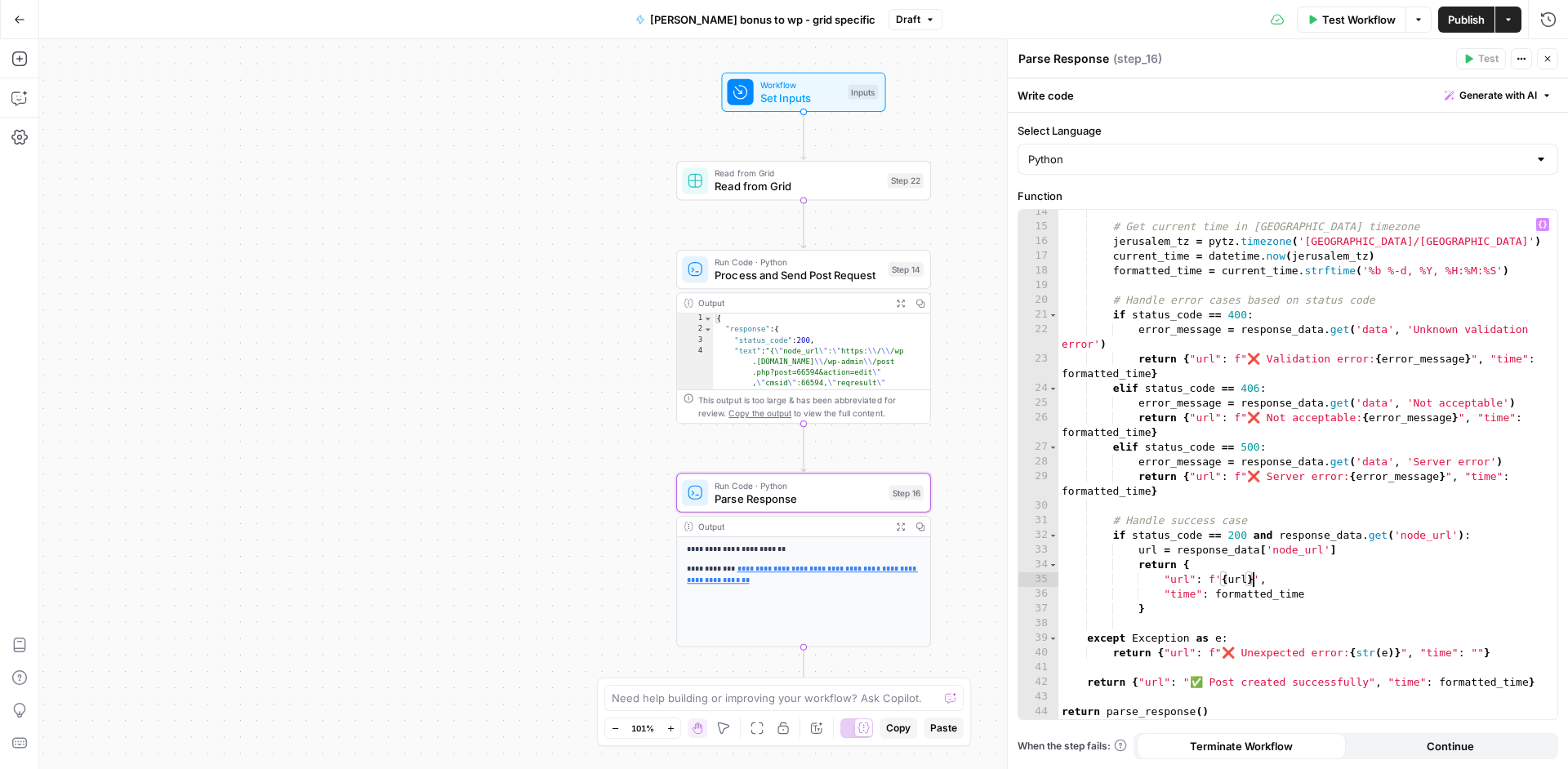
type textarea "**********"
click at [1478, 23] on span "Publish" at bounding box center [1466, 20] width 37 height 17
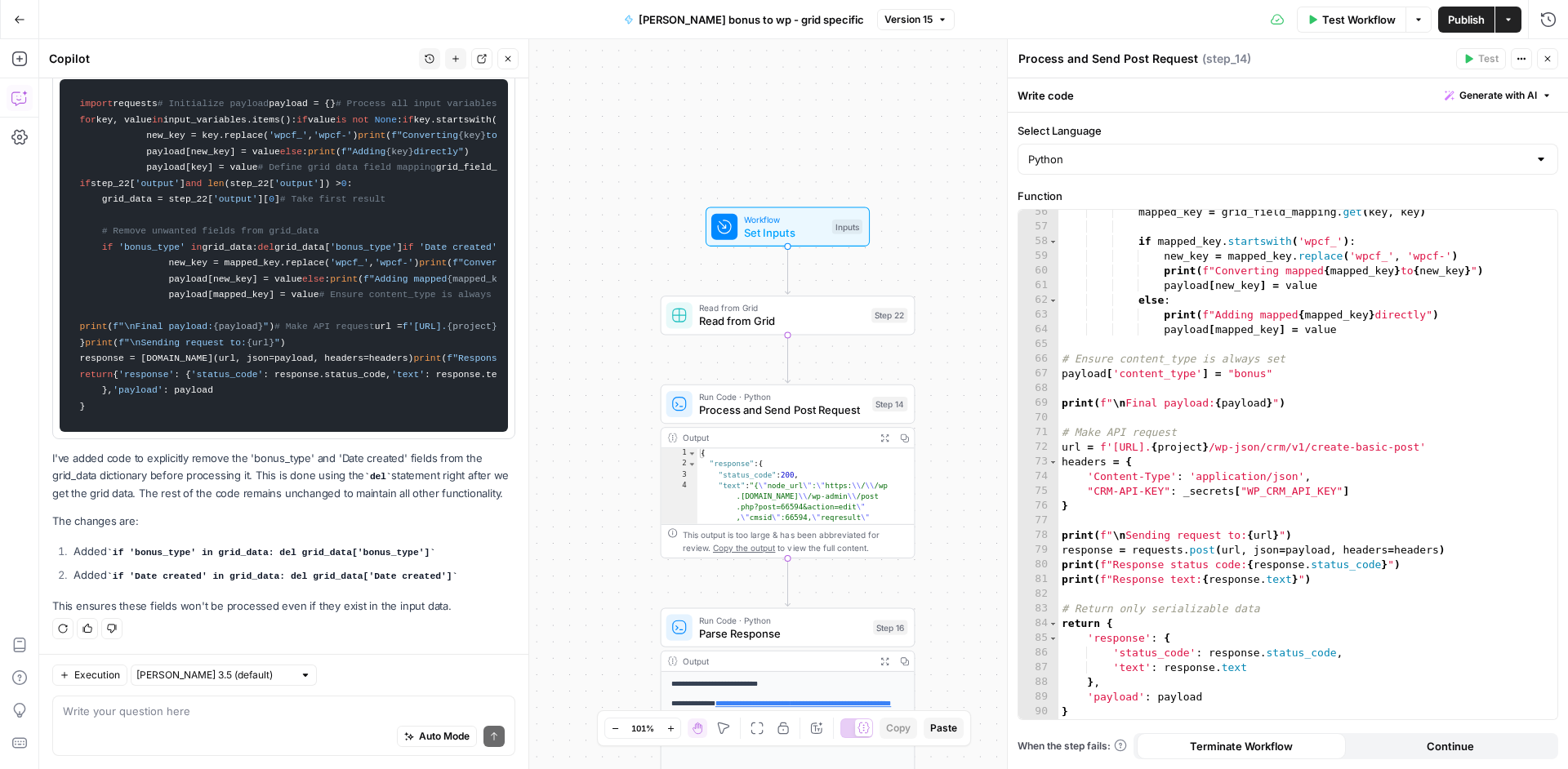
scroll to position [3025, 0]
click at [121, 721] on div "Auto Mode Send" at bounding box center [283, 737] width 442 height 36
click at [127, 717] on textarea at bounding box center [283, 711] width 442 height 17
click at [264, 677] on input "text" at bounding box center [215, 675] width 157 height 17
type input "[PERSON_NAME] 3.5 (default)"
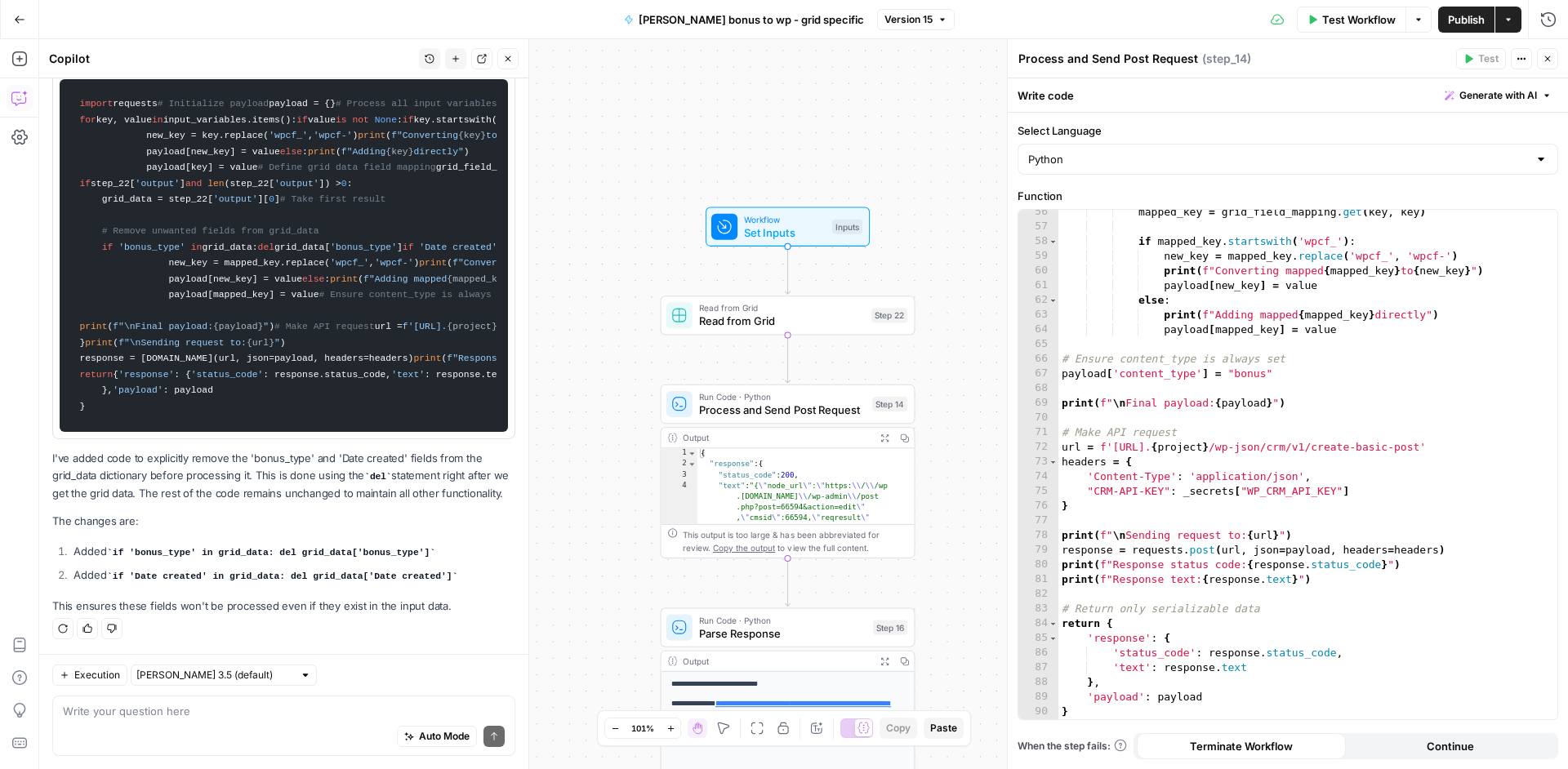
click at [417, 663] on div "Execution [PERSON_NAME] 3.5 (default) Write your question here Auto Mode Send" at bounding box center [284, 711] width 489 height 115
click at [245, 708] on textarea at bounding box center [283, 711] width 442 height 17
type textarea "can I use current user name to output in this workflow? if yes, how?"
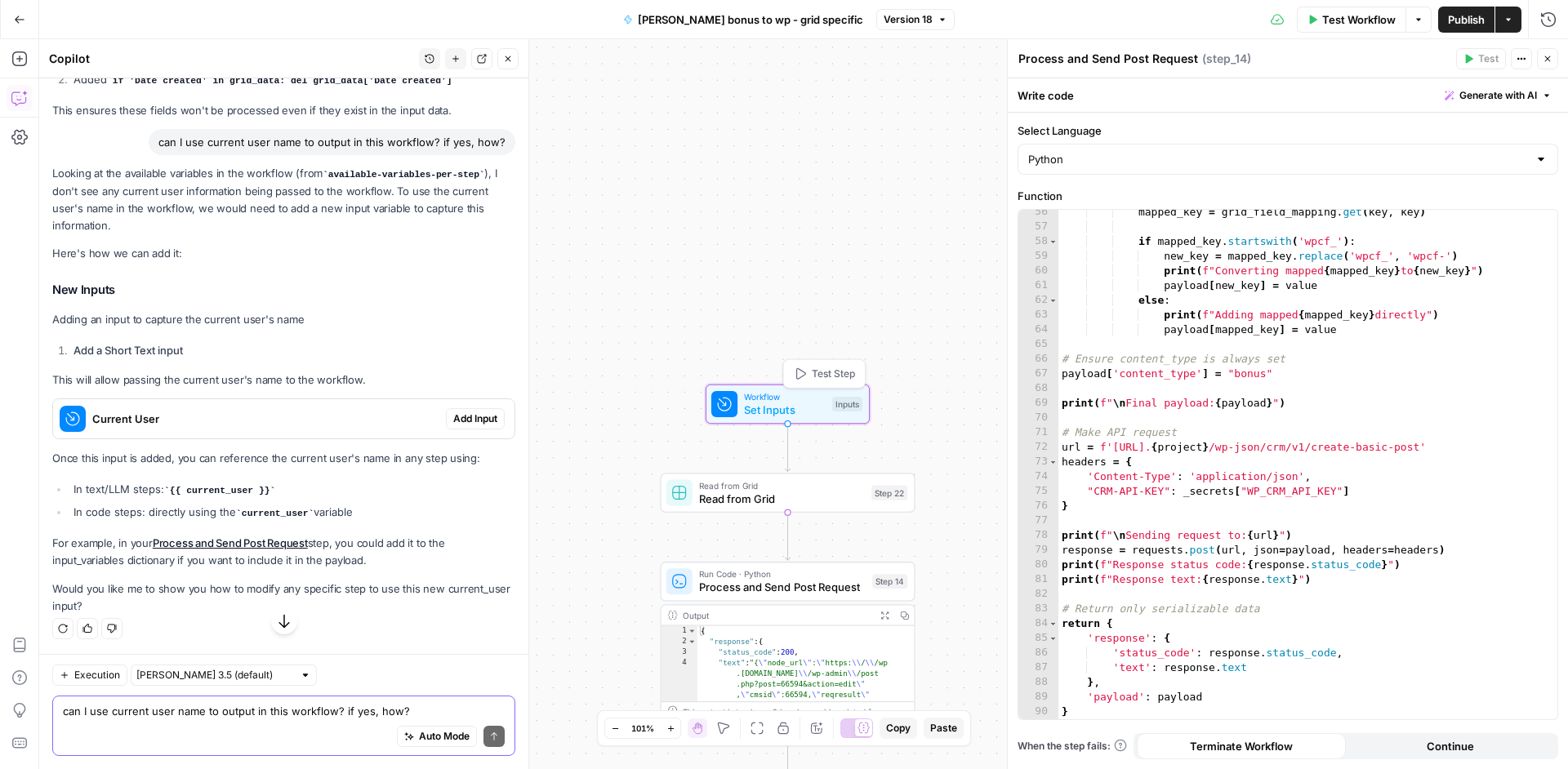
scroll to position [3264, 0]
click at [804, 410] on span "Set Inputs" at bounding box center [785, 410] width 82 height 17
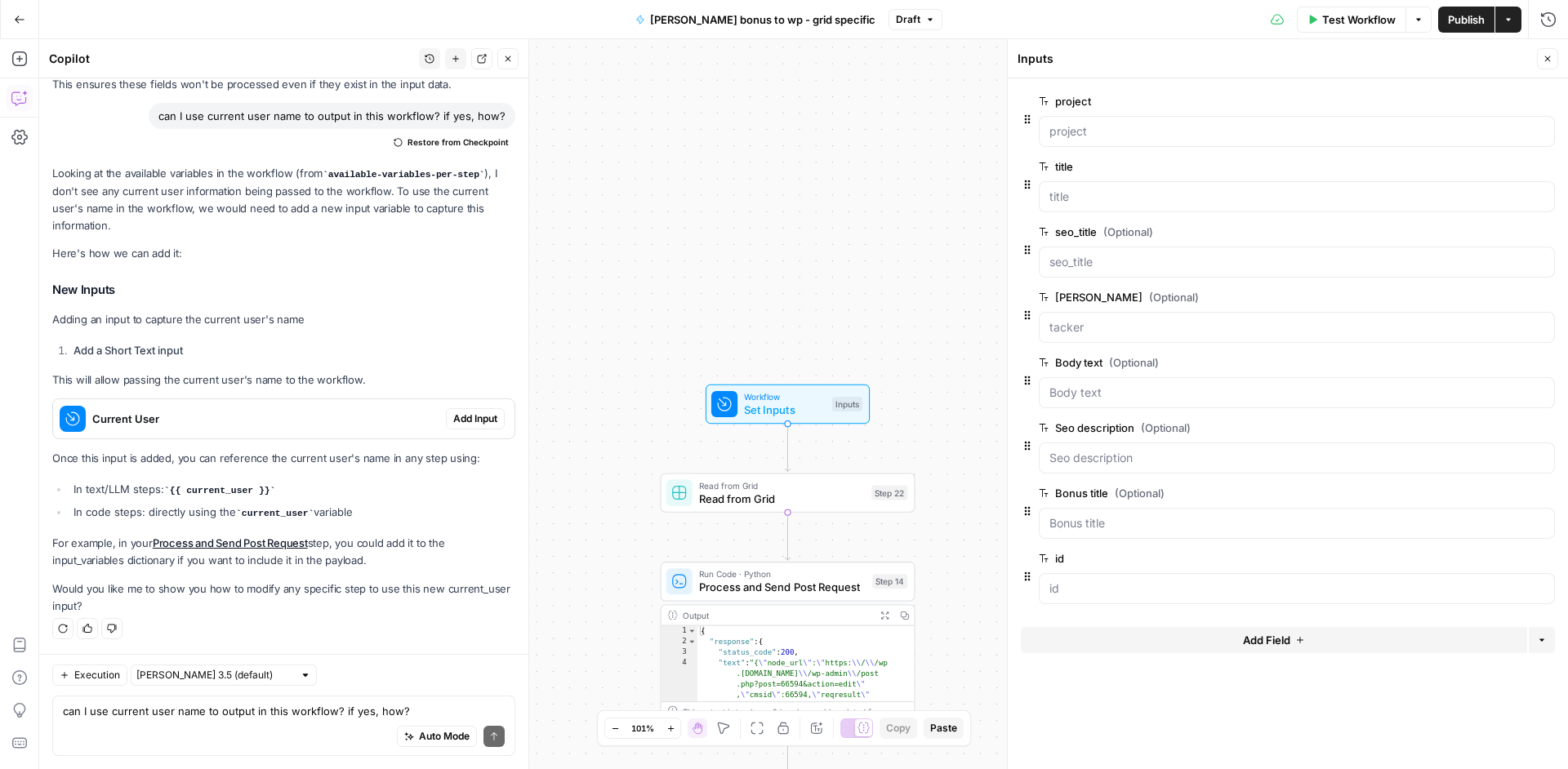
scroll to position [3545, 0]
click at [195, 716] on textarea "can I use current user name to output in this workflow? if yes, how?" at bounding box center [283, 711] width 442 height 17
type textarea "yes, but I need current airops user, how can I get his name?"
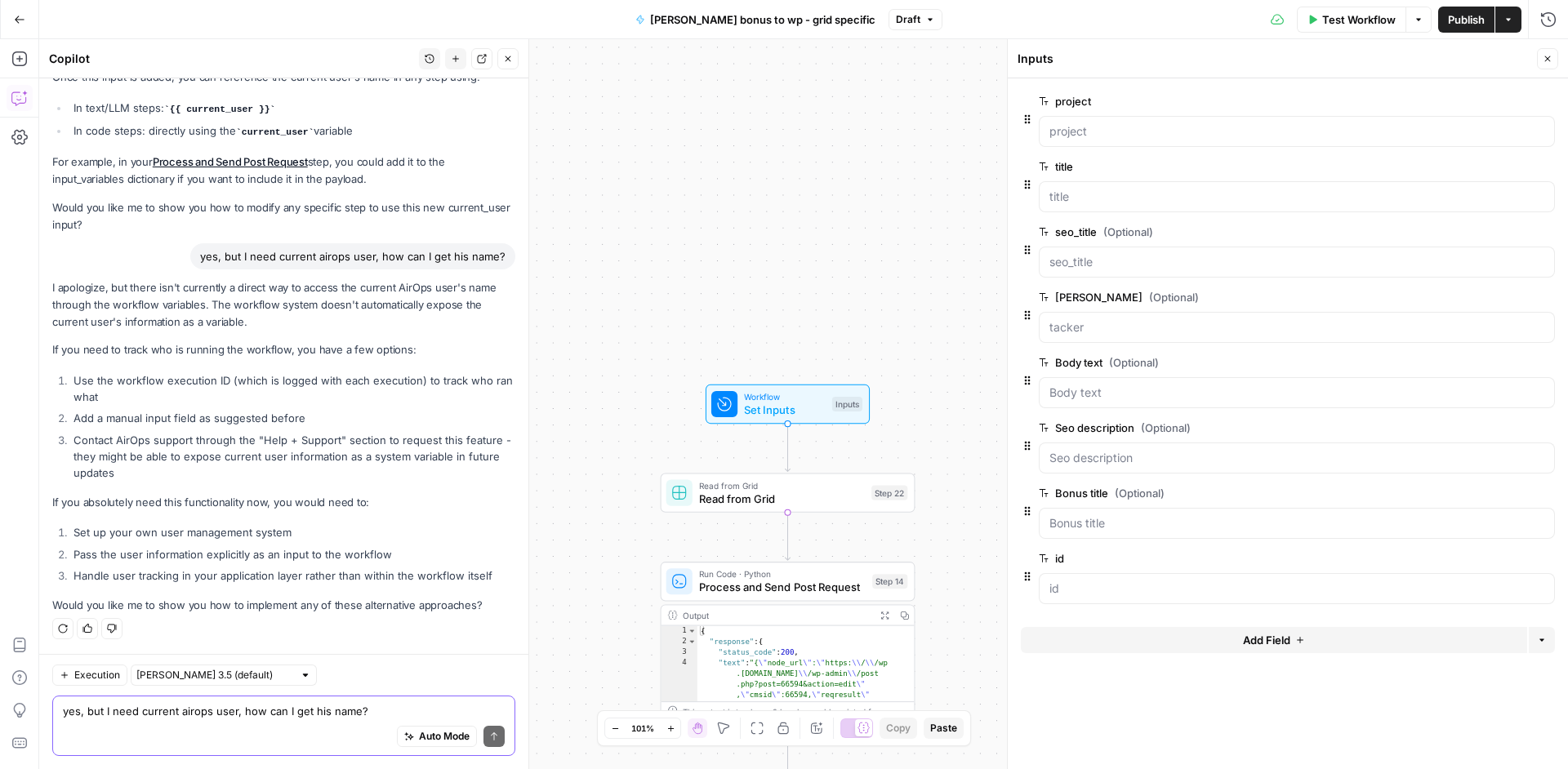
scroll to position [3926, 0]
click at [258, 718] on textarea "yes, but I need current airops user, how can I get his name?" at bounding box center [283, 711] width 442 height 17
type textarea "maybe some access to metadata?"
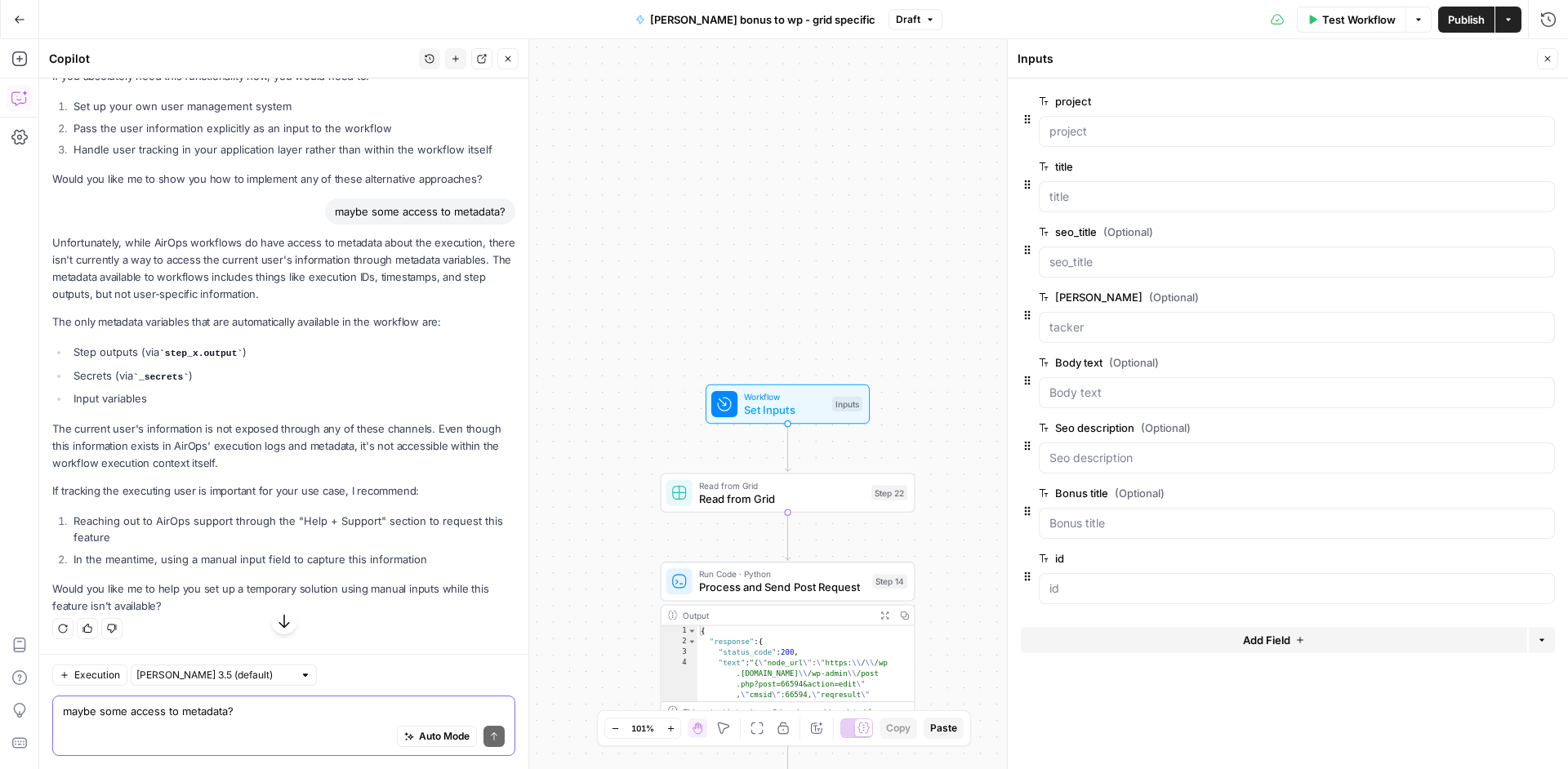
scroll to position [4352, 0]
click at [214, 726] on div "Auto Mode Send" at bounding box center [283, 737] width 442 height 36
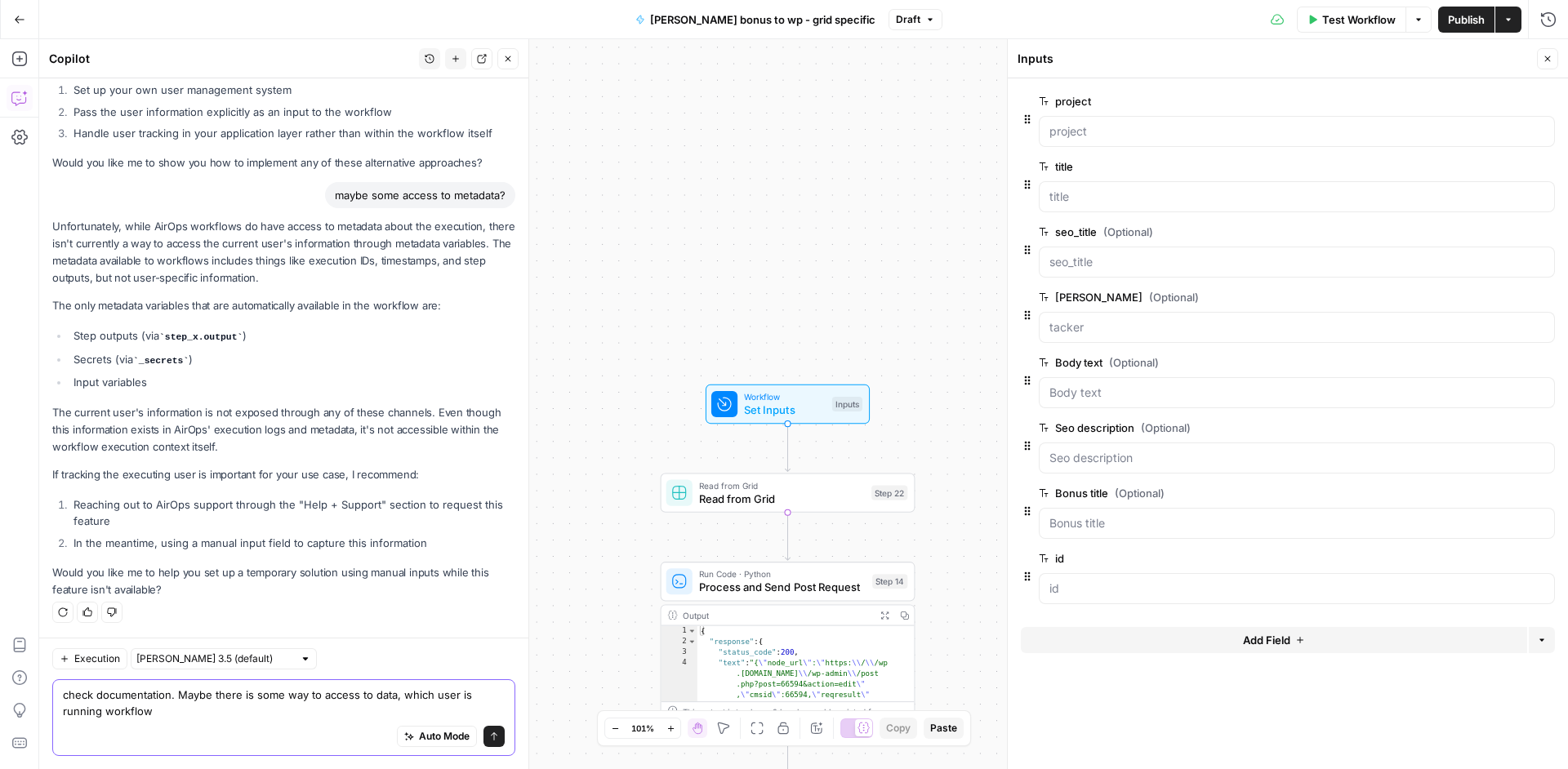
type textarea "check documentation. Maybe there is some way to access to data, which user is r…"
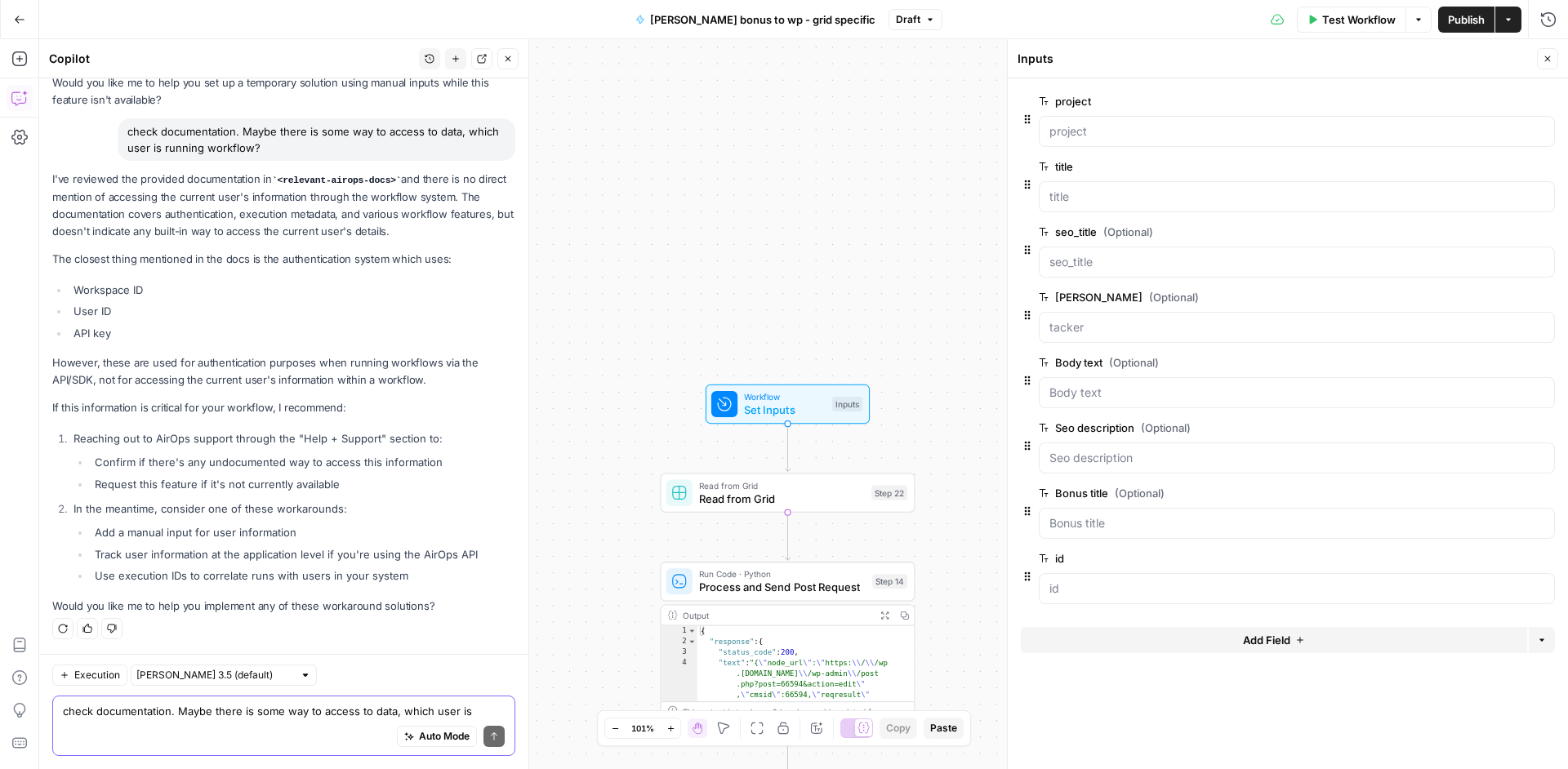
scroll to position [4861, 0]
